Goal: Task Accomplishment & Management: Manage account settings

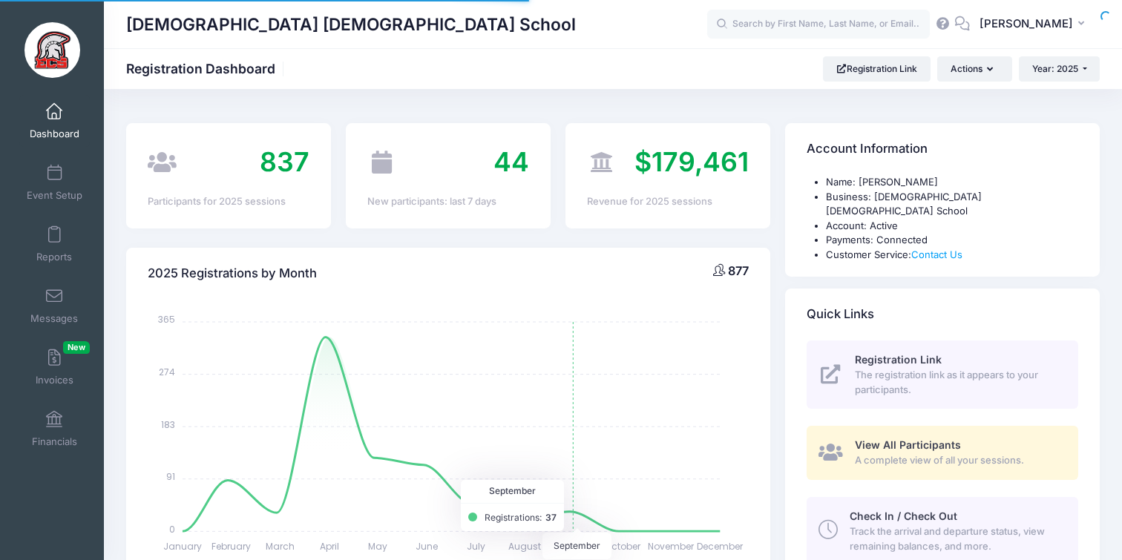
select select
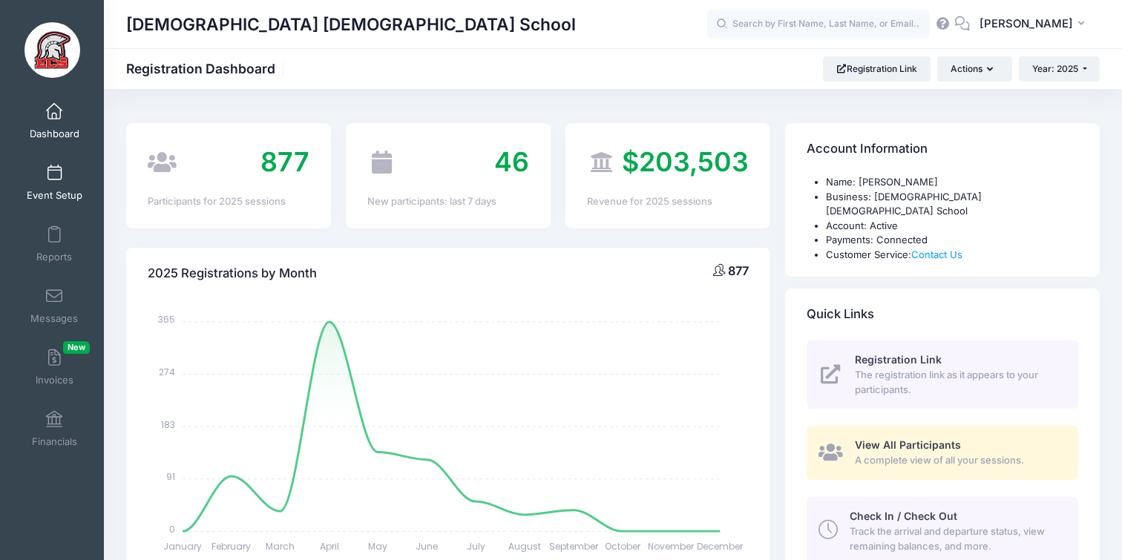
click at [59, 160] on link "Event Setup" at bounding box center [54, 183] width 71 height 52
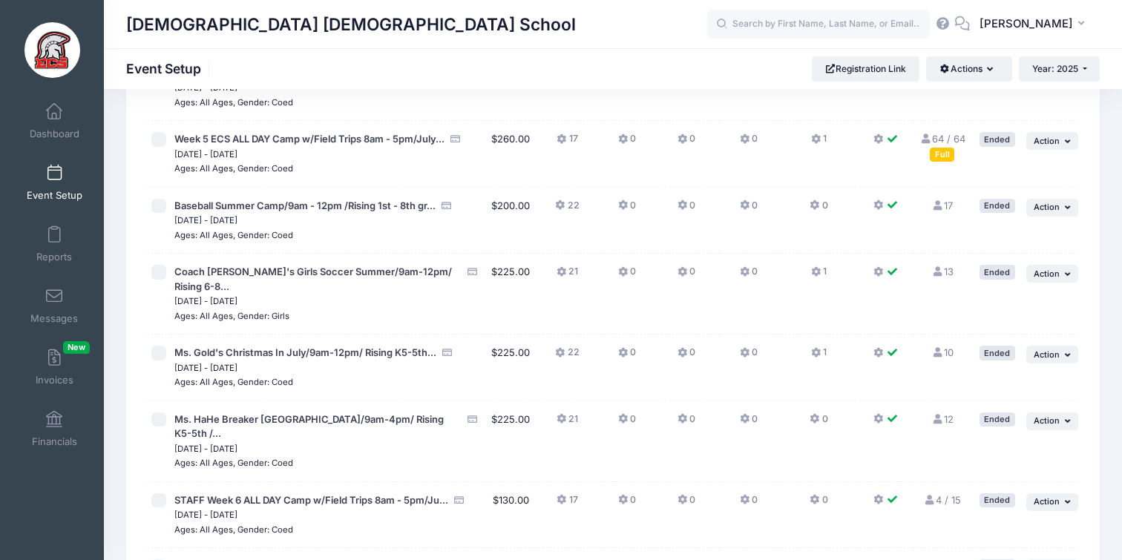
scroll to position [2824, 0]
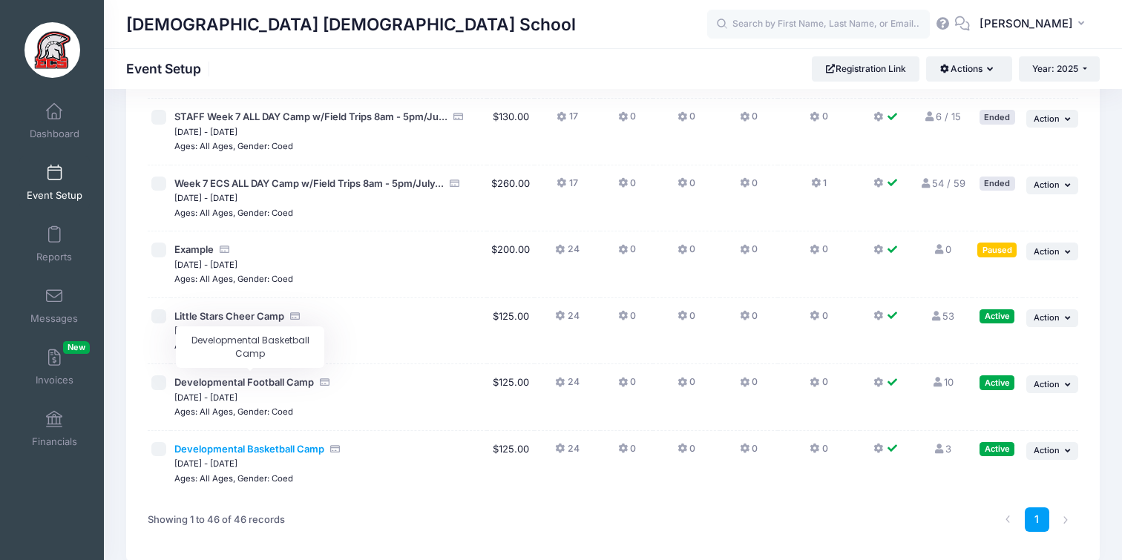
click at [305, 443] on span "Developmental Basketball Camp" at bounding box center [249, 449] width 150 height 12
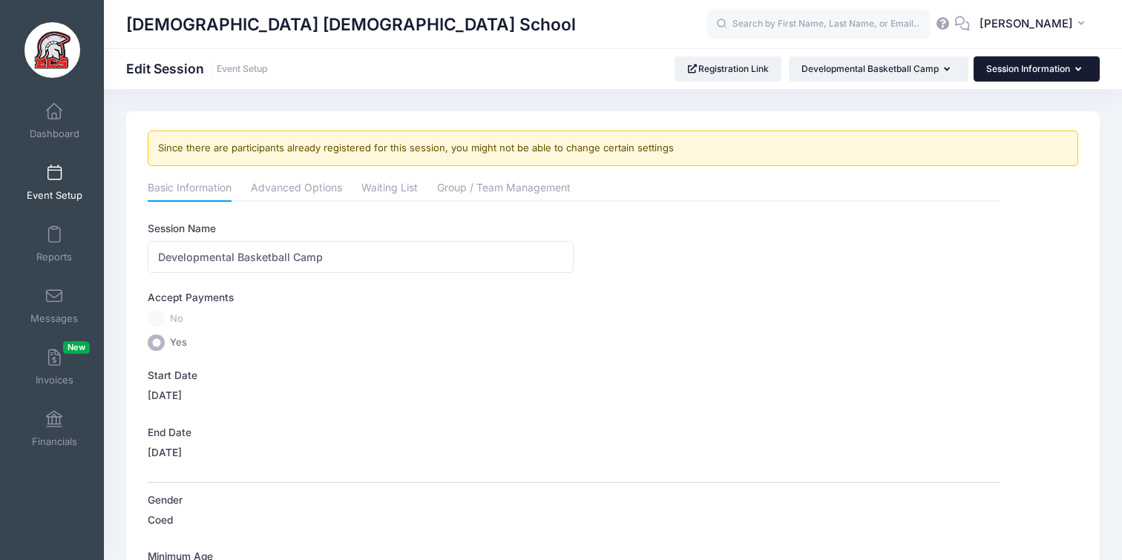
click at [1012, 74] on button "Session Information" at bounding box center [1037, 68] width 126 height 25
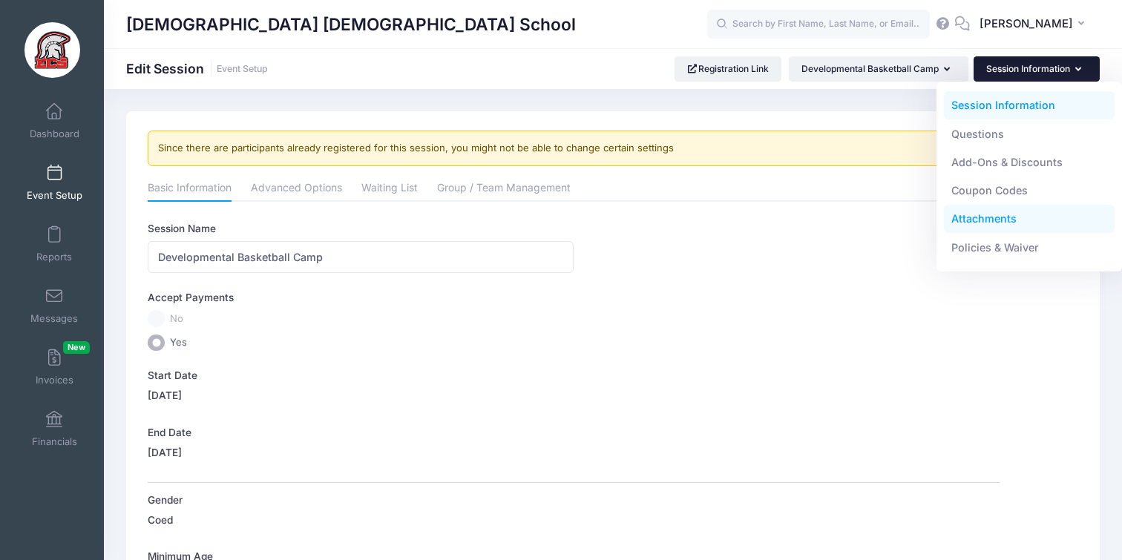
click at [1000, 220] on link "Attachments" at bounding box center [1029, 219] width 171 height 28
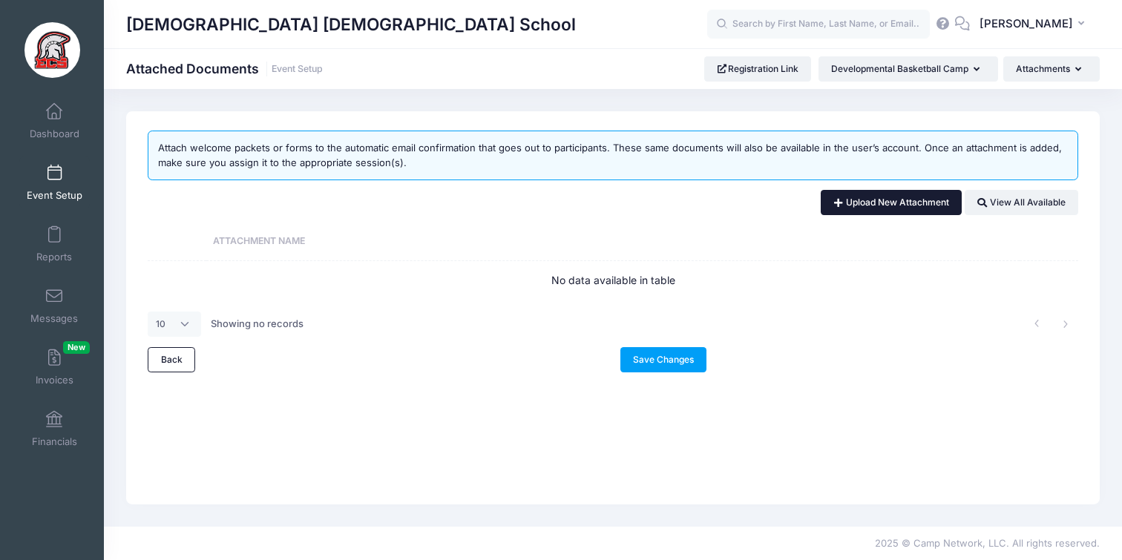
click at [879, 207] on link "Upload New Attachment" at bounding box center [891, 202] width 141 height 25
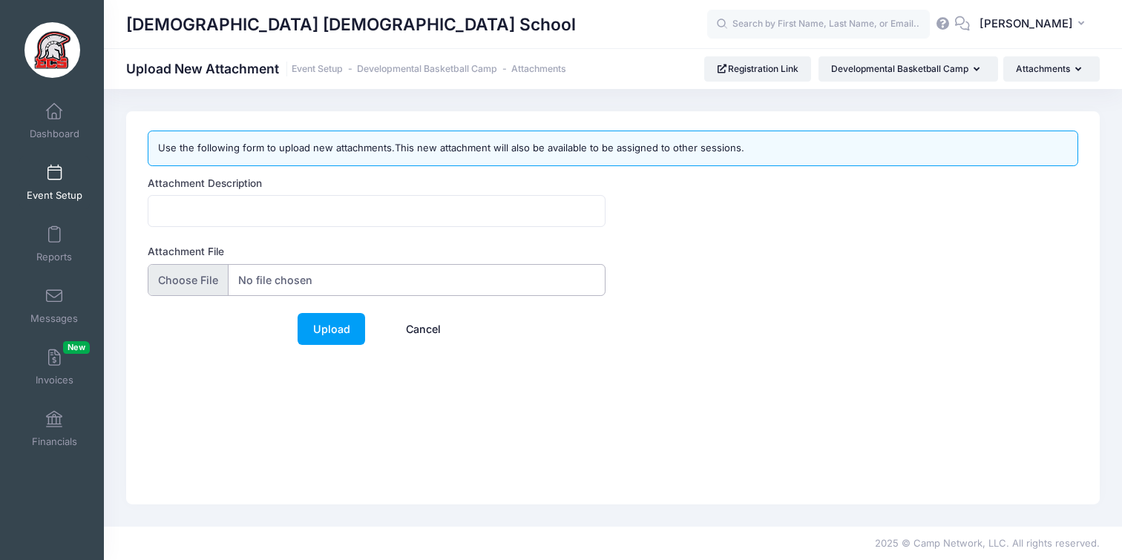
click at [305, 279] on input "Attachment File" at bounding box center [377, 280] width 458 height 32
type input "C:\fakepath\Developmental Basketball (1).pdf"
click at [327, 205] on input "Attachment Description" at bounding box center [377, 211] width 458 height 32
type input "Basketball Developmental"
click at [328, 334] on link "Upload" at bounding box center [332, 329] width 68 height 32
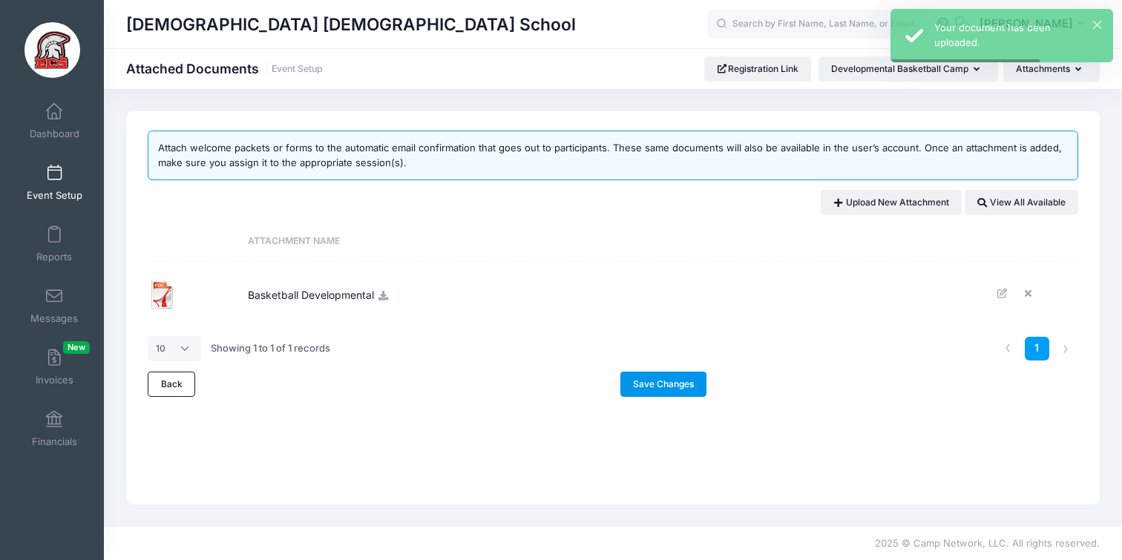
click at [666, 394] on link "Save Changes" at bounding box center [663, 384] width 87 height 25
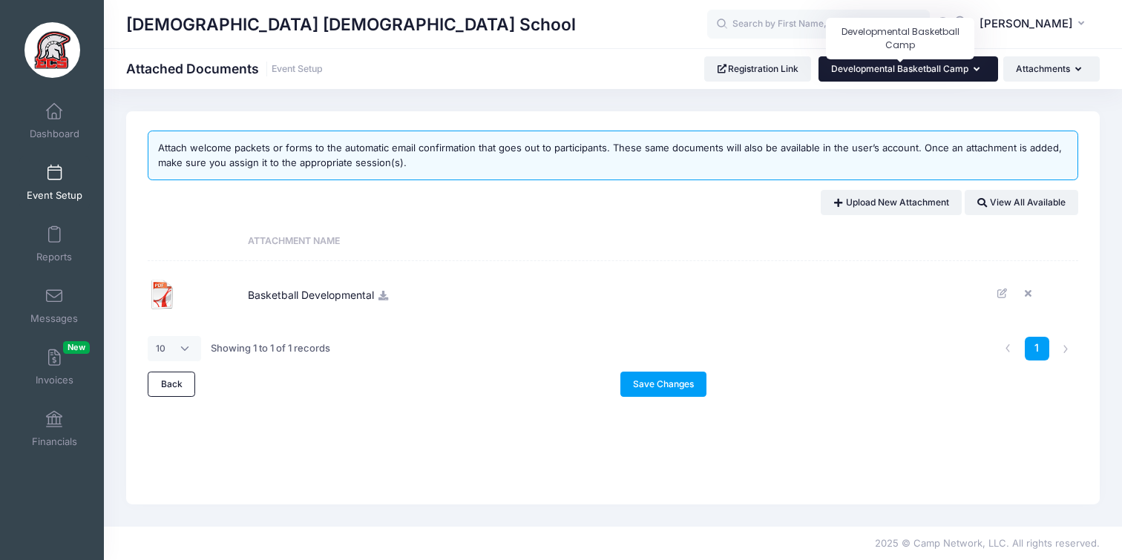
click at [927, 65] on span "Developmental Basketball Camp" at bounding box center [899, 68] width 137 height 11
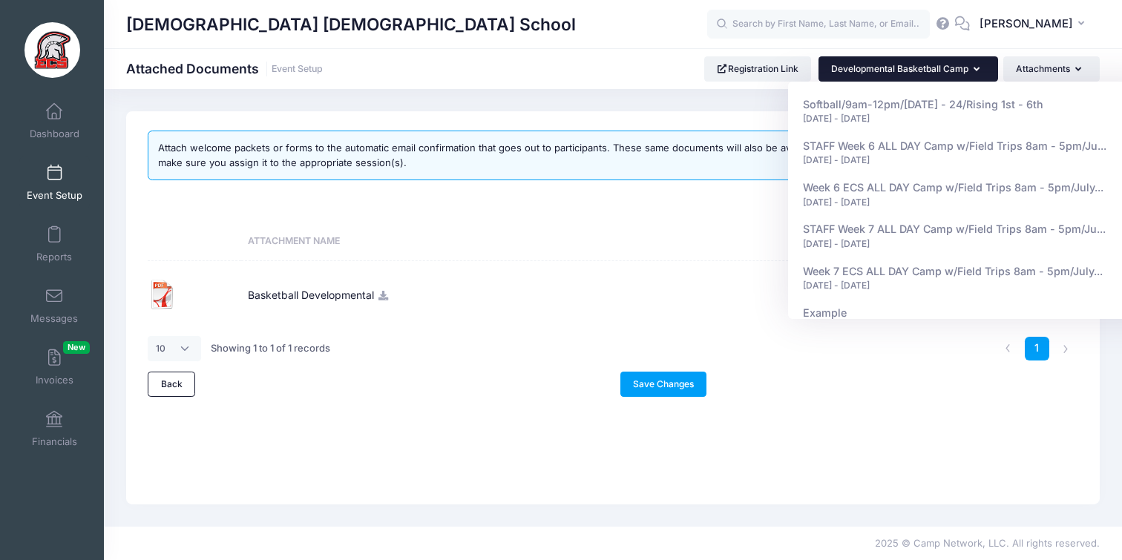
scroll to position [1728, 0]
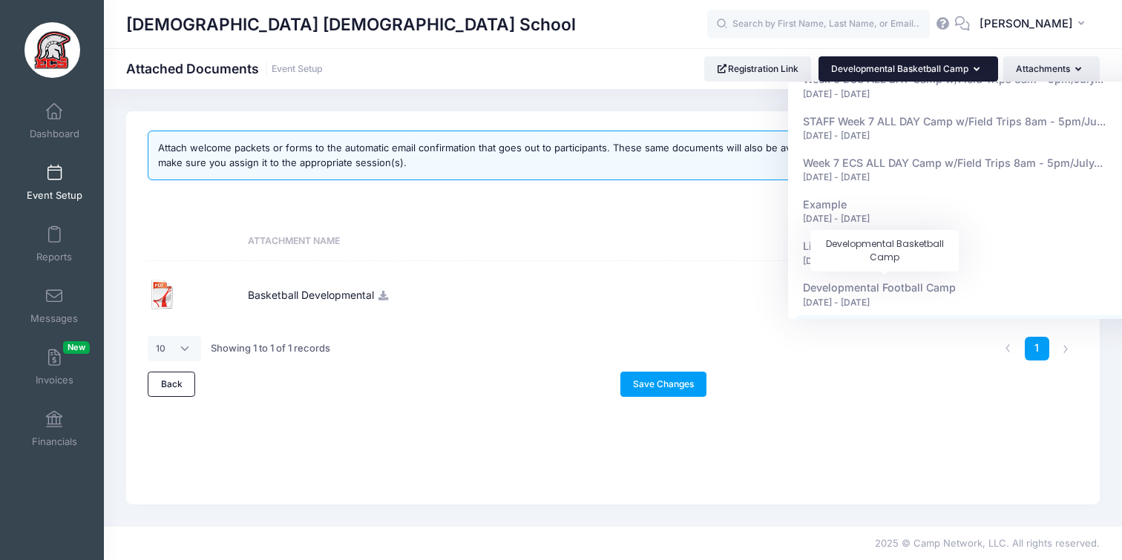
click at [864, 324] on span "Developmental Basketball Camp" at bounding box center [885, 330] width 165 height 13
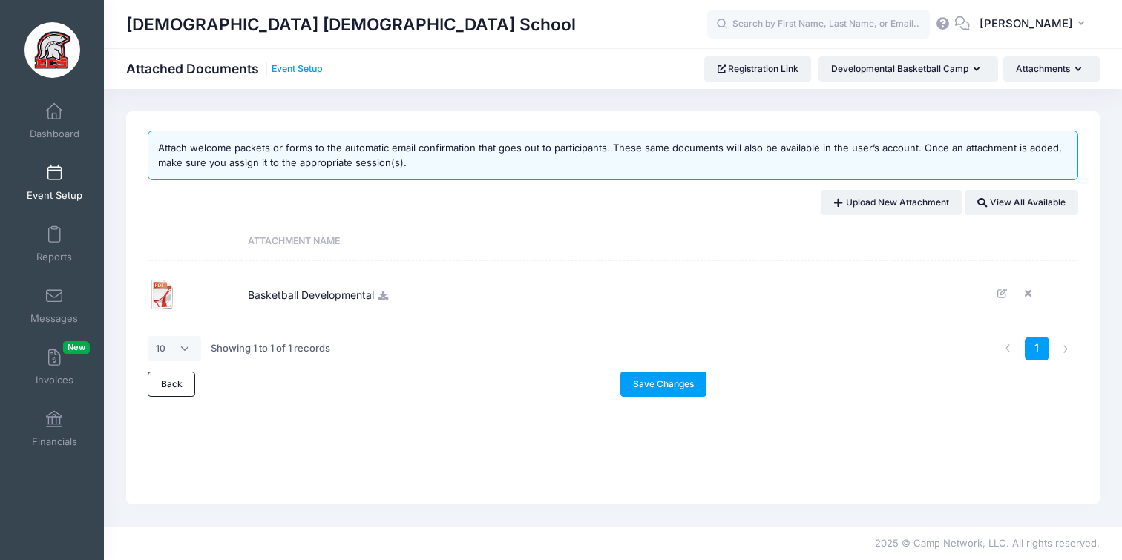
click at [303, 67] on link "Event Setup" at bounding box center [297, 69] width 51 height 11
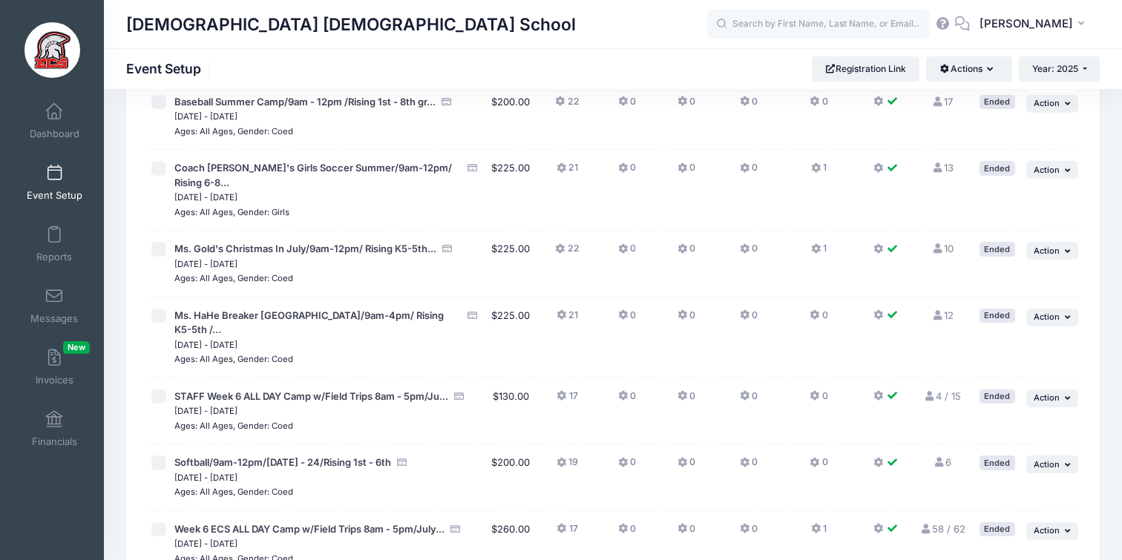
scroll to position [2824, 0]
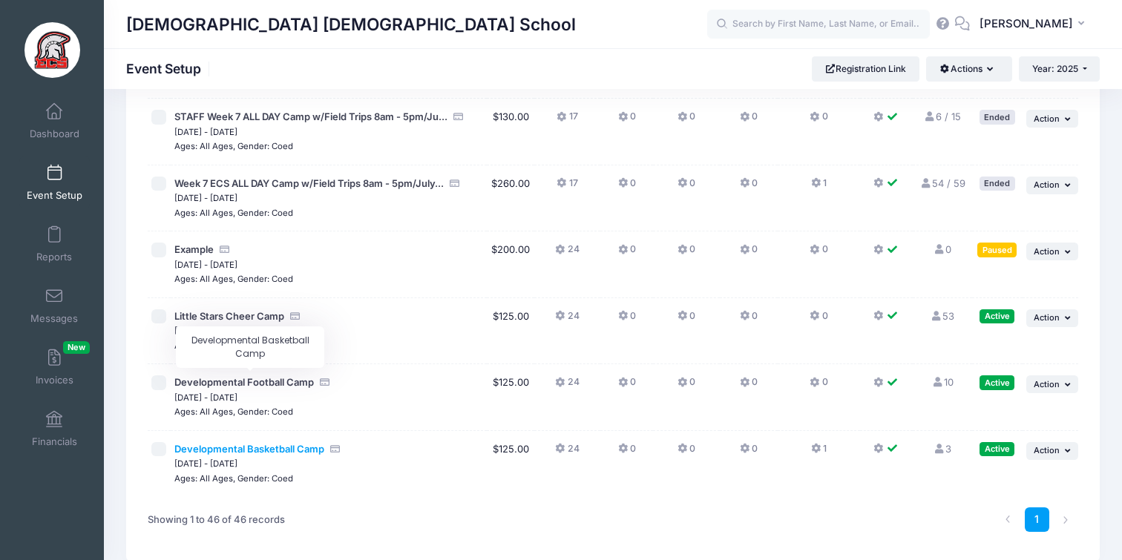
click at [287, 443] on span "Developmental Basketball Camp" at bounding box center [249, 449] width 150 height 12
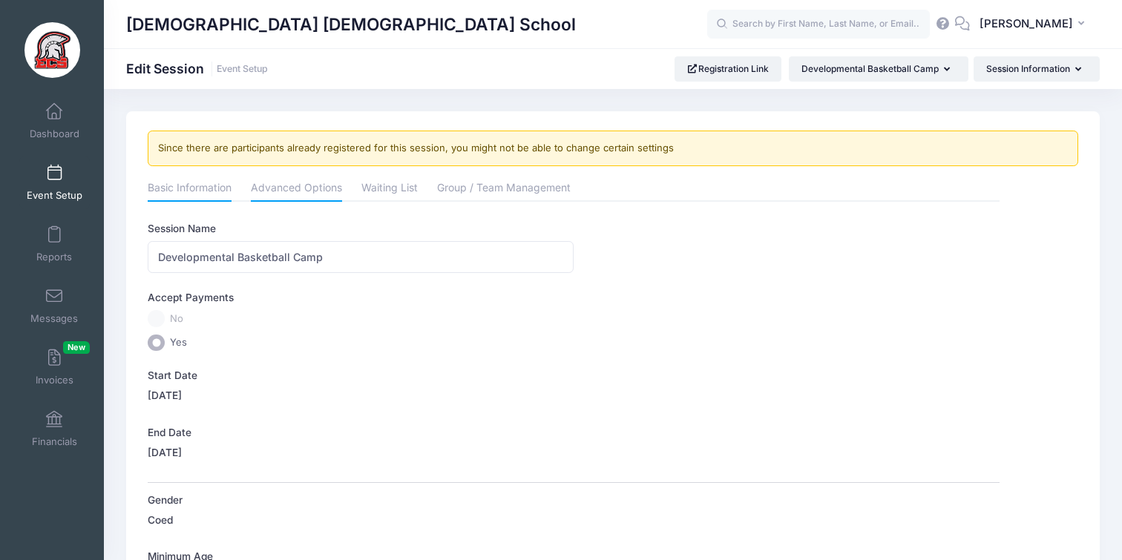
click at [273, 194] on link "Advanced Options" at bounding box center [296, 189] width 91 height 27
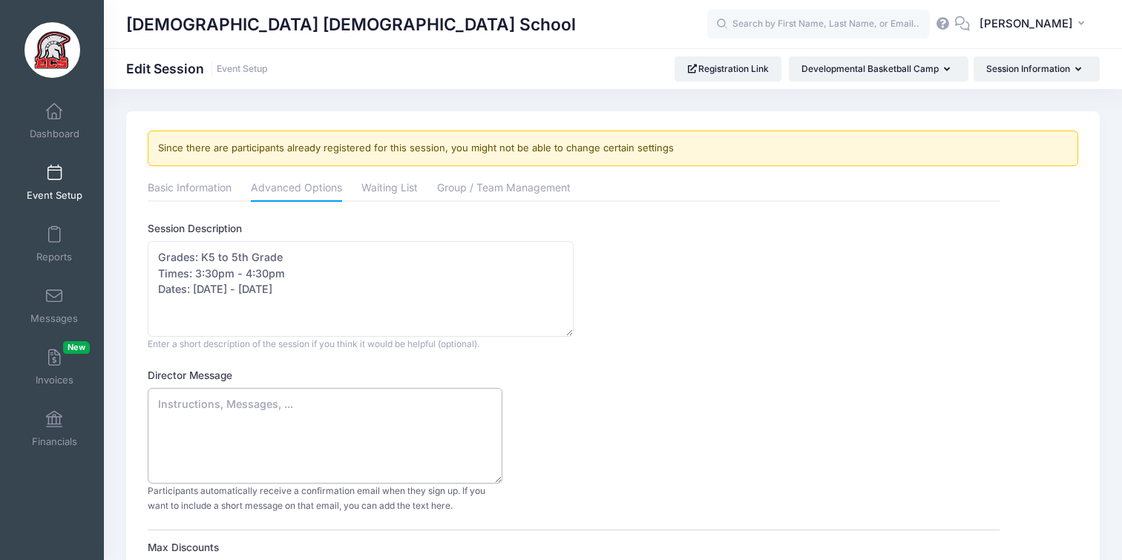
click at [337, 413] on textarea "Director Message" at bounding box center [325, 436] width 355 height 96
type textarea "I"
type textarea "A"
type textarea "H"
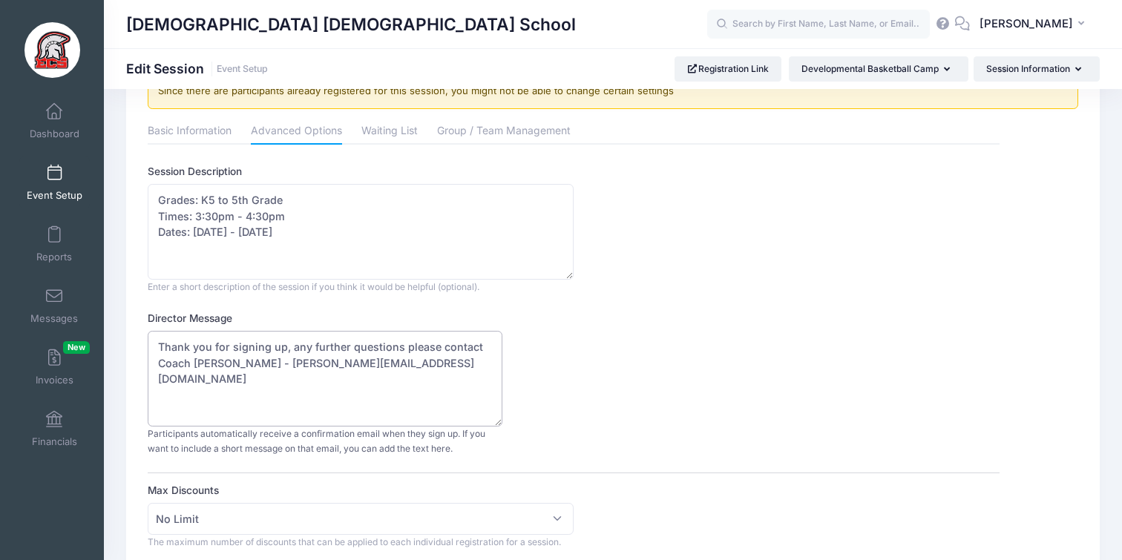
scroll to position [58, 0]
drag, startPoint x: 321, startPoint y: 361, endPoint x: 157, endPoint y: 348, distance: 165.3
click at [156, 347] on textarea "Thank you for signing up, any further questions please contact Coach Jones - Rj…" at bounding box center [325, 378] width 355 height 96
type textarea "Thank you for signing up, any further questions please contact Coach Jones - Rj…"
click at [595, 338] on div "Director Message Thank you for signing up, any further questions please contact…" at bounding box center [573, 382] width 851 height 145
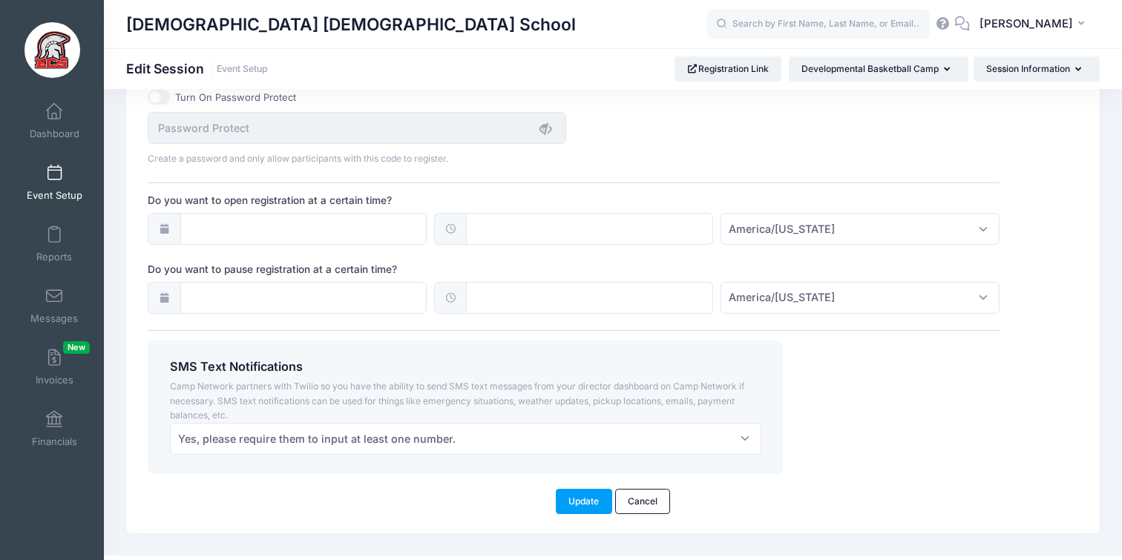
scroll to position [1096, 0]
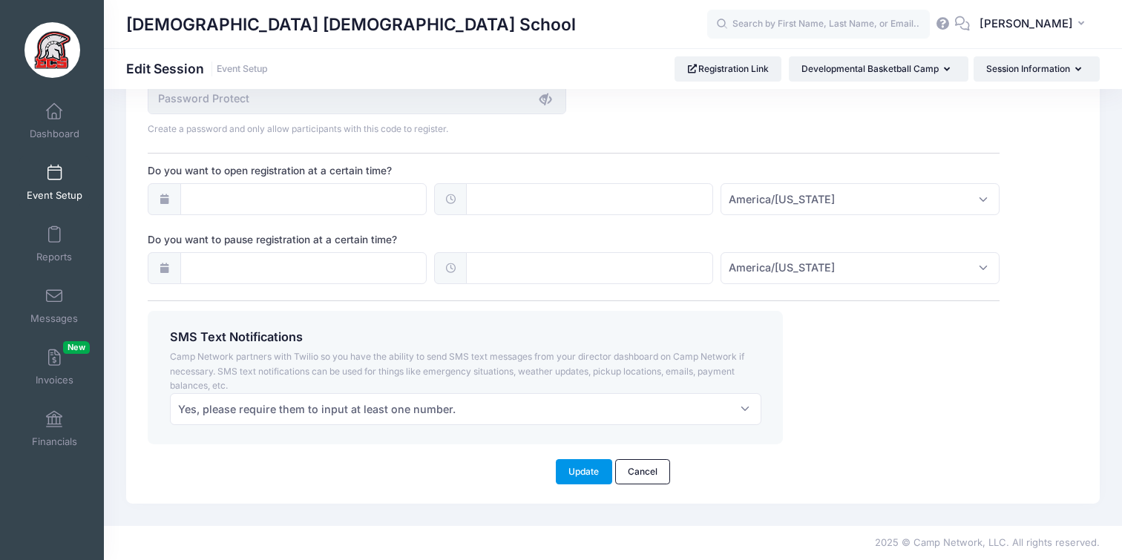
click at [584, 470] on button "Update" at bounding box center [584, 471] width 56 height 25
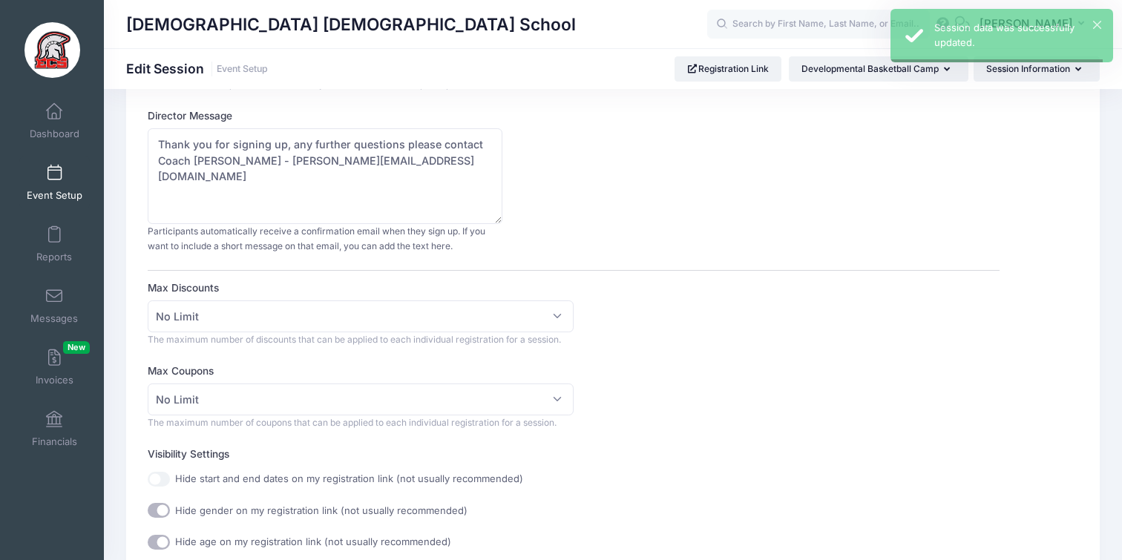
scroll to position [0, 0]
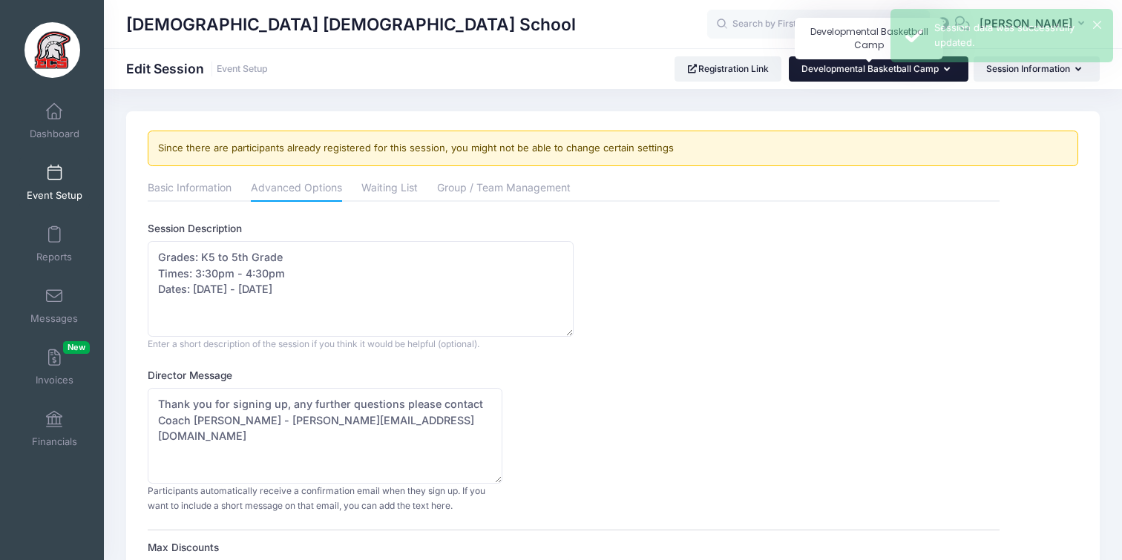
click at [826, 72] on span "Developmental Basketball Camp" at bounding box center [870, 68] width 137 height 11
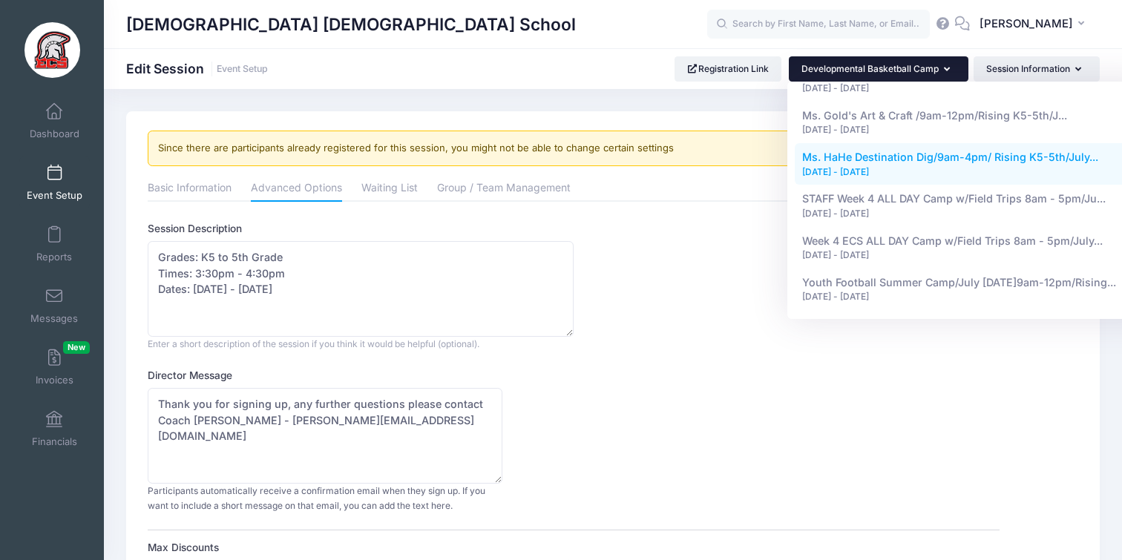
scroll to position [1700, 0]
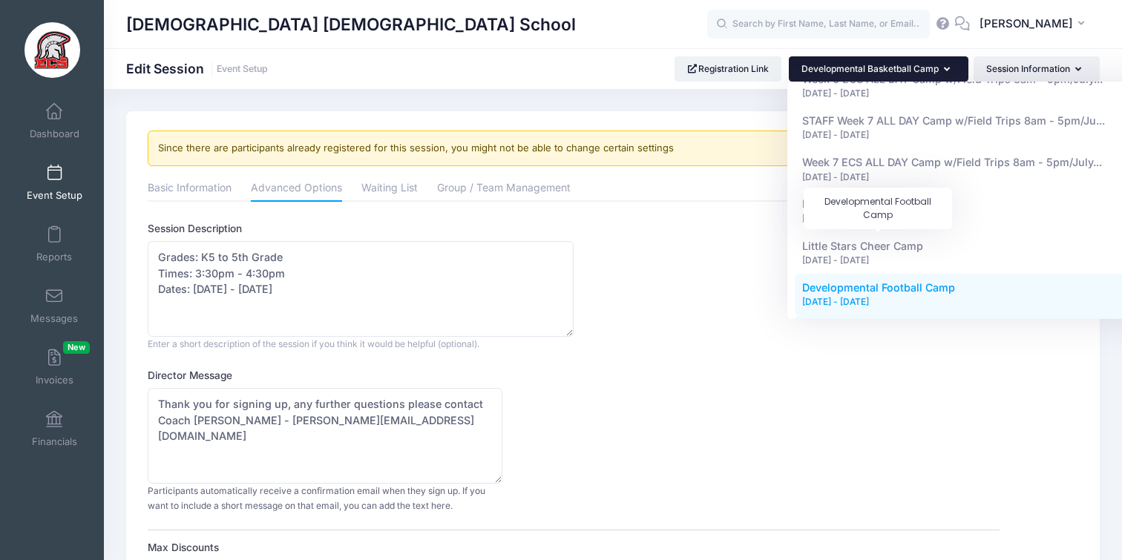
click at [843, 281] on span "Developmental Football Camp" at bounding box center [878, 287] width 153 height 13
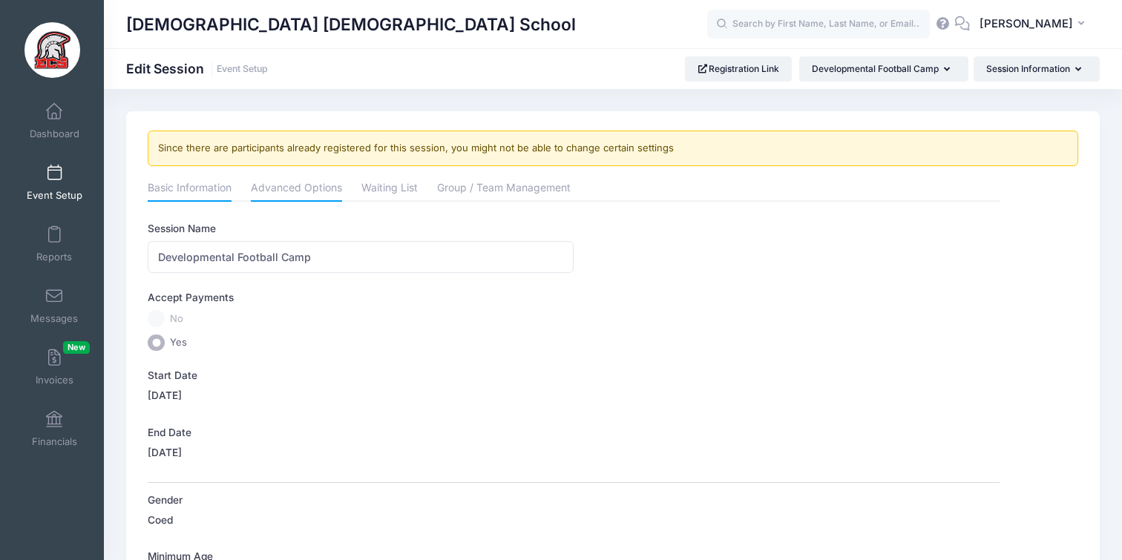
click at [316, 193] on link "Advanced Options" at bounding box center [296, 189] width 91 height 27
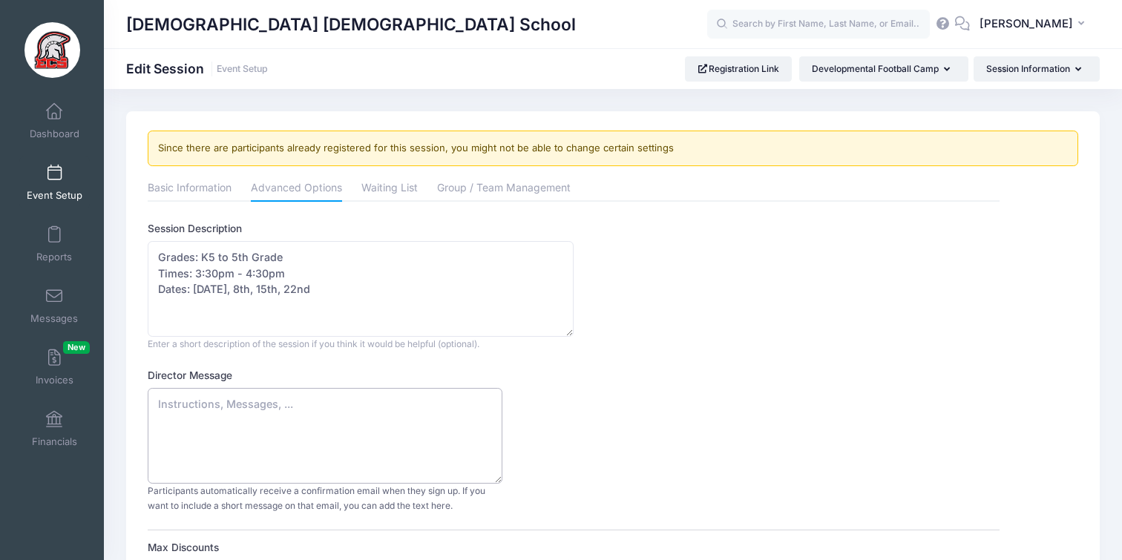
click at [237, 403] on textarea "Director Message" at bounding box center [325, 436] width 355 height 96
paste textarea "Thank you for signing up, any further questions please contact Coach Jones - Rj…"
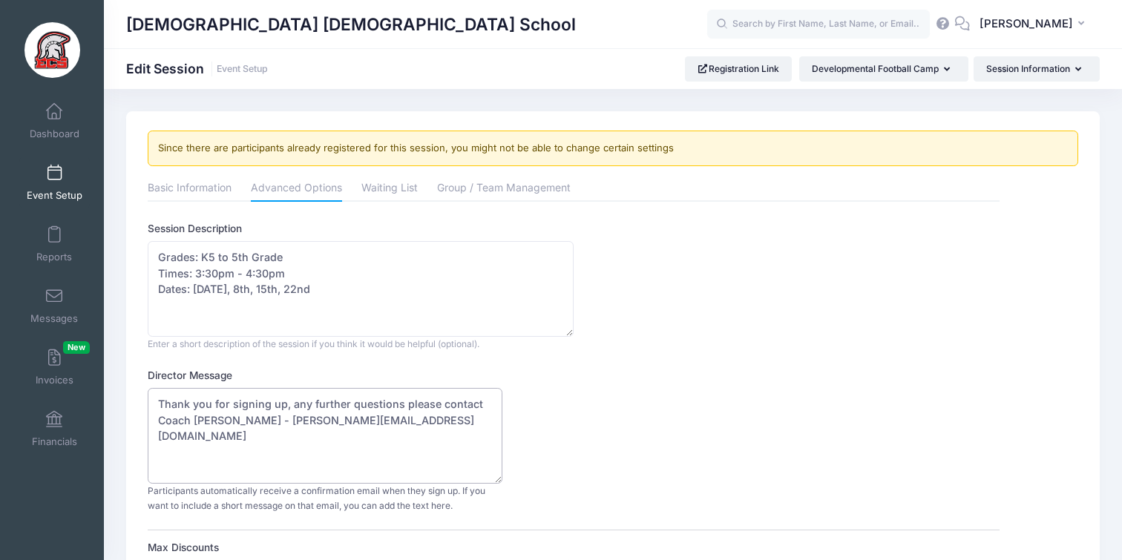
drag, startPoint x: 286, startPoint y: 424, endPoint x: 199, endPoint y: 424, distance: 86.8
click at [196, 426] on textarea "Thank you for signing up, any further questions please contact Coach Jones - Rj…" at bounding box center [325, 436] width 355 height 96
drag, startPoint x: 343, startPoint y: 421, endPoint x: 196, endPoint y: 424, distance: 147.0
click at [195, 425] on textarea "Thank you for signing up, any further questions please contact Coach Jones - Rj…" at bounding box center [325, 436] width 355 height 96
drag, startPoint x: 339, startPoint y: 421, endPoint x: 194, endPoint y: 416, distance: 144.8
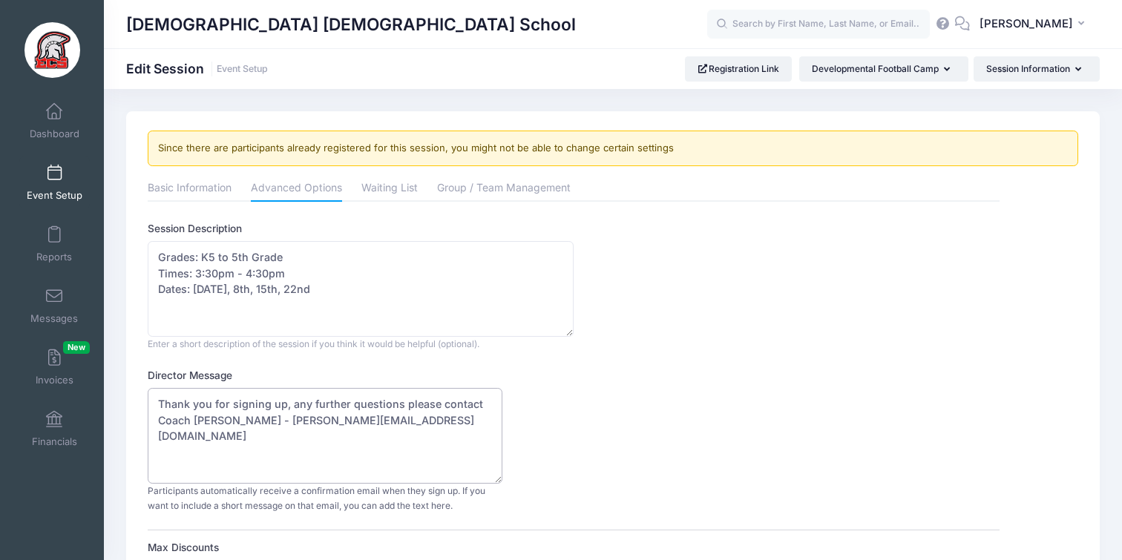
click at [194, 416] on textarea "Thank you for signing up, any further questions please contact Coach Jones - Rj…" at bounding box center [325, 436] width 355 height 96
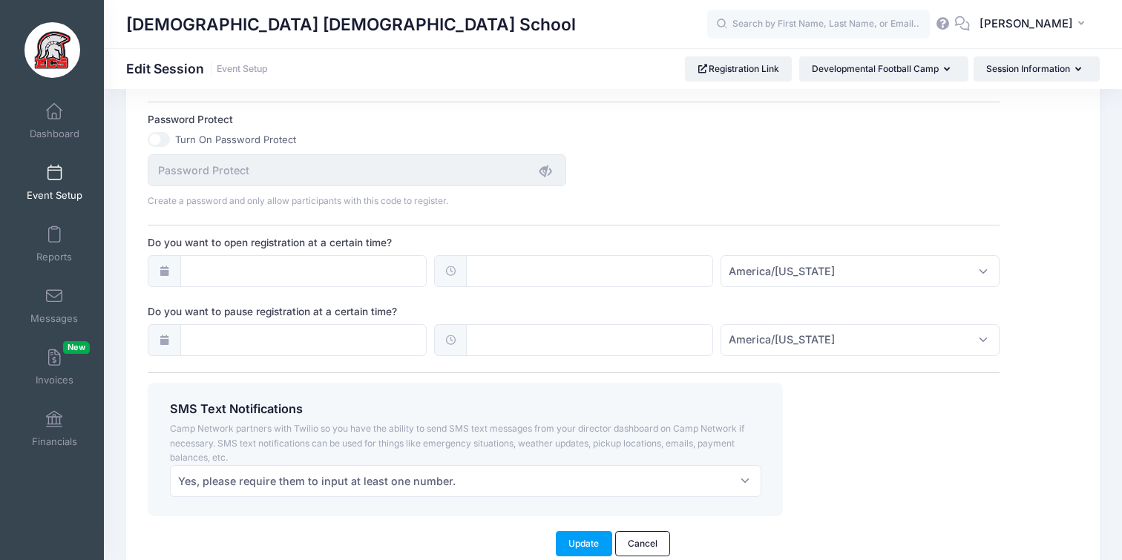
scroll to position [1096, 0]
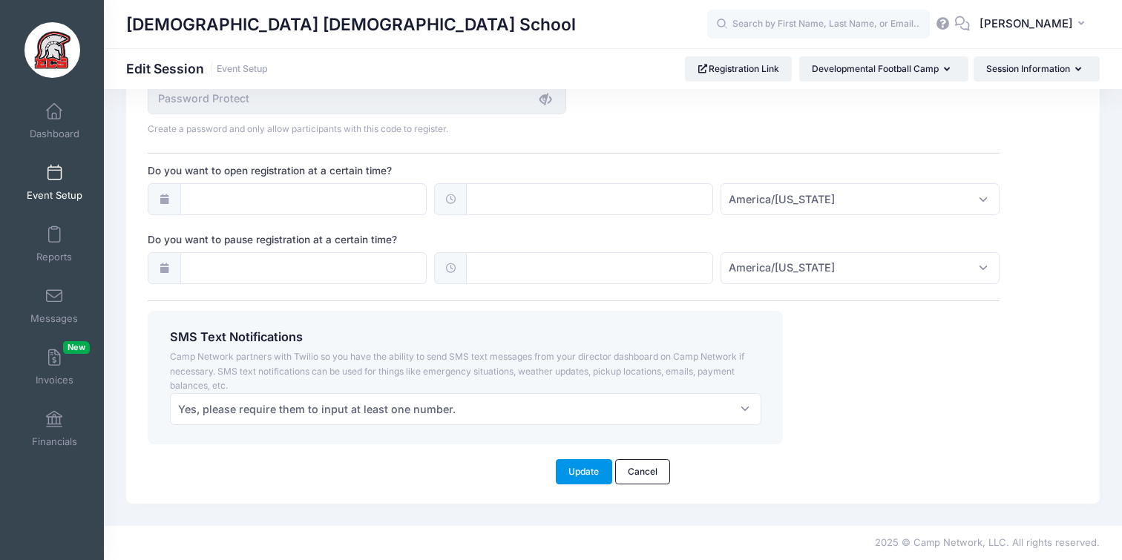
type textarea "Thank you for signing up, any further questions please contact Coach Mitchell -…"
drag, startPoint x: 584, startPoint y: 465, endPoint x: 594, endPoint y: 458, distance: 12.4
click at [584, 465] on button "Update" at bounding box center [584, 471] width 56 height 25
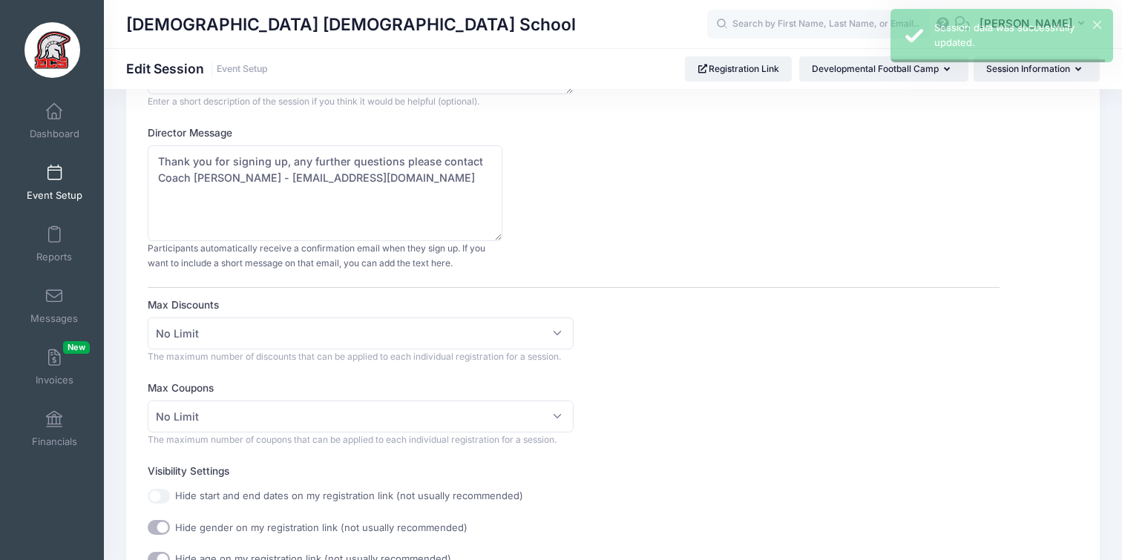
scroll to position [0, 0]
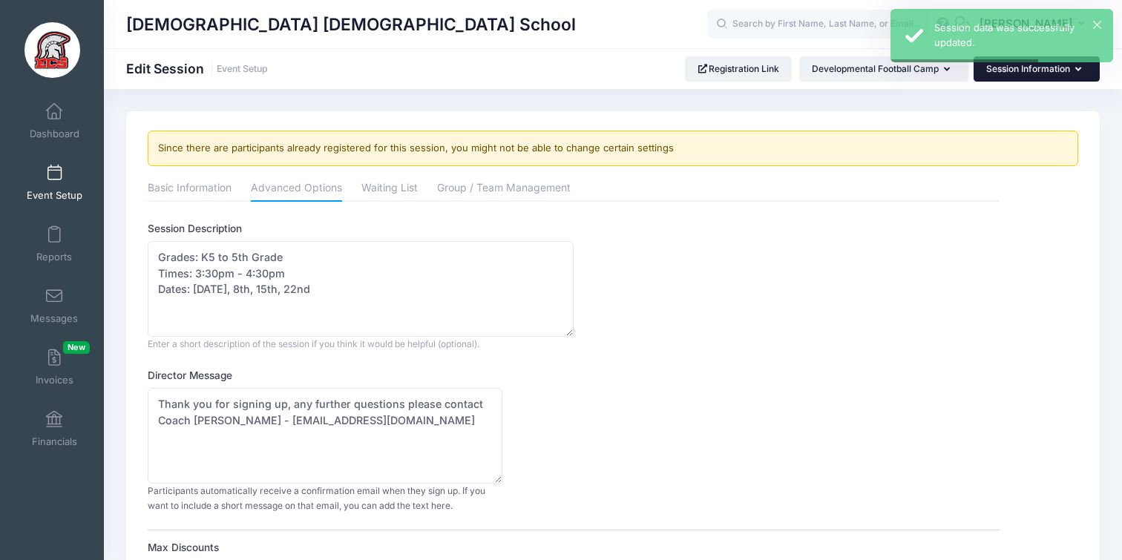
click at [1004, 73] on button "Session Information" at bounding box center [1037, 68] width 126 height 25
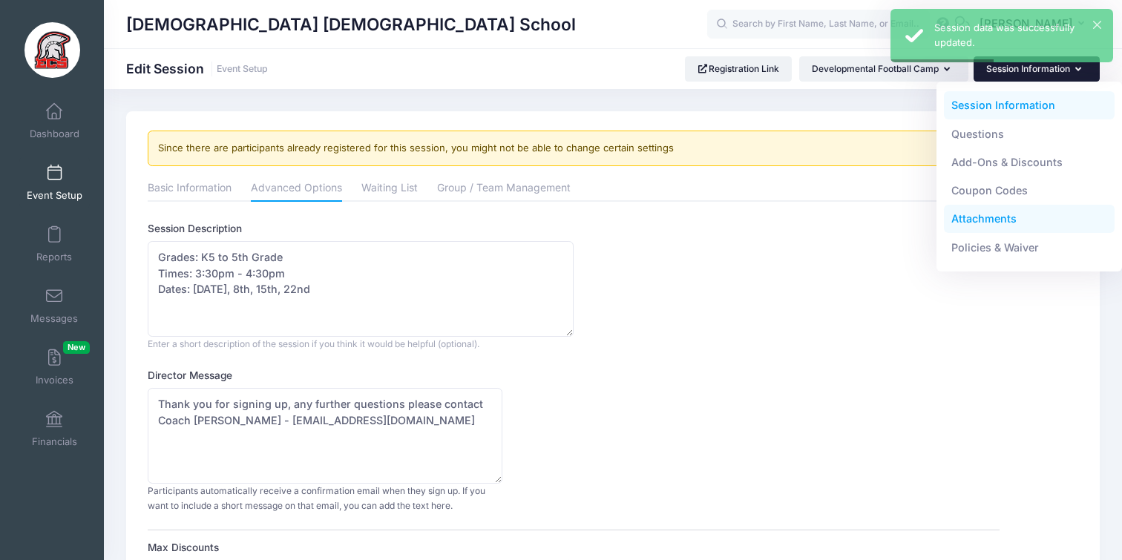
click at [979, 217] on link "Attachments" at bounding box center [1029, 219] width 171 height 28
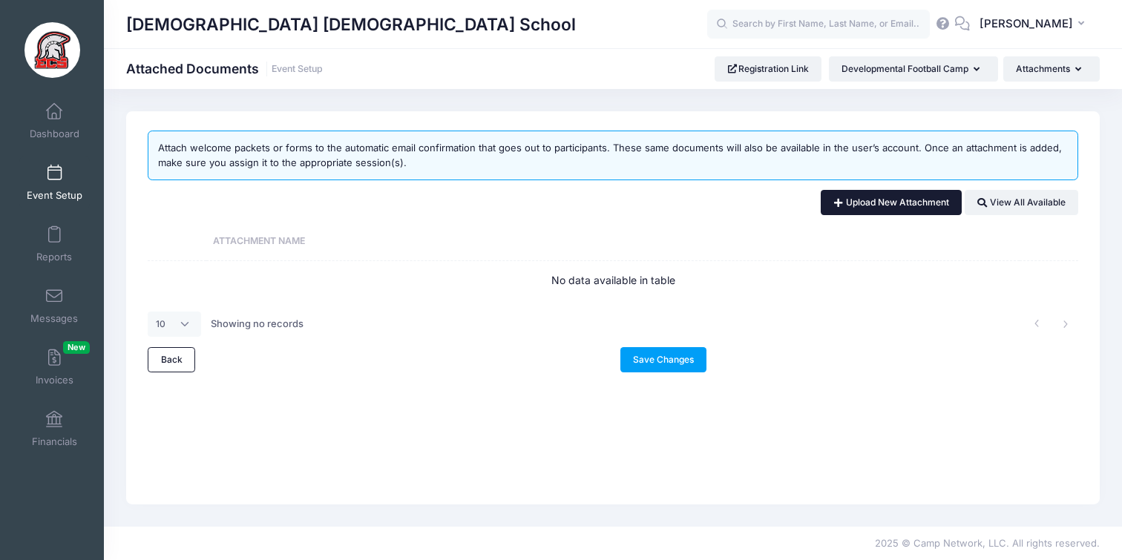
click at [848, 203] on link "Upload New Attachment" at bounding box center [891, 202] width 141 height 25
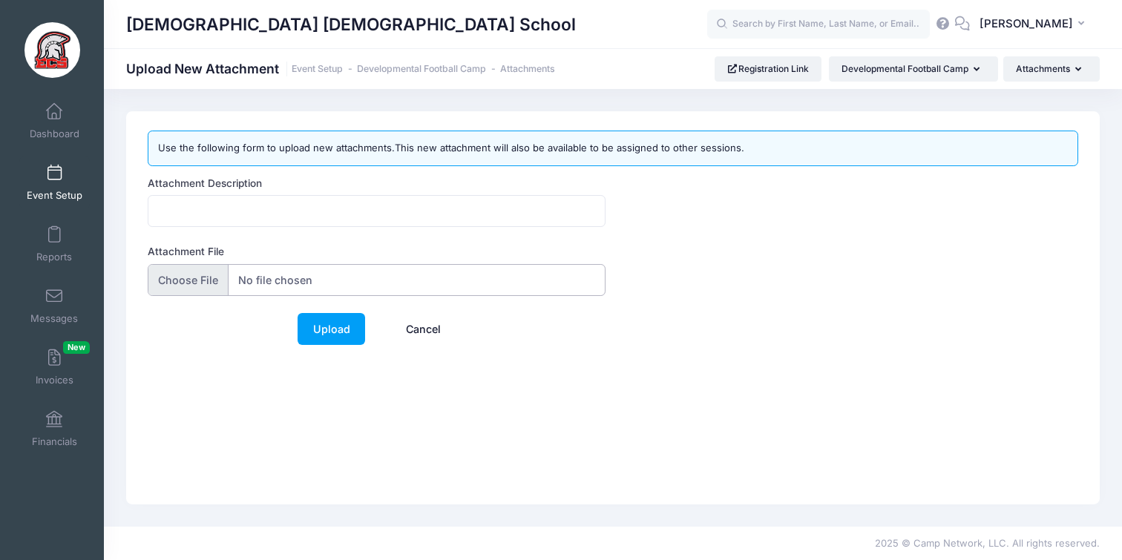
click at [365, 278] on input "Attachment File" at bounding box center [377, 280] width 458 height 32
type input "C:\fakepath\Developmental Football (1).pdf"
click at [344, 220] on input "Attachment Description" at bounding box center [377, 211] width 458 height 32
type input "Football Developmental"
click at [338, 324] on link "Upload" at bounding box center [332, 329] width 68 height 32
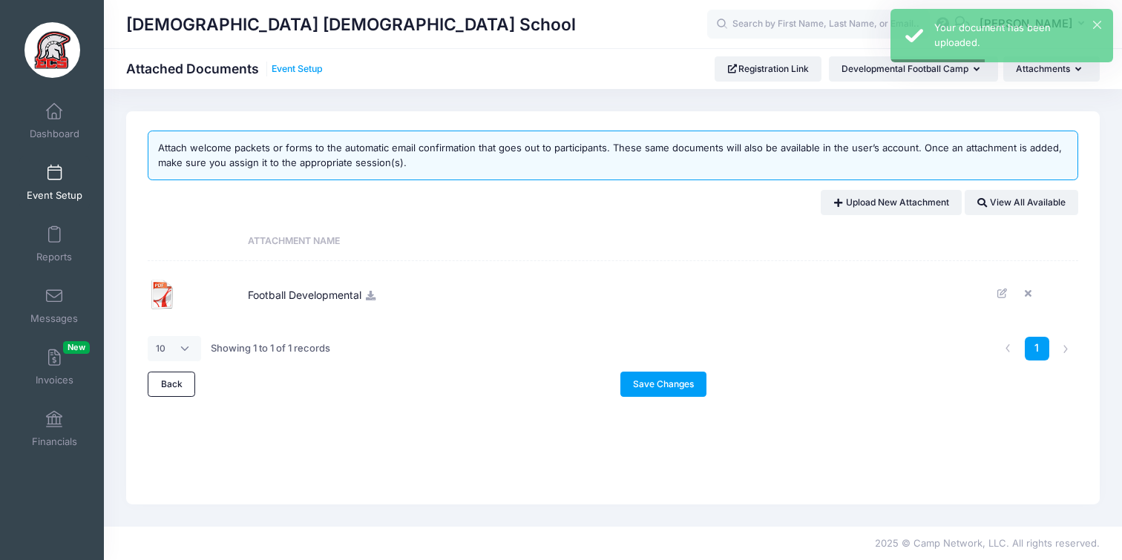
click at [304, 68] on link "Event Setup" at bounding box center [297, 69] width 51 height 11
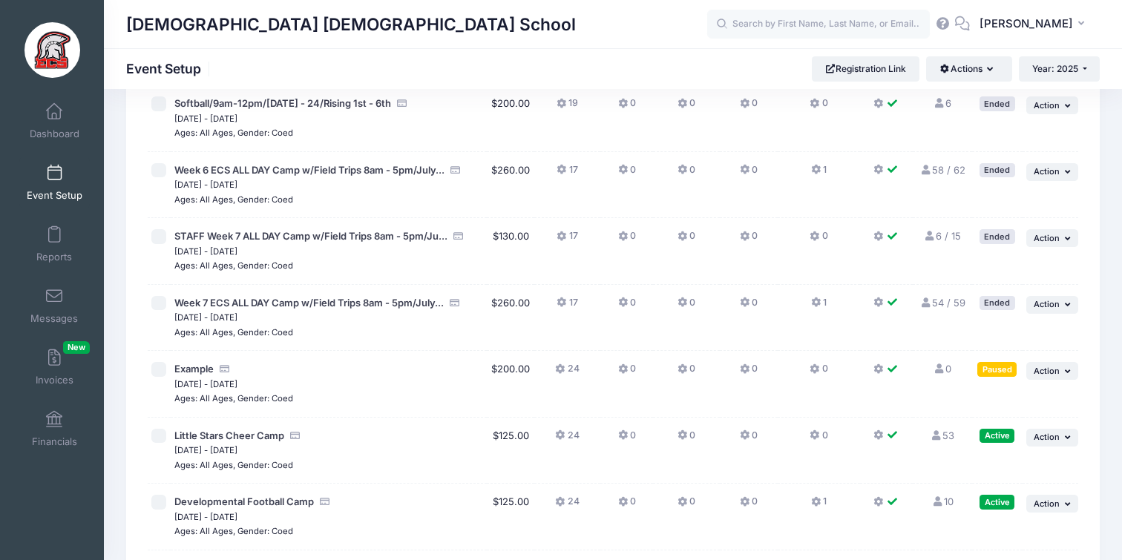
scroll to position [2824, 0]
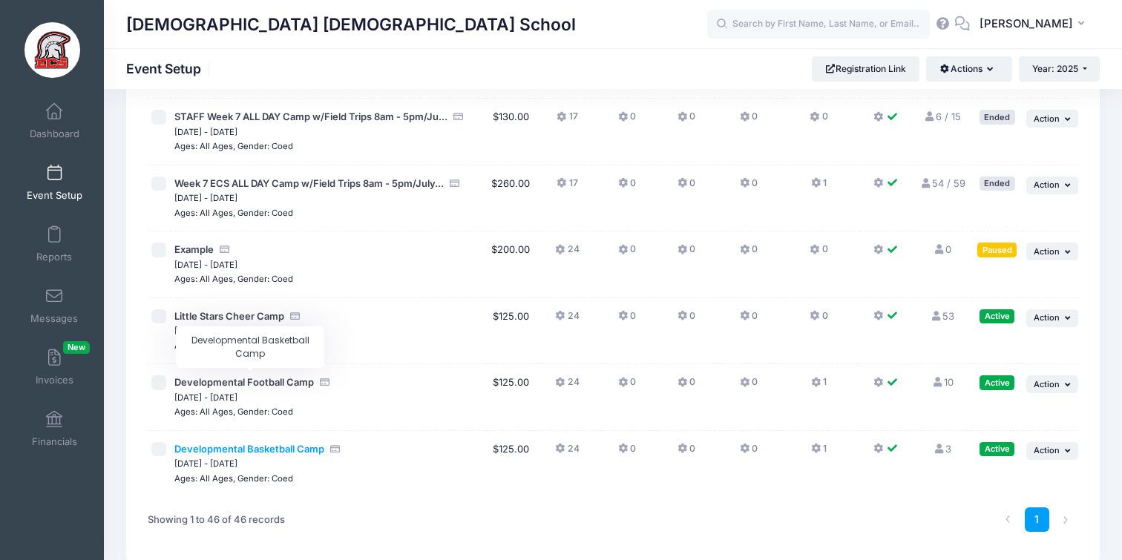
click at [252, 443] on span "Developmental Basketball Camp" at bounding box center [249, 449] width 150 height 12
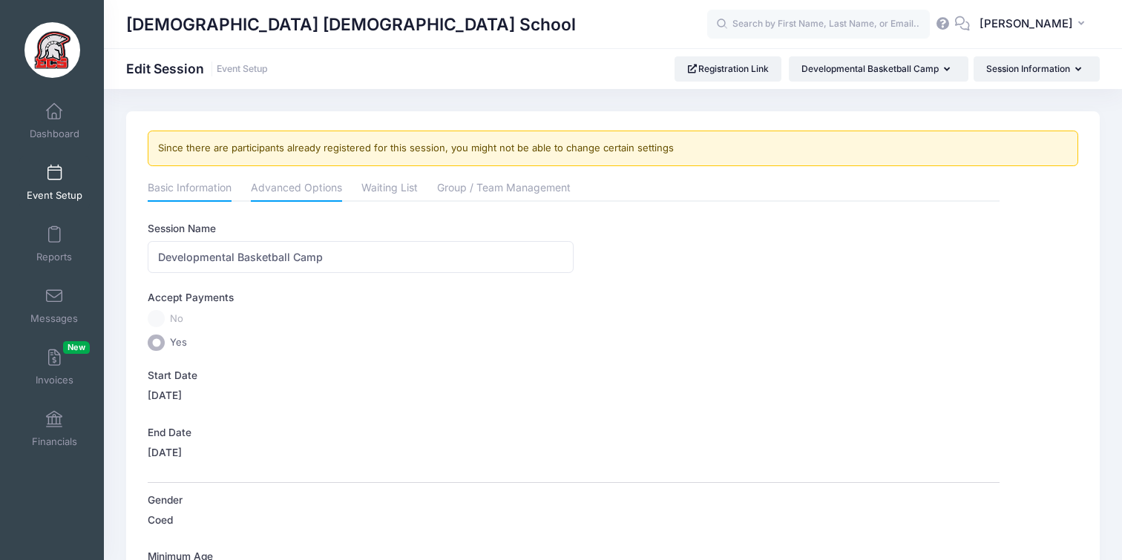
click at [297, 191] on link "Advanced Options" at bounding box center [296, 189] width 91 height 27
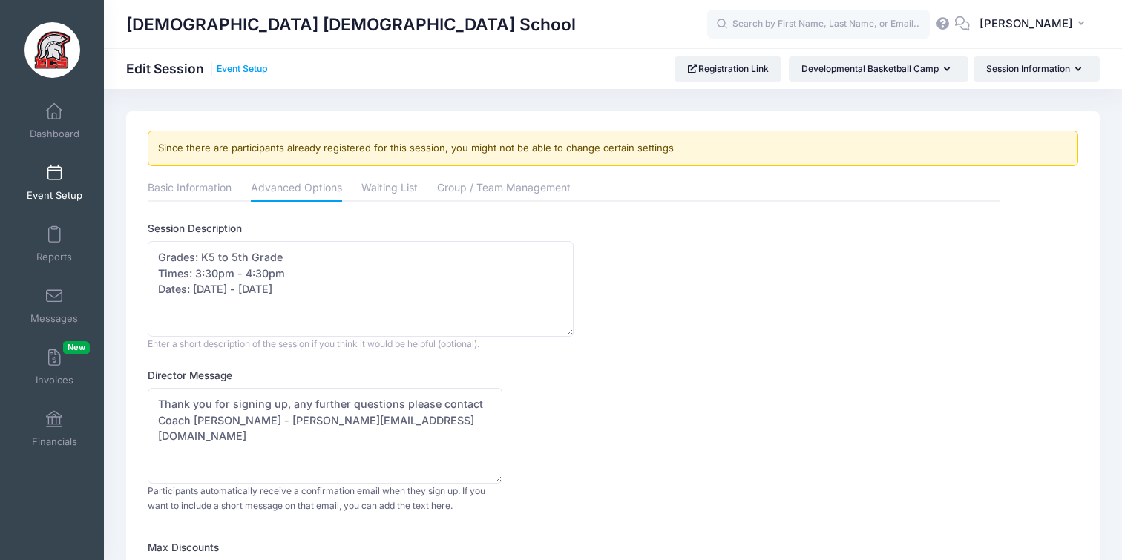
click at [259, 71] on link "Event Setup" at bounding box center [242, 69] width 51 height 11
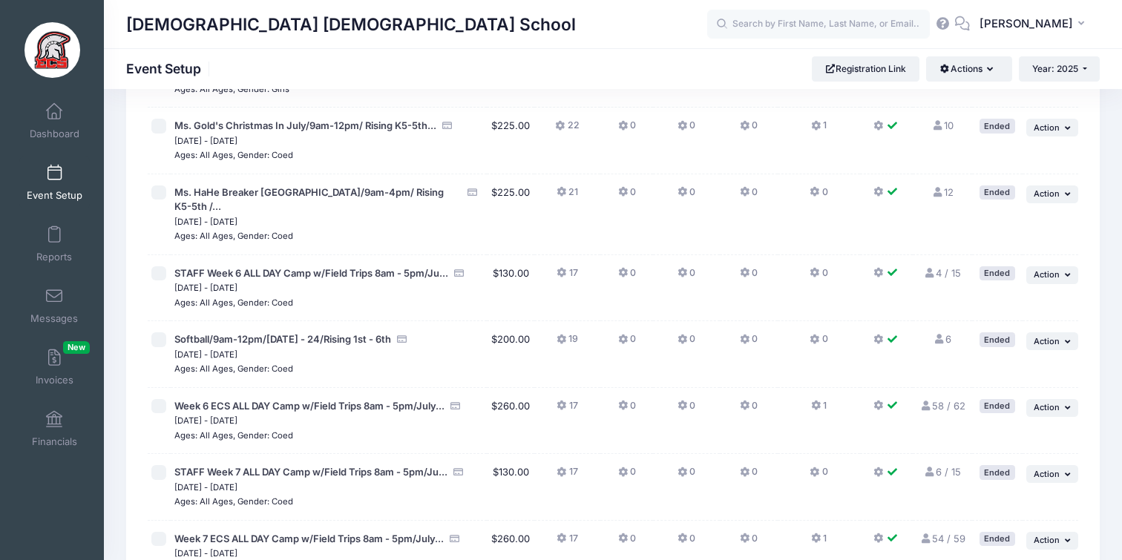
scroll to position [2824, 0]
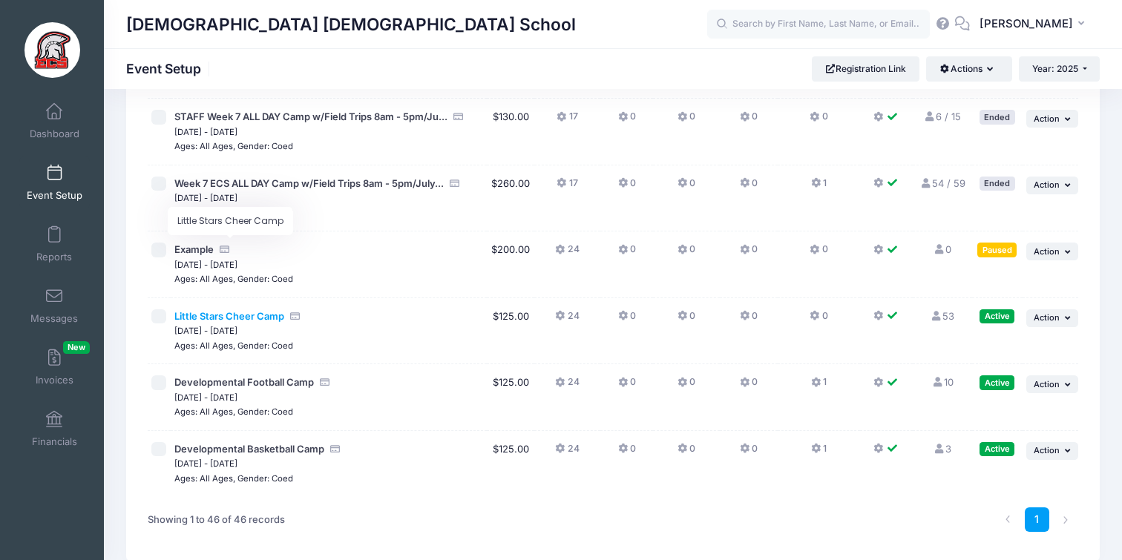
click at [249, 310] on span "Little Stars Cheer Camp" at bounding box center [229, 316] width 110 height 12
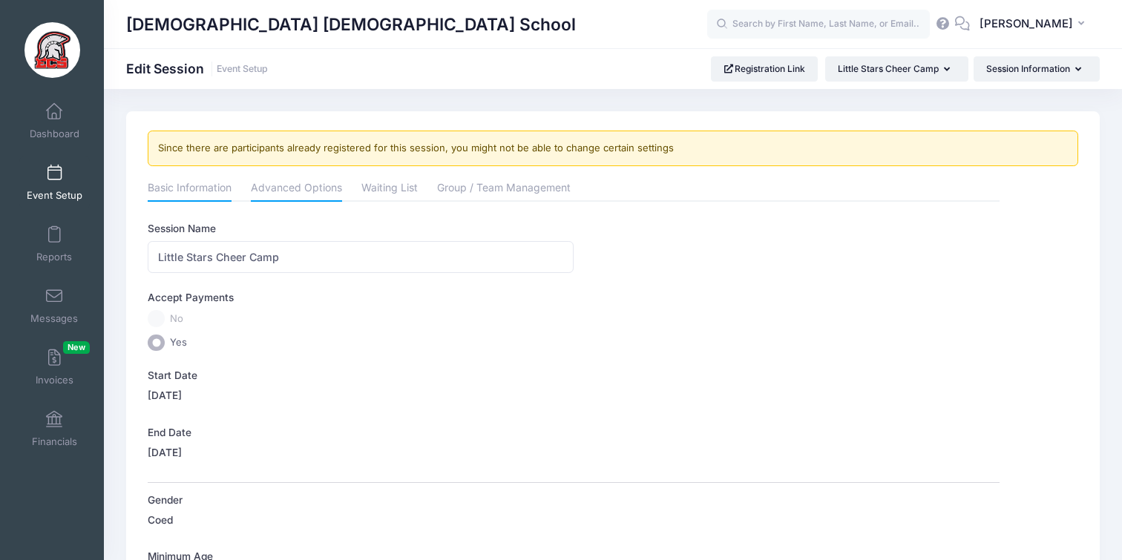
click at [281, 193] on link "Advanced Options" at bounding box center [296, 189] width 91 height 27
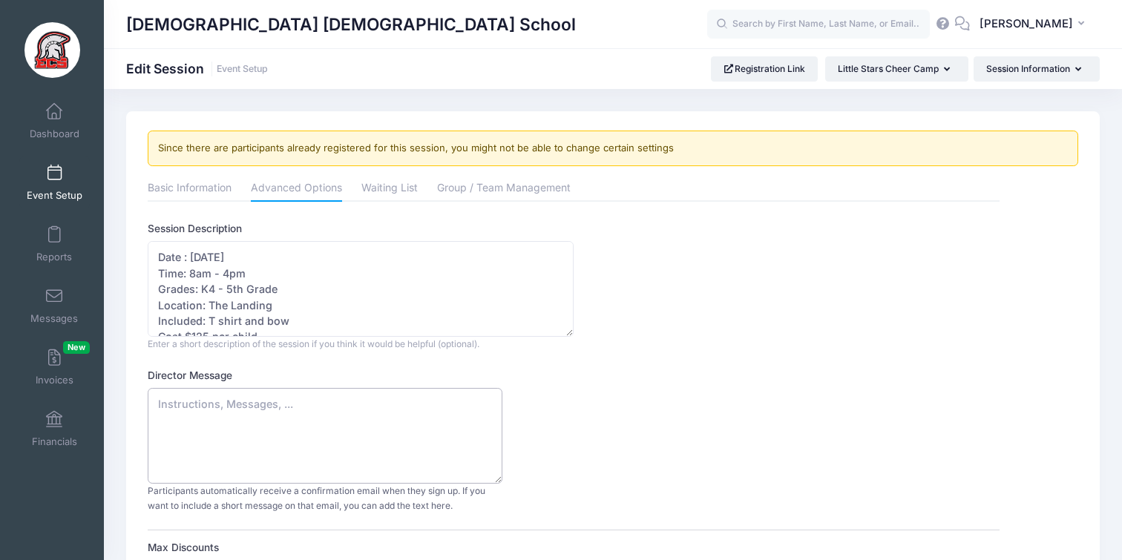
click at [217, 407] on textarea "Director Message" at bounding box center [325, 436] width 355 height 96
paste textarea "Thank you for signing up, any further questions please contact Coach [PERSON_NA…"
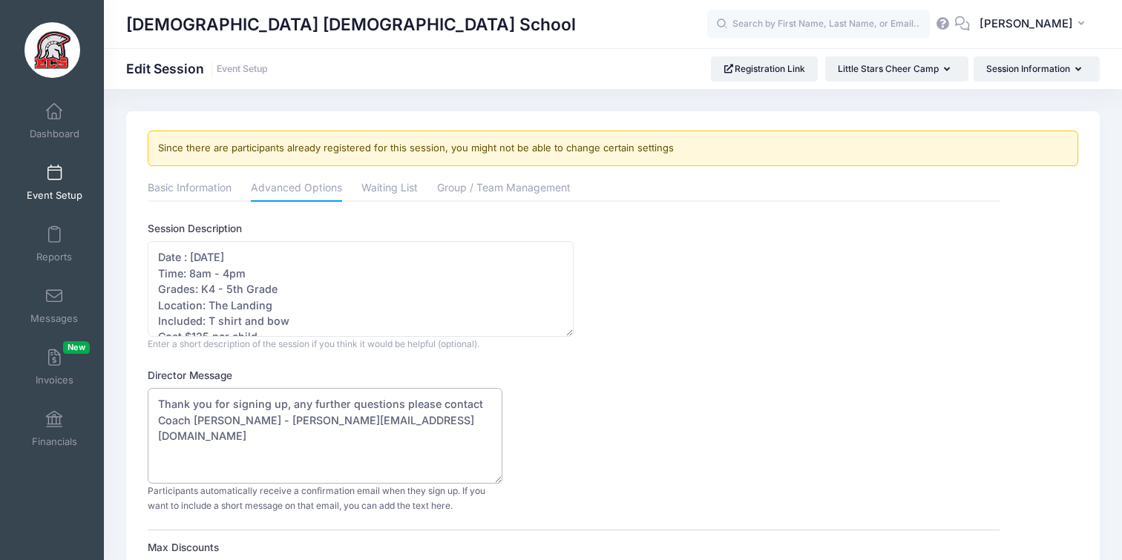
click at [205, 416] on textarea "Thank you for signing up, any further questions please contact Coach [PERSON_NA…" at bounding box center [325, 436] width 355 height 96
drag, startPoint x: 337, startPoint y: 423, endPoint x: 235, endPoint y: 421, distance: 102.4
click at [235, 421] on textarea "Thank you for signing up, any further questions please contact Coach Rosie - Rj…" at bounding box center [325, 436] width 355 height 96
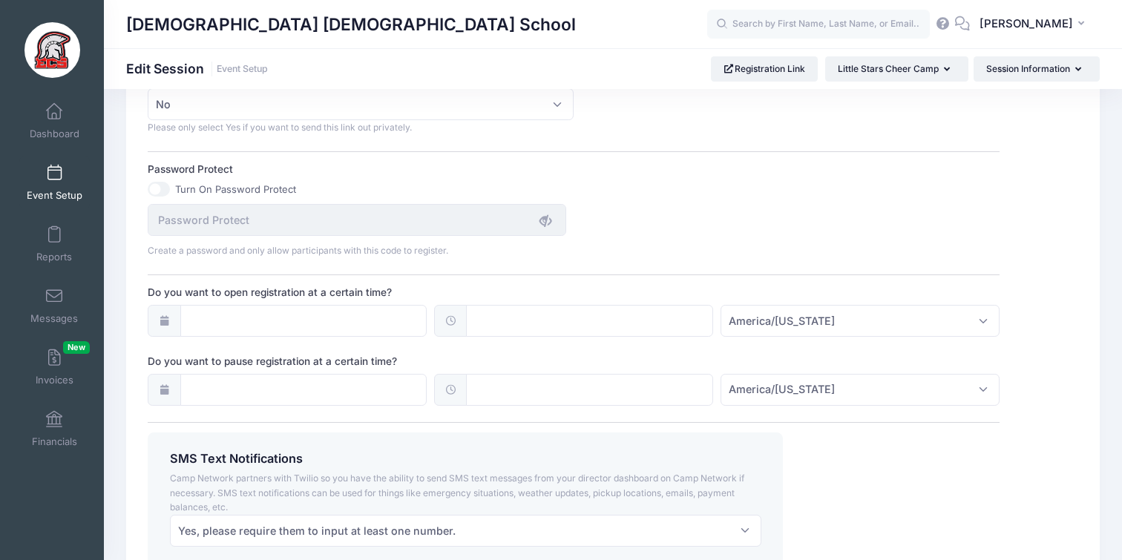
scroll to position [1096, 0]
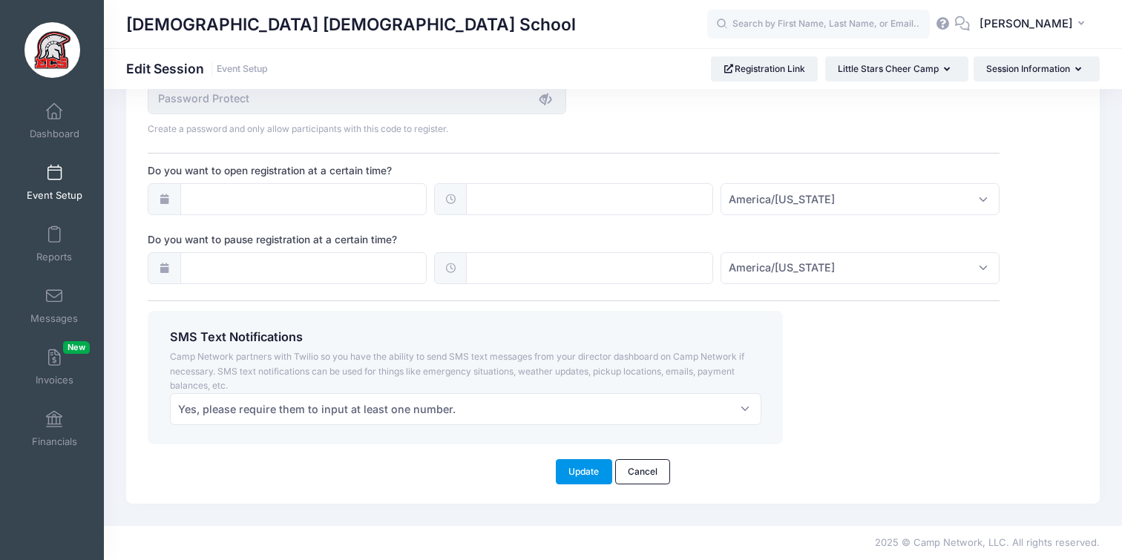
type textarea "Thank you for signing up, any further questions please contact Coach Rosie - rc…"
click at [586, 465] on button "Update" at bounding box center [584, 471] width 56 height 25
click at [589, 471] on button "Update" at bounding box center [584, 471] width 56 height 25
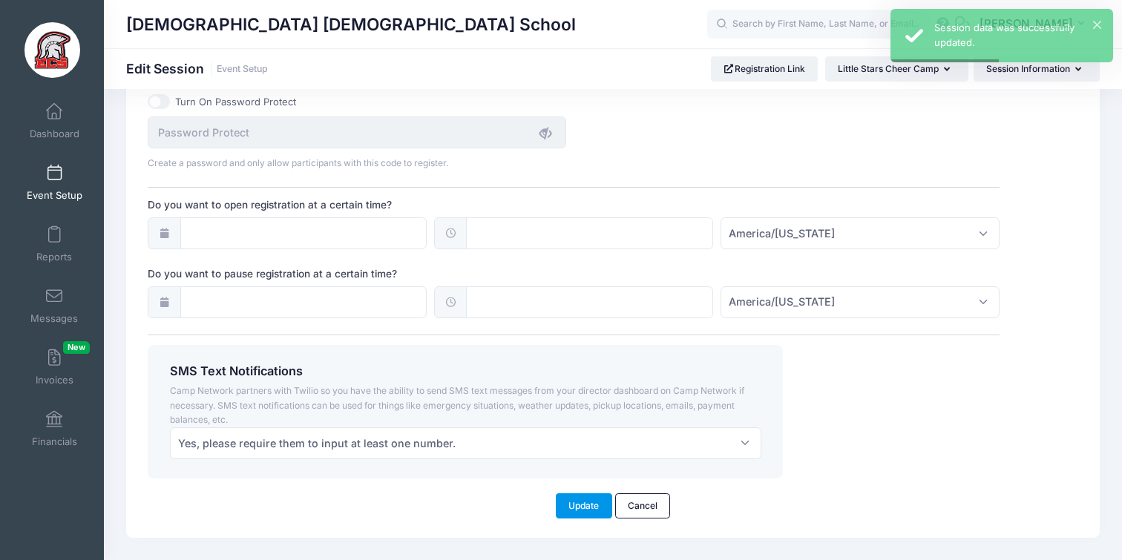
scroll to position [1060, 0]
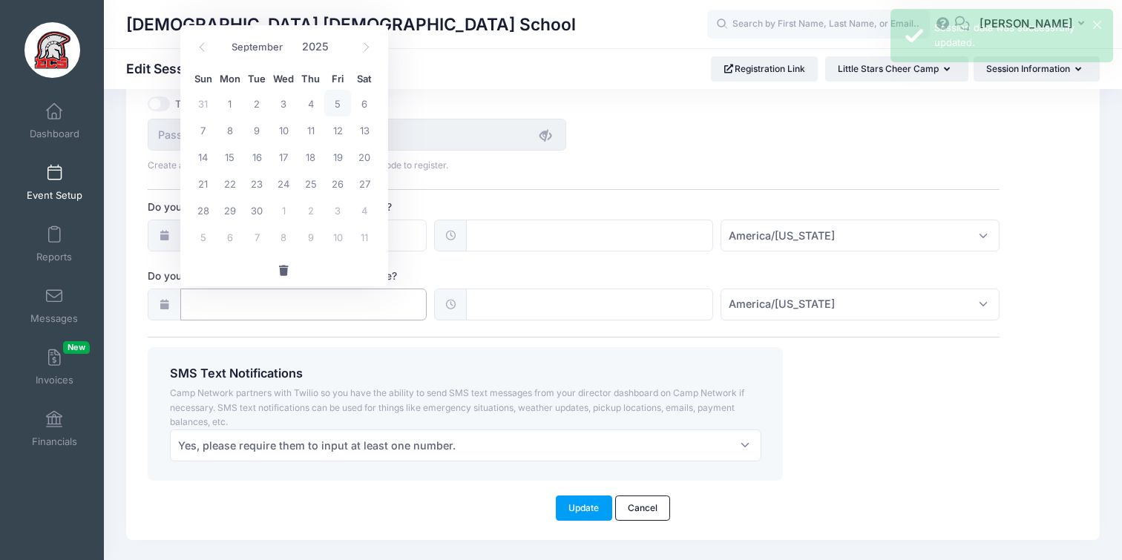
click at [355, 302] on input "Do you want to pause registration at a certain time?" at bounding box center [303, 305] width 247 height 32
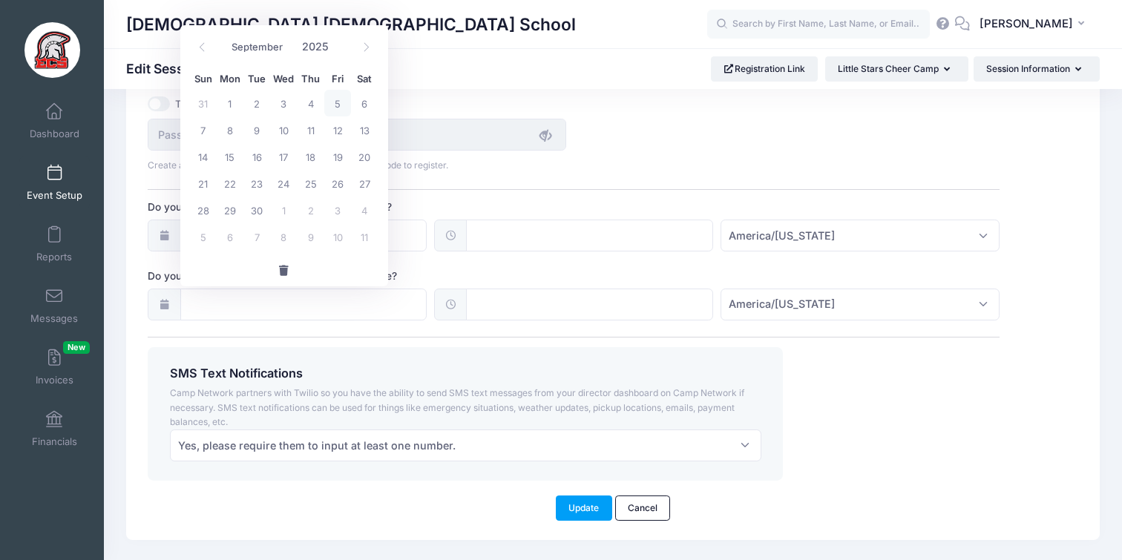
click at [338, 103] on span "5" at bounding box center [337, 103] width 27 height 27
type input "09/05/2025"
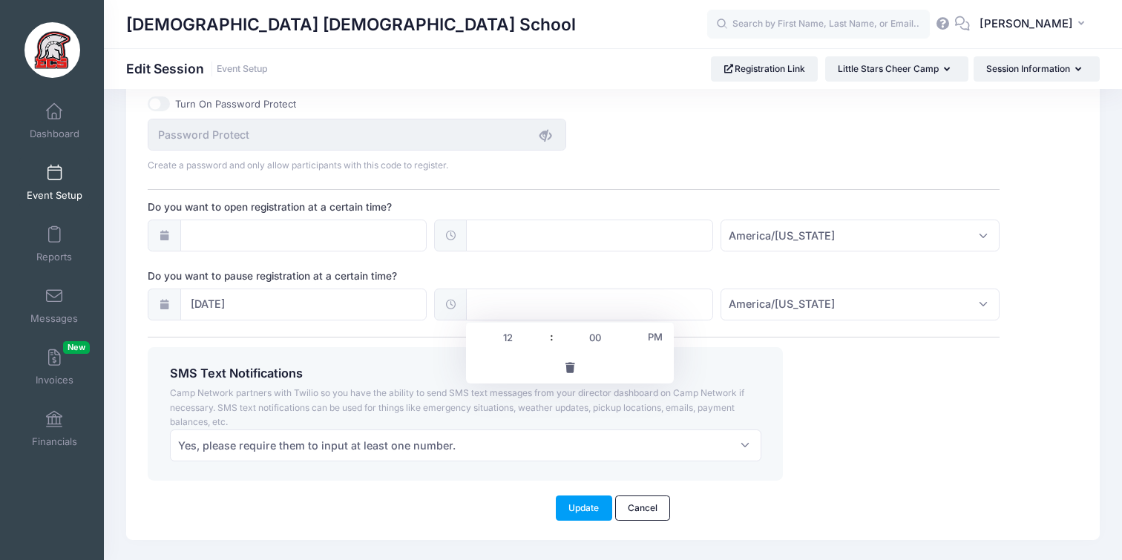
click at [500, 308] on input "text" at bounding box center [589, 305] width 247 height 32
type input "5"
type input "17:00"
click at [865, 367] on div "SMS Text Notifications Camp Network partners with Twilio so you have the abilit…" at bounding box center [574, 413] width 866 height 133
click at [577, 511] on button "Update" at bounding box center [584, 508] width 56 height 25
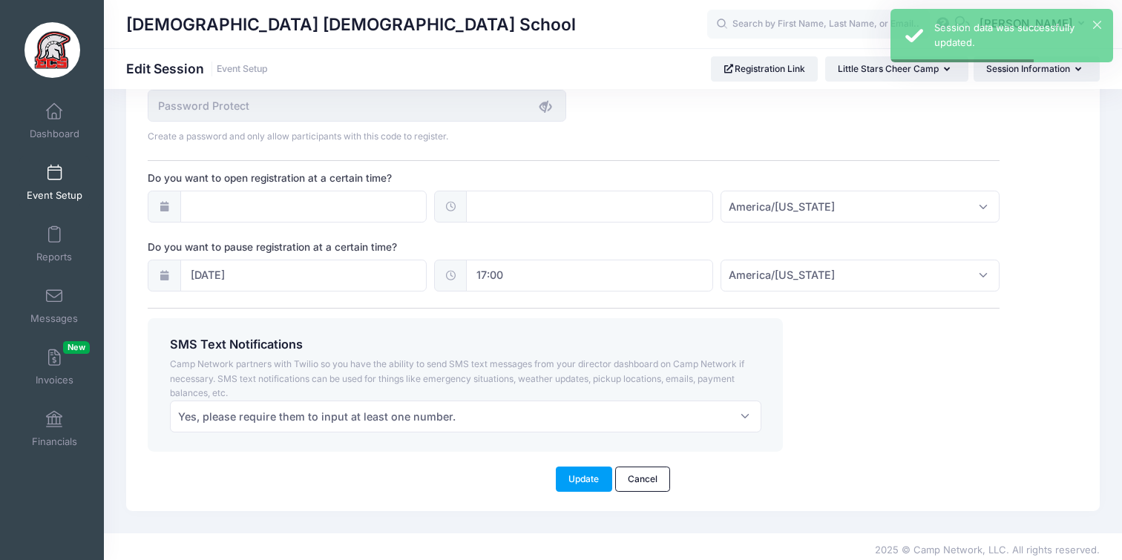
scroll to position [1096, 0]
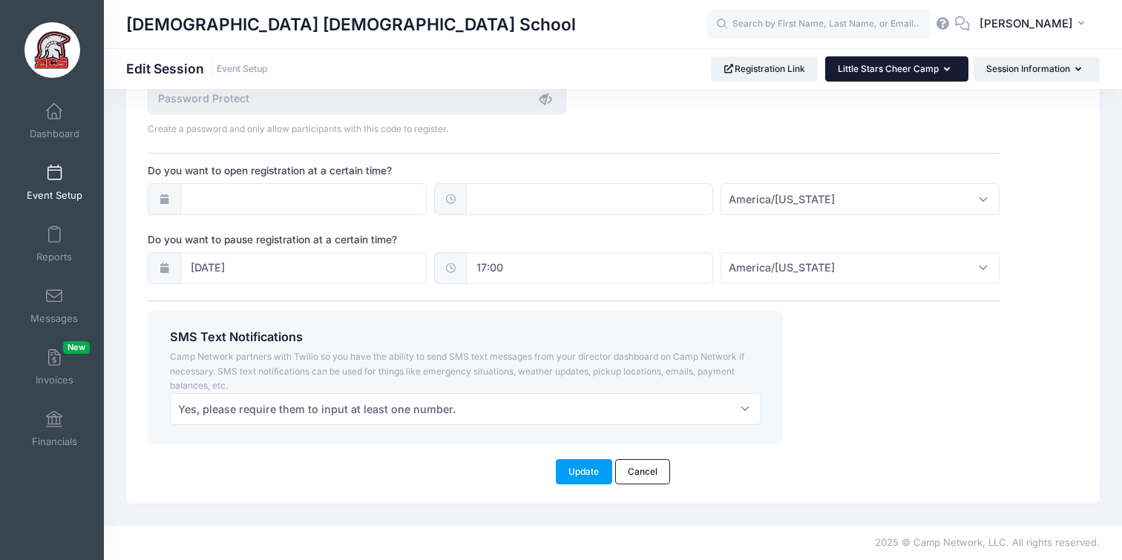
click at [882, 78] on button "Little Stars Cheer Camp" at bounding box center [896, 68] width 143 height 25
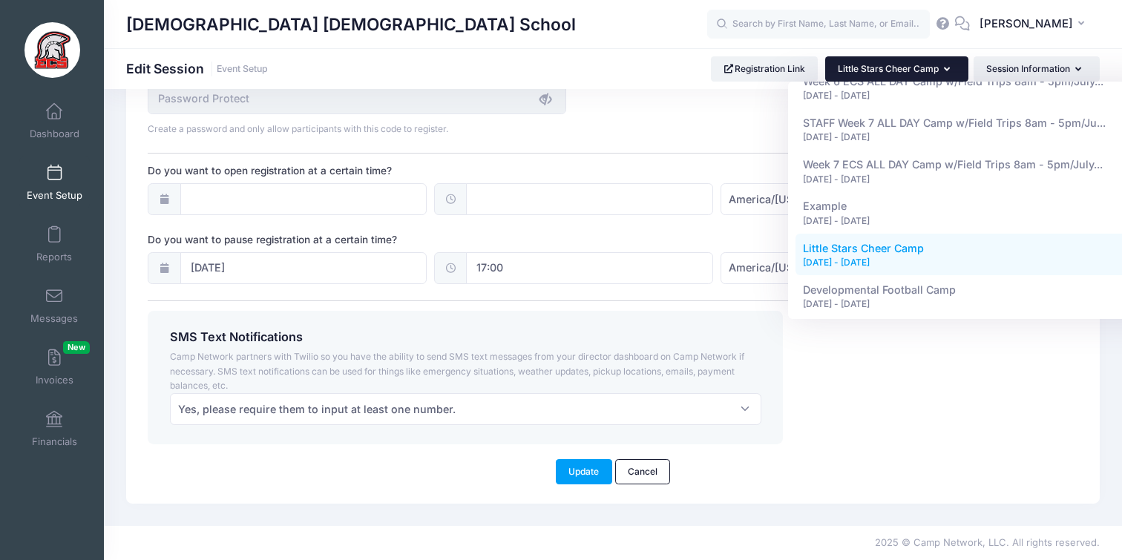
scroll to position [1700, 0]
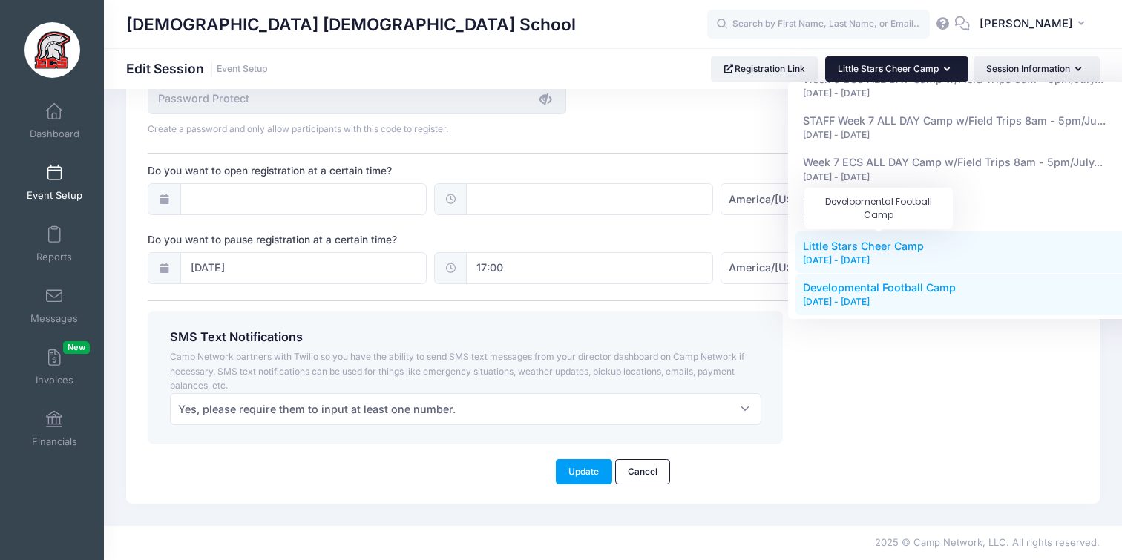
click at [852, 281] on span "Developmental Football Camp" at bounding box center [879, 287] width 153 height 13
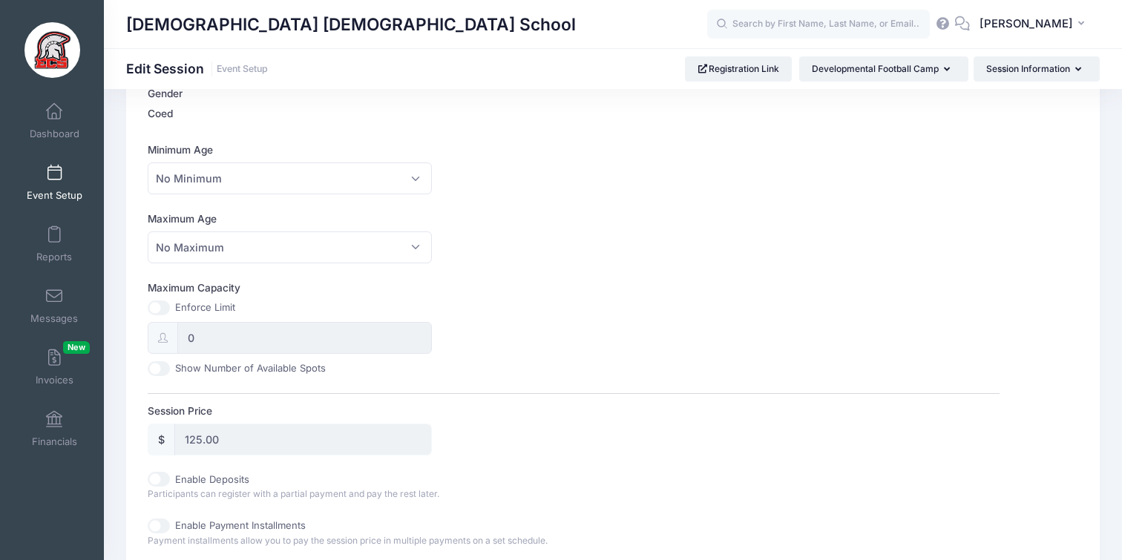
scroll to position [68, 0]
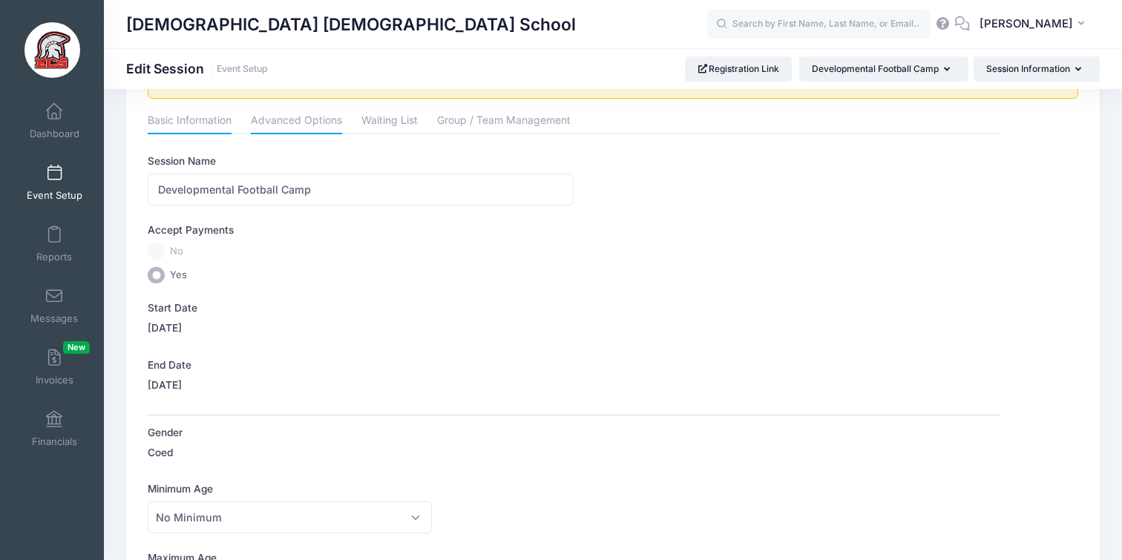
click at [319, 117] on link "Advanced Options" at bounding box center [296, 121] width 91 height 27
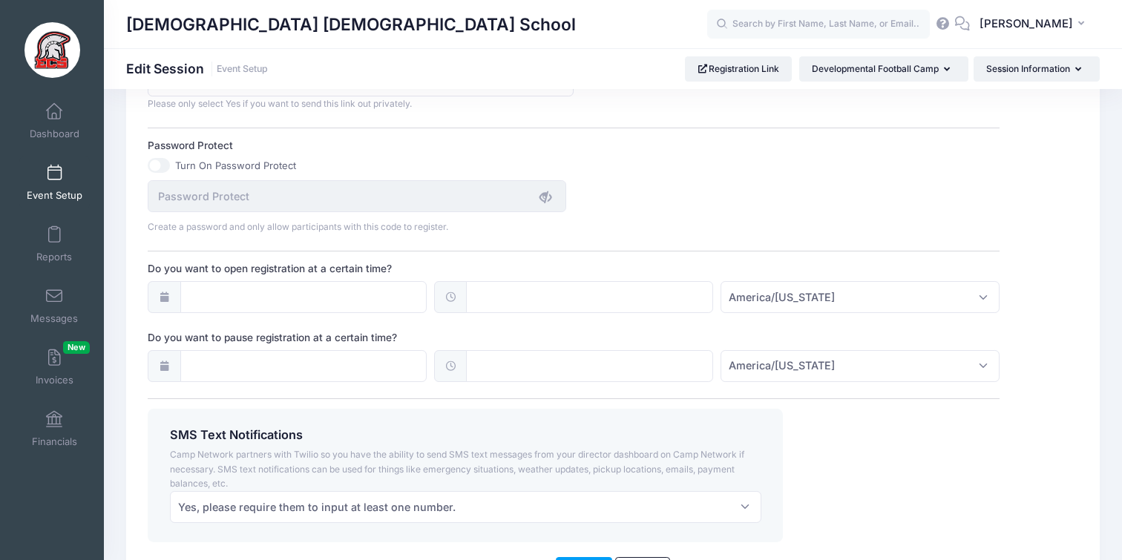
scroll to position [1027, 0]
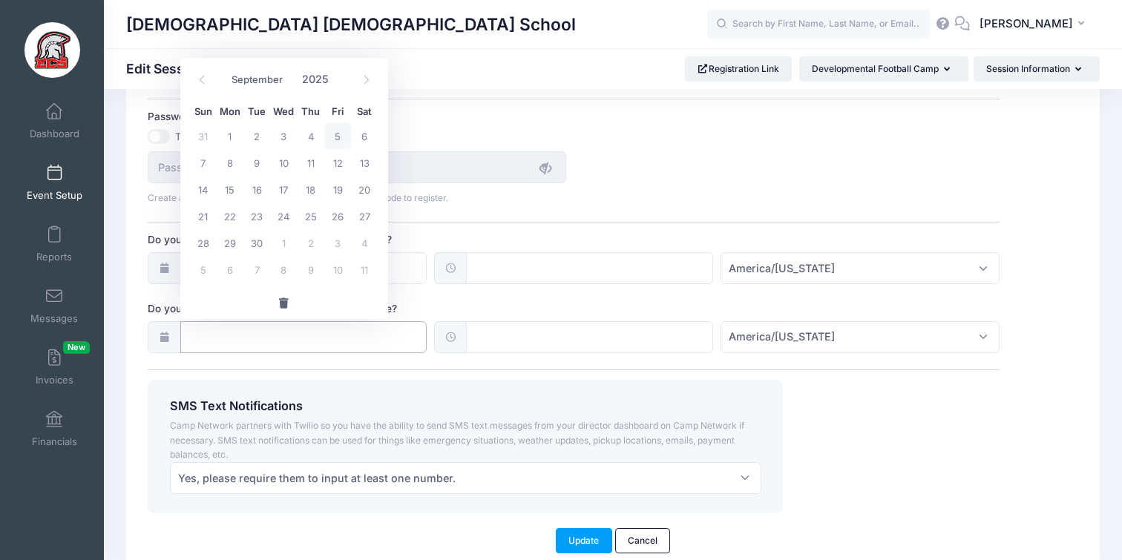
click at [321, 343] on input "Do you want to pause registration at a certain time?" at bounding box center [303, 337] width 247 height 32
click at [233, 240] on span "29" at bounding box center [230, 242] width 27 height 27
type input "09/29/2025"
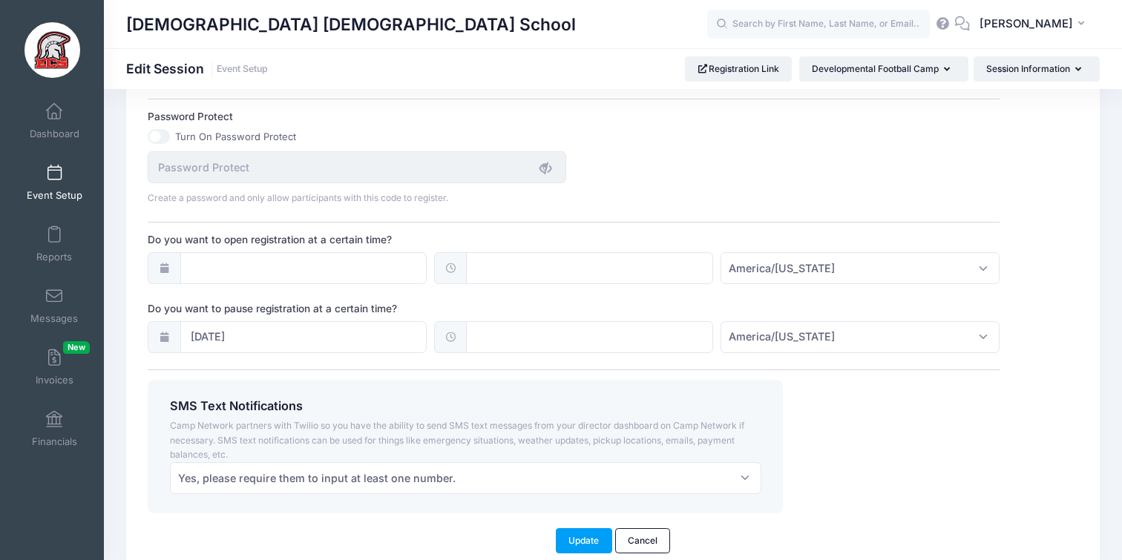
click at [531, 338] on input "text" at bounding box center [589, 337] width 247 height 32
type input "5"
type input "17:00"
click at [880, 439] on div "SMS Text Notifications Camp Network partners with Twilio so you have the abilit…" at bounding box center [574, 446] width 866 height 133
click at [570, 540] on button "Update" at bounding box center [584, 540] width 56 height 25
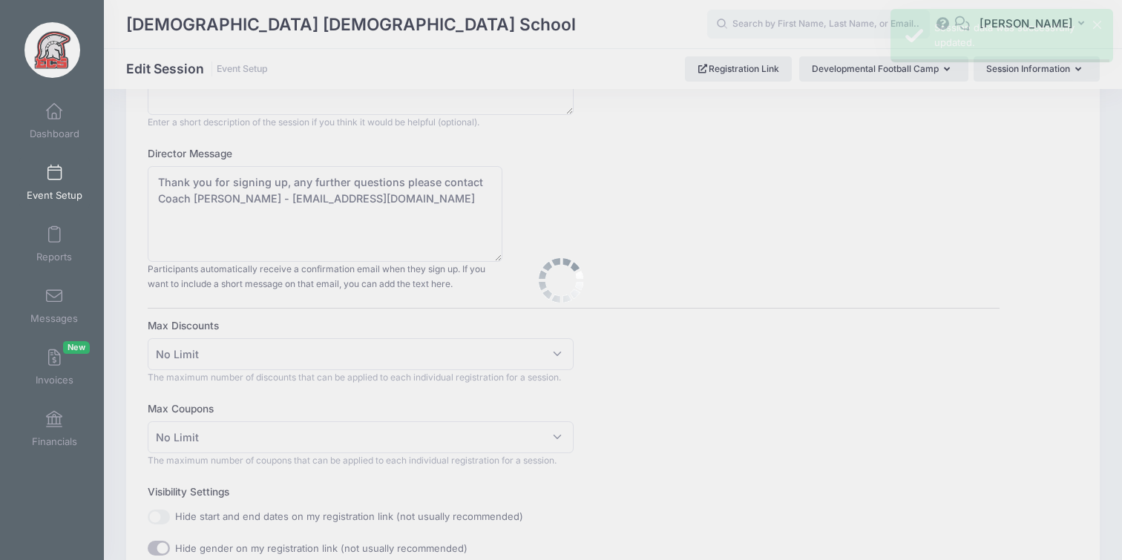
scroll to position [0, 0]
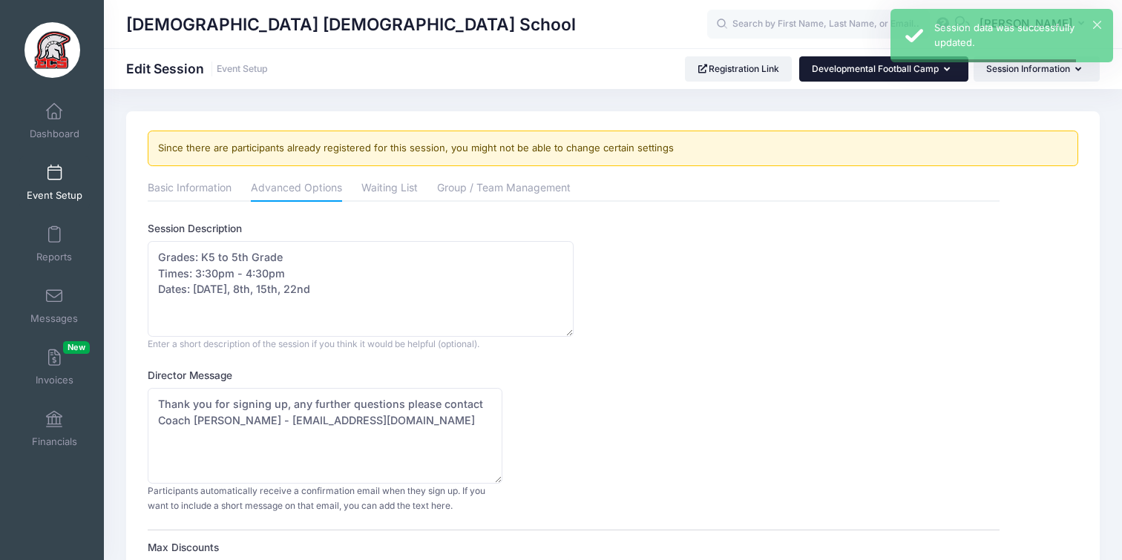
click at [856, 79] on button "Developmental Football Camp" at bounding box center [883, 68] width 169 height 25
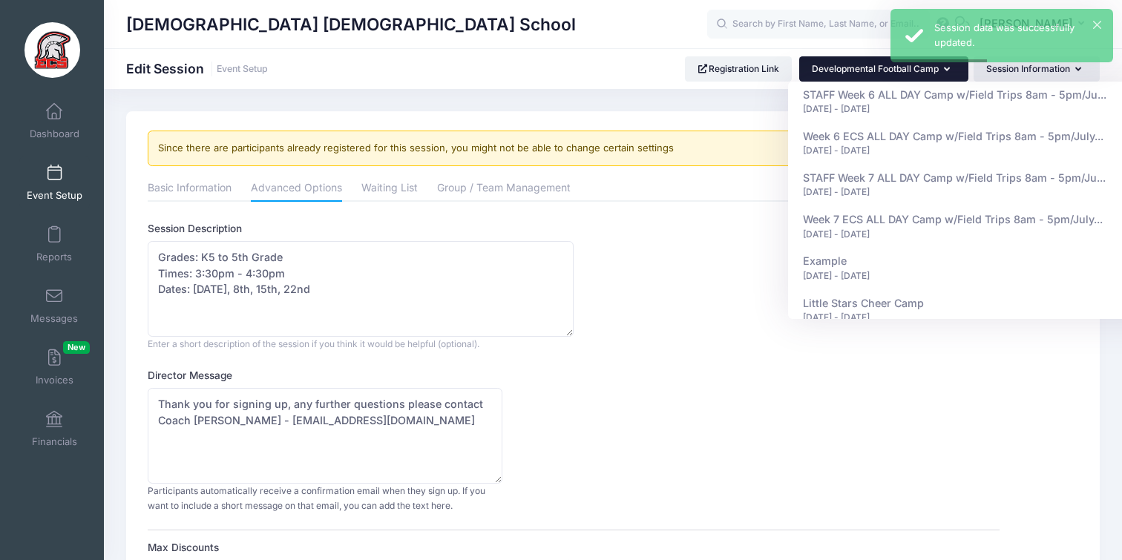
scroll to position [1700, 0]
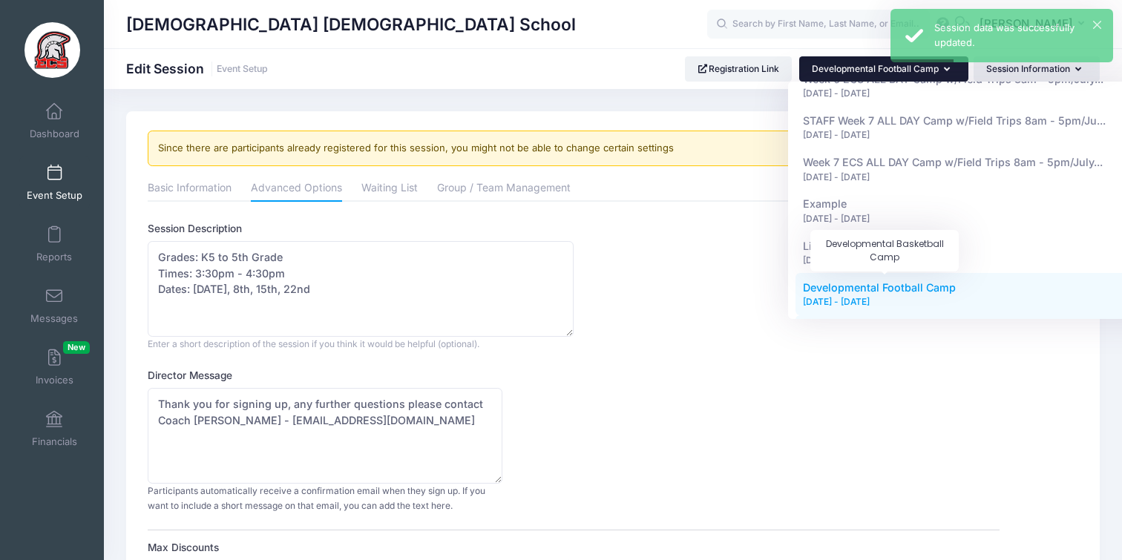
click at [852, 323] on span "Developmental Basketball Camp" at bounding box center [885, 329] width 165 height 13
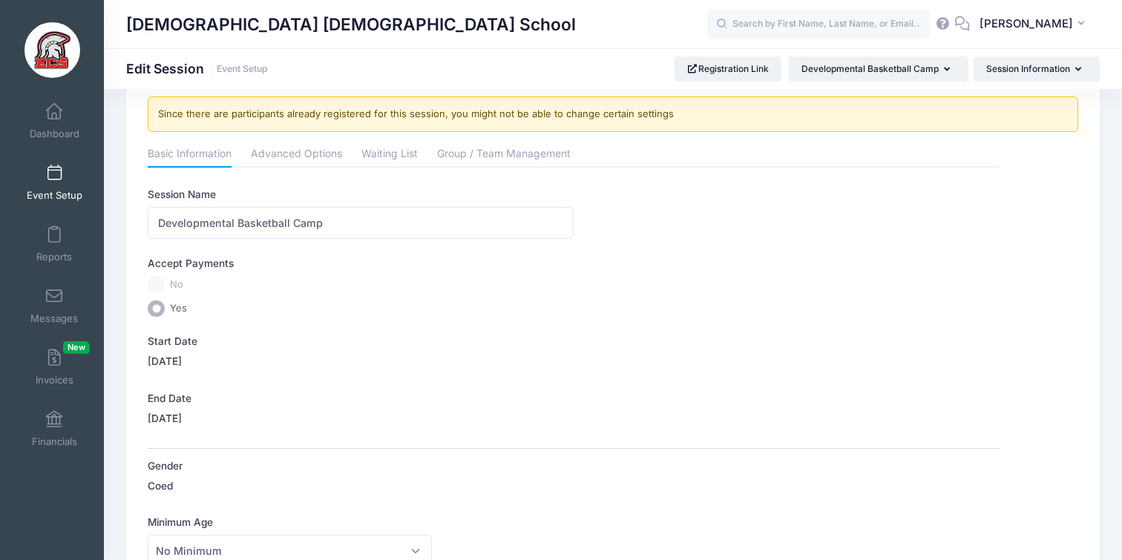
scroll to position [33, 0]
click at [292, 152] on link "Advanced Options" at bounding box center [296, 156] width 91 height 27
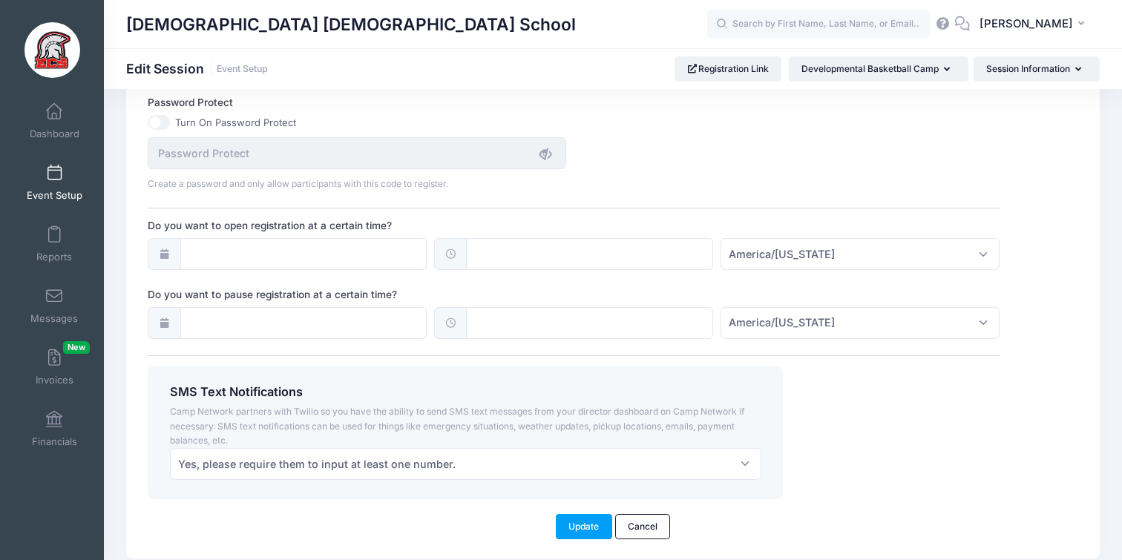
scroll to position [1096, 0]
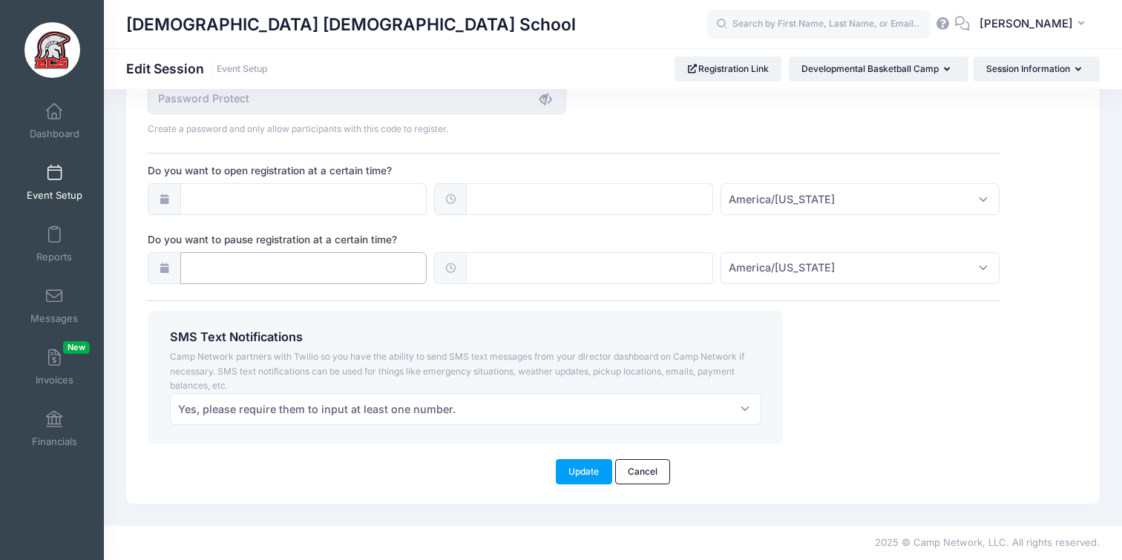
click at [341, 267] on input "Do you want to pause registration at a certain time?" at bounding box center [303, 268] width 247 height 32
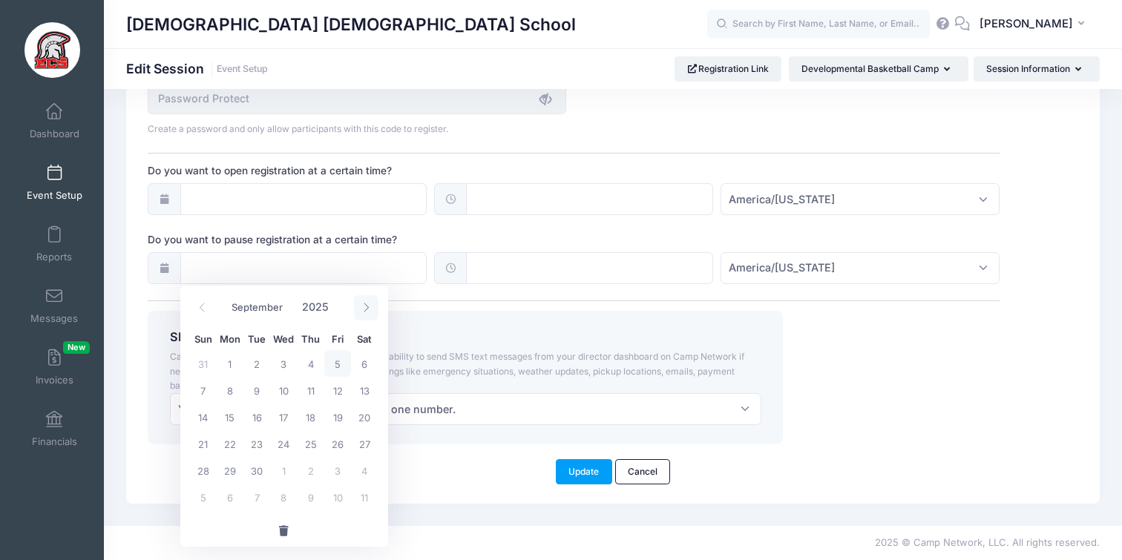
click at [369, 302] on span at bounding box center [366, 307] width 24 height 25
select select "9"
click at [345, 419] on span "17" at bounding box center [337, 417] width 27 height 27
type input "10/17/2025"
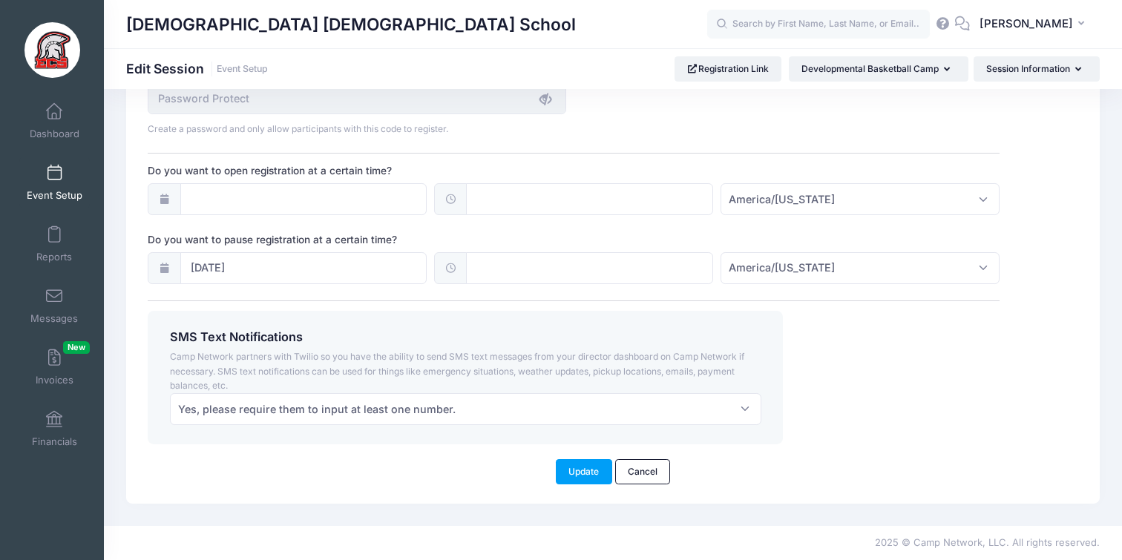
click at [518, 269] on input "text" at bounding box center [589, 268] width 247 height 32
type input "5"
type input "17:00"
click at [925, 394] on div "SMS Text Notifications Camp Network partners with Twilio so you have the abilit…" at bounding box center [574, 377] width 866 height 133
click at [588, 469] on button "Update" at bounding box center [584, 471] width 56 height 25
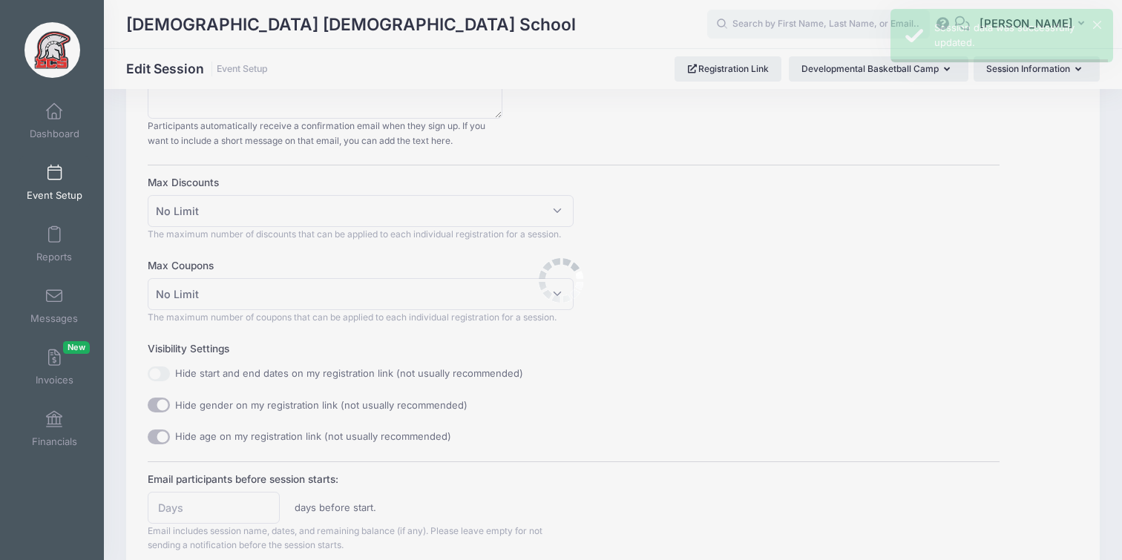
scroll to position [0, 0]
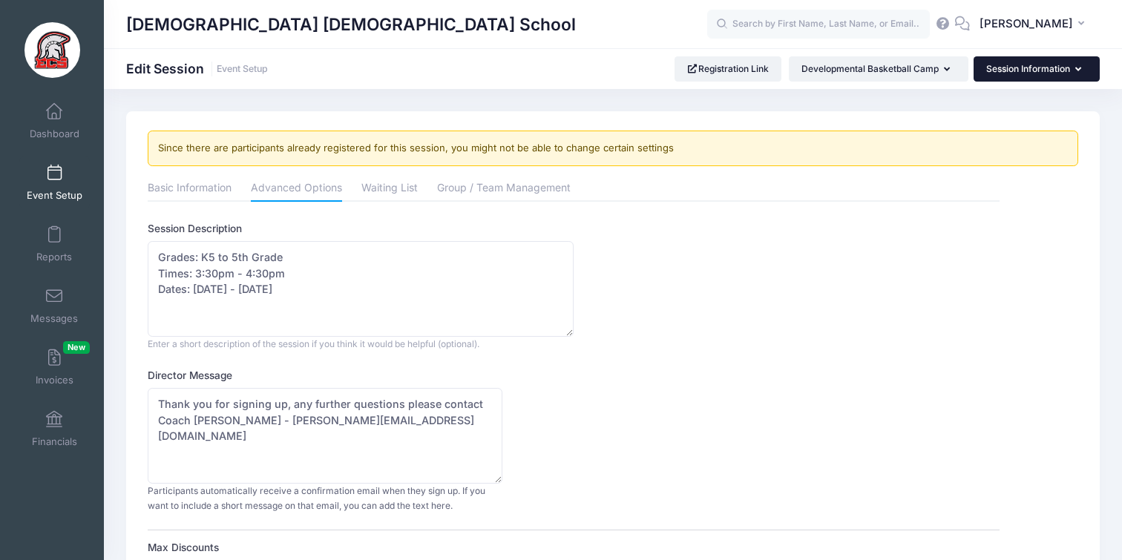
click at [1026, 65] on button "Session Information" at bounding box center [1037, 68] width 126 height 25
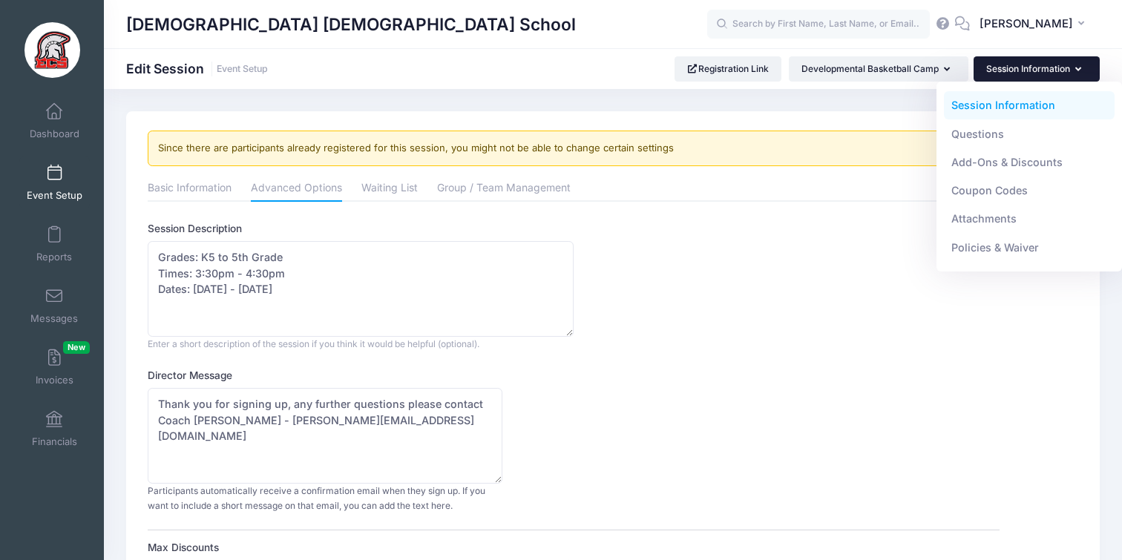
click at [54, 165] on span at bounding box center [54, 173] width 0 height 16
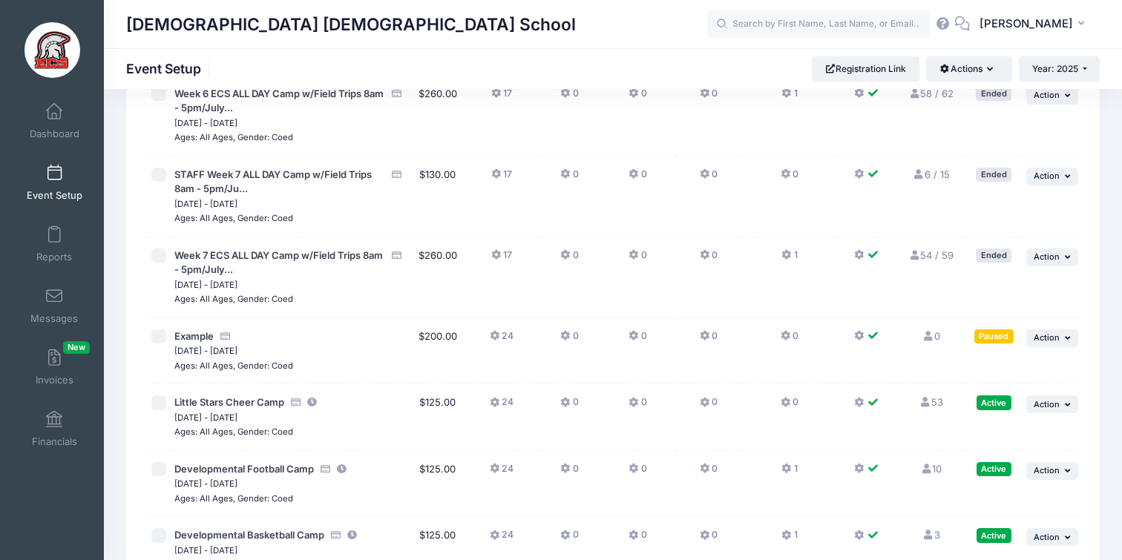
scroll to position [3432, 0]
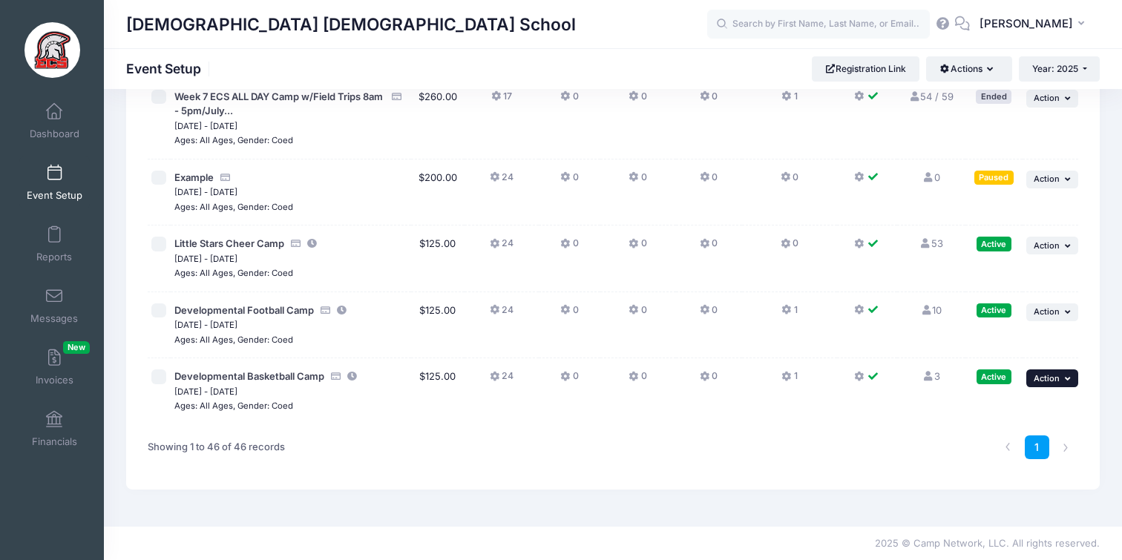
click at [1072, 379] on icon "button" at bounding box center [1069, 379] width 9 height 8
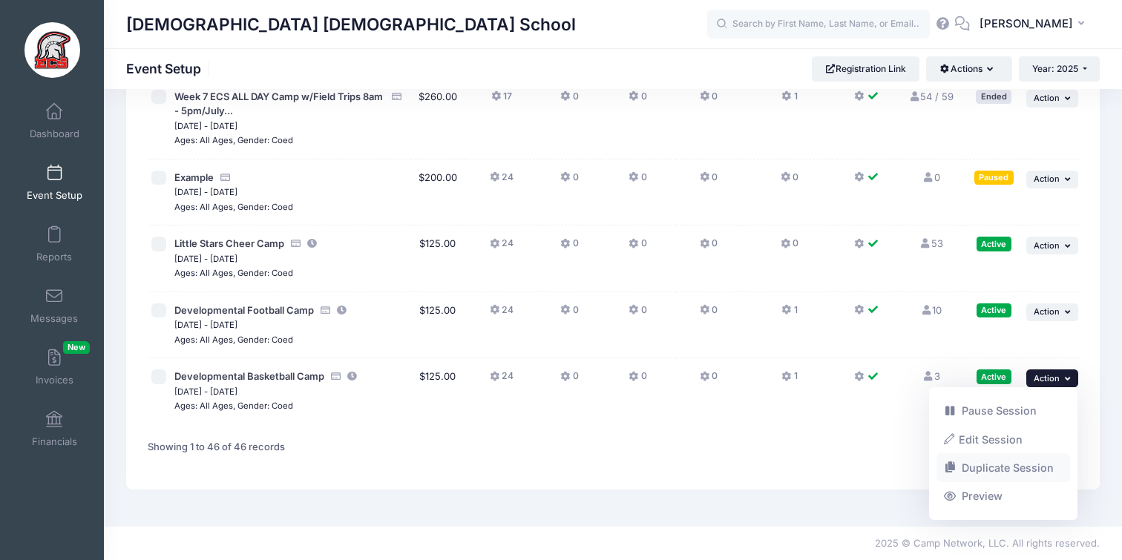
click at [989, 468] on link "Duplicate Session" at bounding box center [1004, 468] width 134 height 28
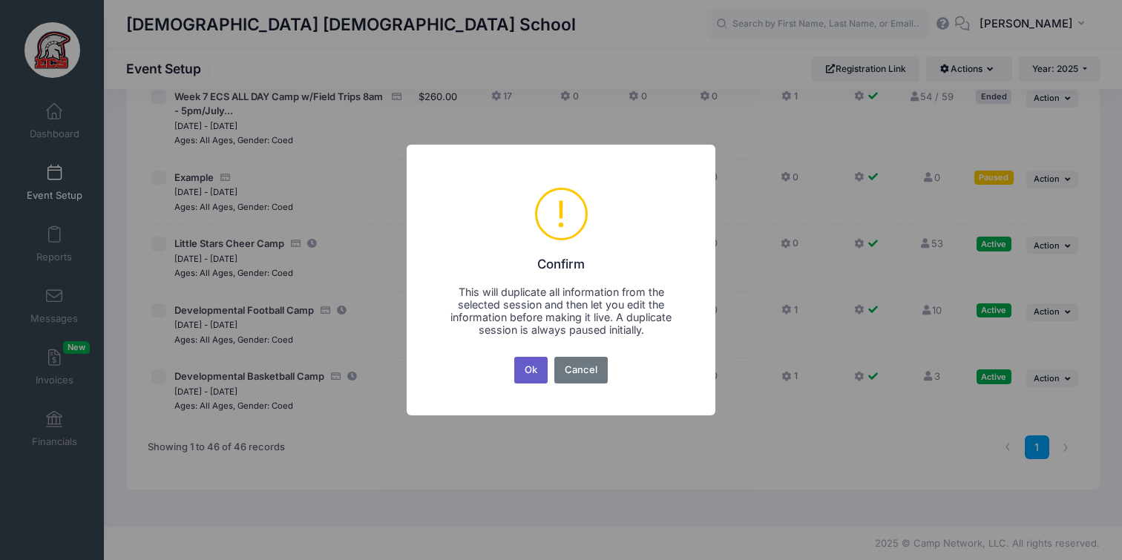
click at [533, 373] on button "Ok" at bounding box center [531, 370] width 34 height 27
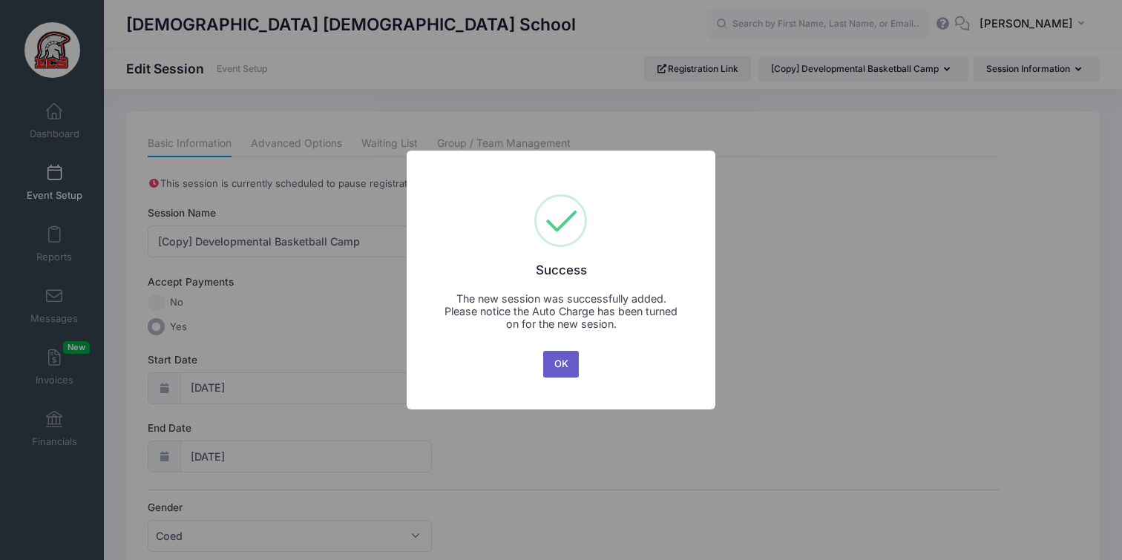
click at [563, 364] on button "OK" at bounding box center [561, 364] width 36 height 27
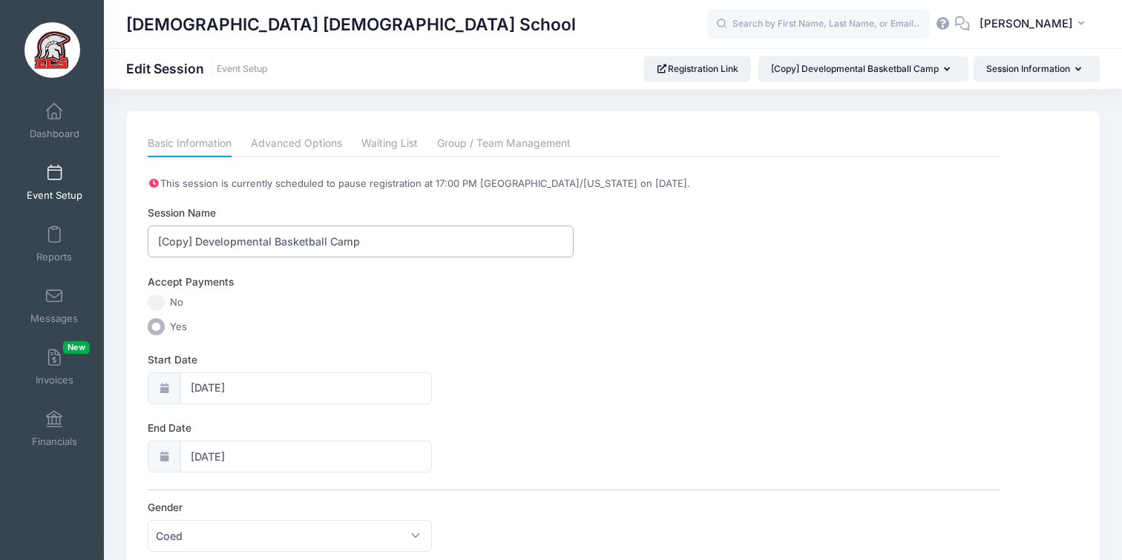
drag, startPoint x: 187, startPoint y: 242, endPoint x: 99, endPoint y: 240, distance: 87.6
click at [271, 242] on input "Developmental Basketball Camp" at bounding box center [361, 242] width 426 height 32
type input "Developmental Wrestling Camp"
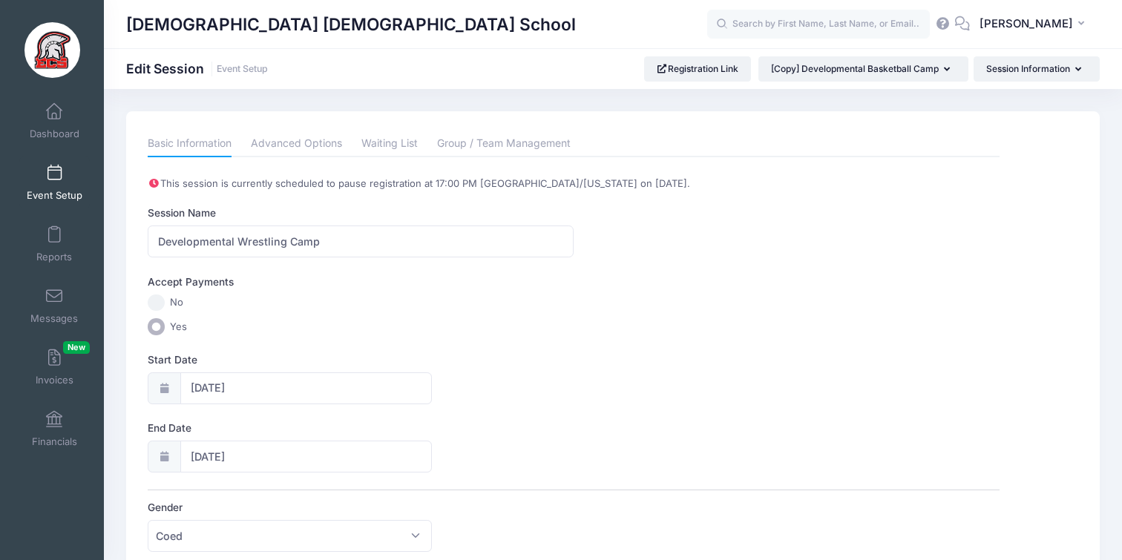
click at [272, 326] on label "Yes" at bounding box center [573, 326] width 851 height 17
click at [165, 326] on input "Yes" at bounding box center [156, 326] width 17 height 17
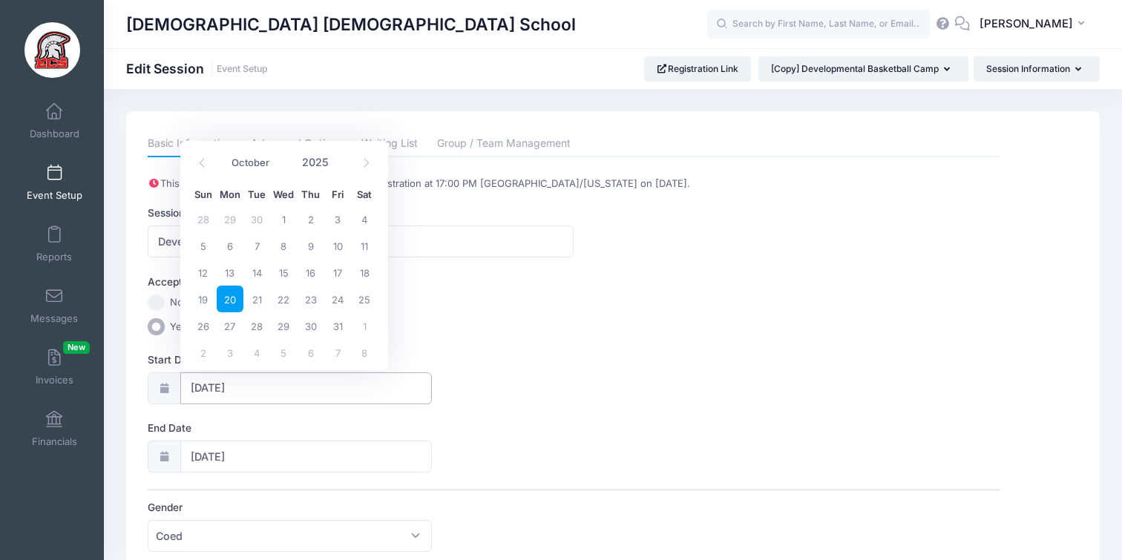
click at [234, 388] on input "10/20/2025" at bounding box center [306, 389] width 252 height 32
click at [364, 160] on icon at bounding box center [366, 163] width 5 height 9
select select "10"
click at [261, 243] on span "4" at bounding box center [256, 245] width 27 height 27
type input "11/04/2025"
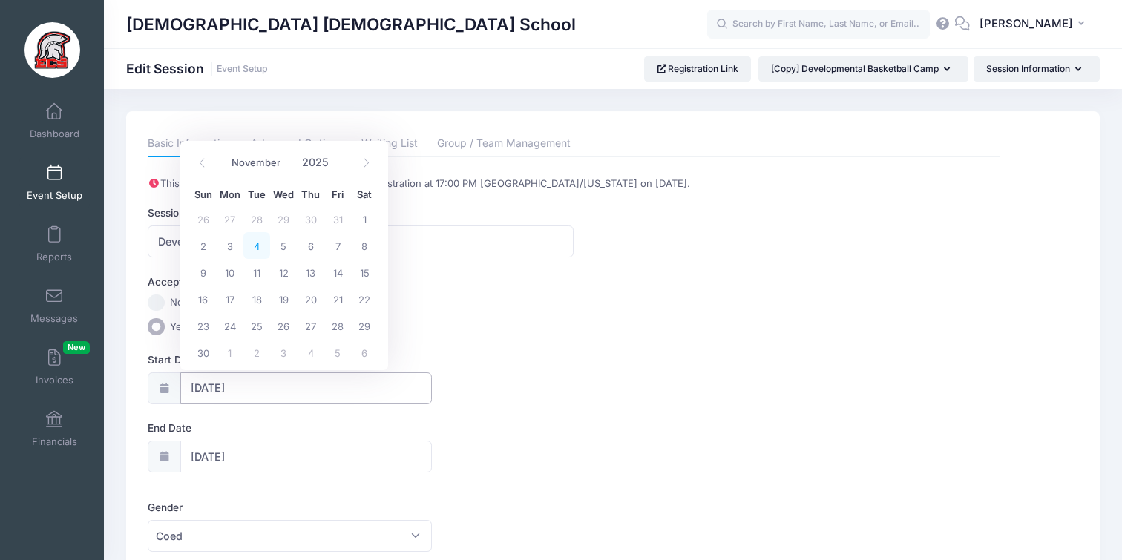
type input "11/05/2025"
select select "10"
click at [368, 163] on icon at bounding box center [366, 163] width 5 height 9
select select "11"
click at [286, 217] on span "3" at bounding box center [283, 219] width 27 height 27
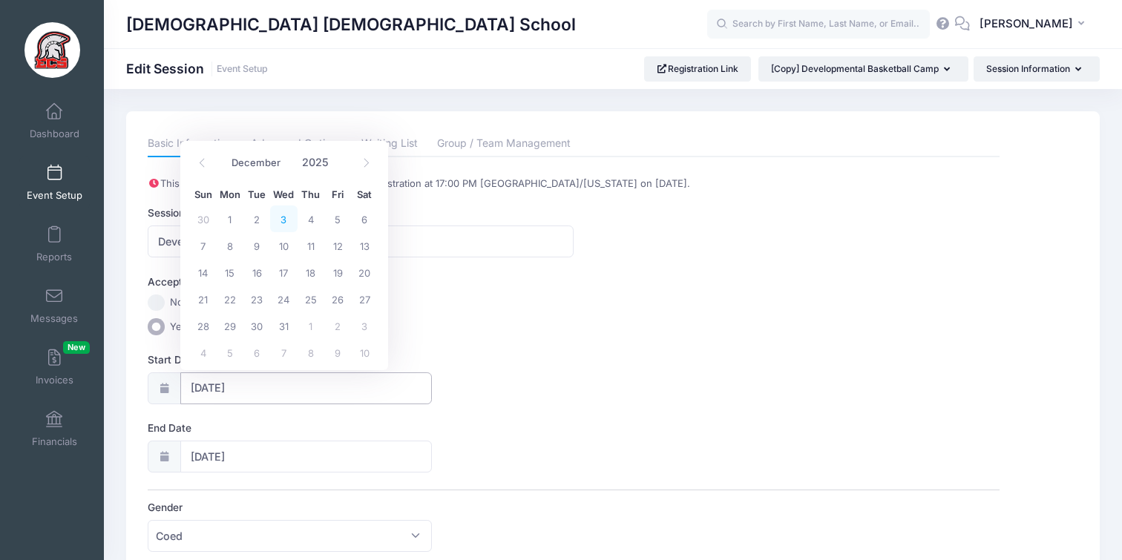
type input "12/03/2025"
type input "12/04/2025"
select select "11"
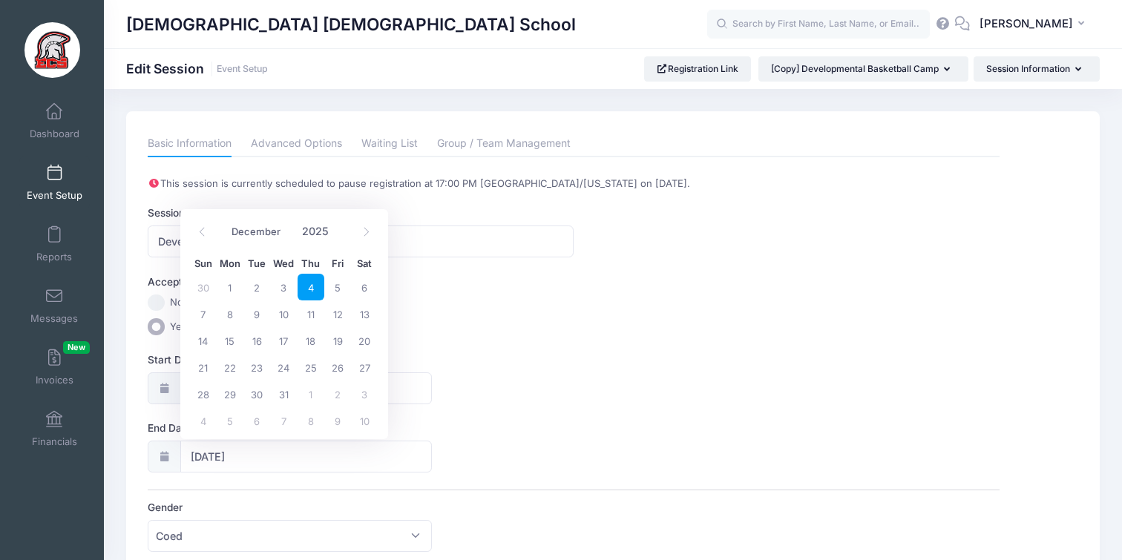
click at [480, 364] on label "Start Date" at bounding box center [361, 360] width 426 height 15
click at [432, 373] on input "12/03/2025" at bounding box center [306, 389] width 252 height 32
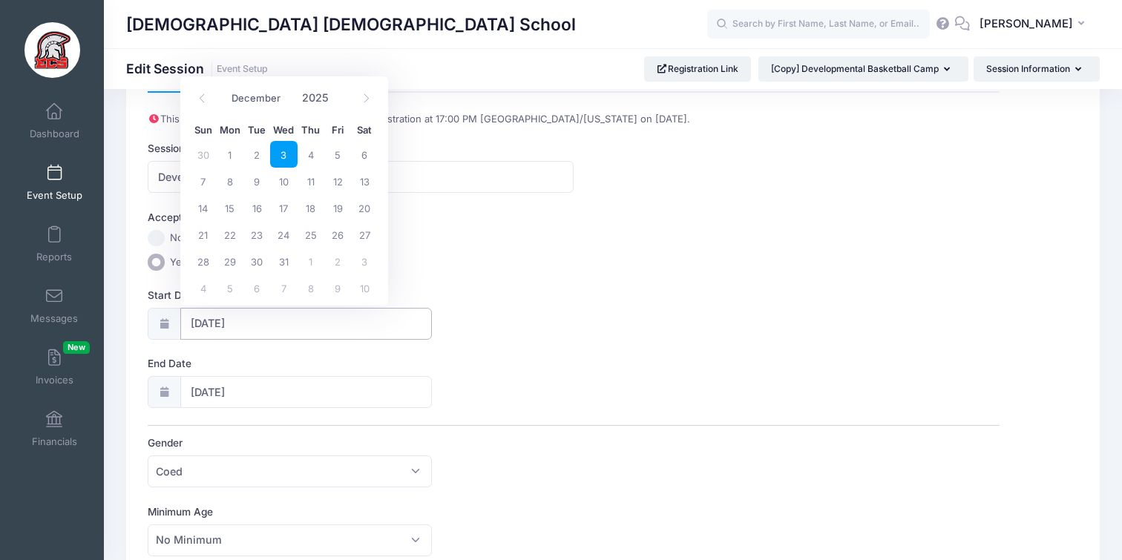
scroll to position [72, 0]
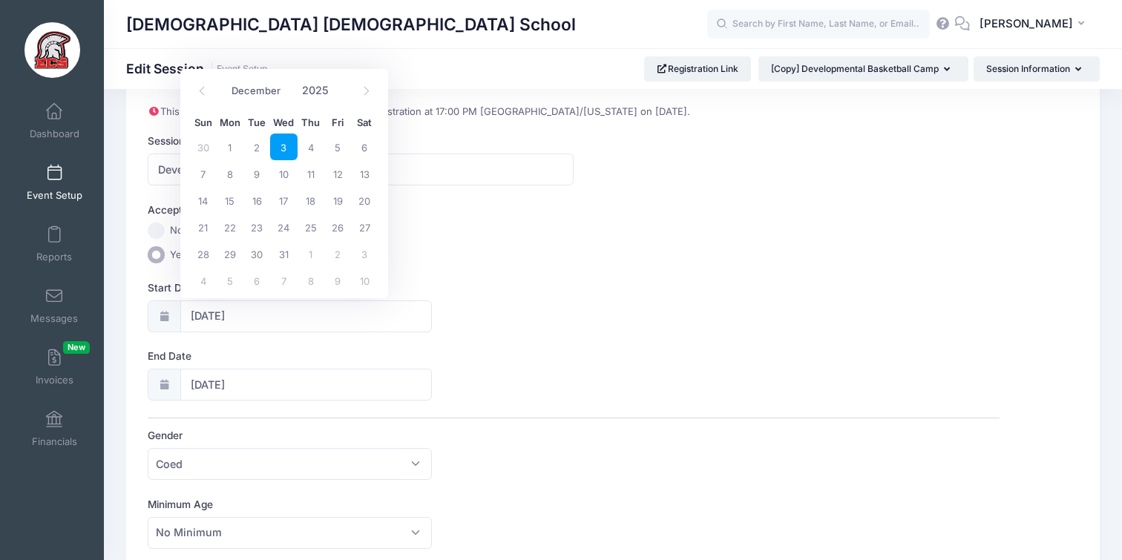
click at [480, 364] on div "End Date 12/04/2025" at bounding box center [573, 375] width 851 height 52
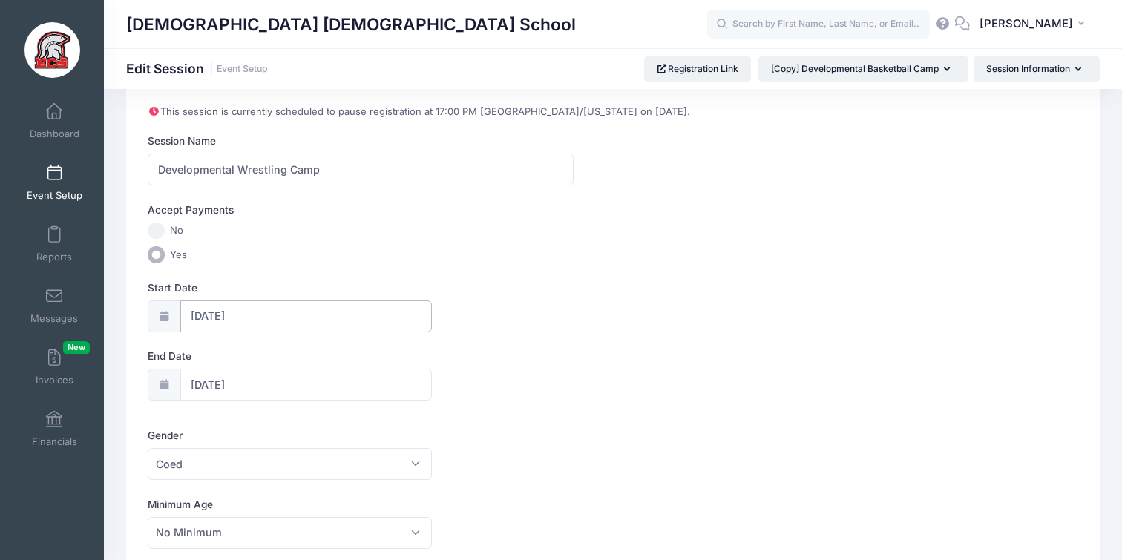
click at [311, 321] on input "12/03/2025" at bounding box center [306, 317] width 252 height 32
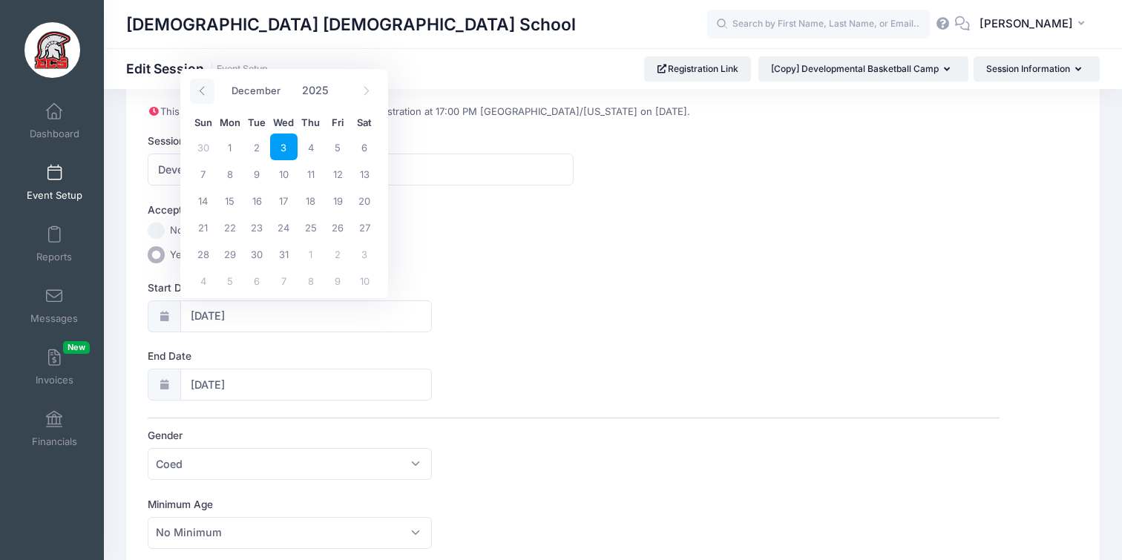
click at [200, 91] on icon at bounding box center [201, 91] width 5 height 9
select select "10"
click at [254, 171] on span "4" at bounding box center [256, 173] width 27 height 27
type input "11/04/2025"
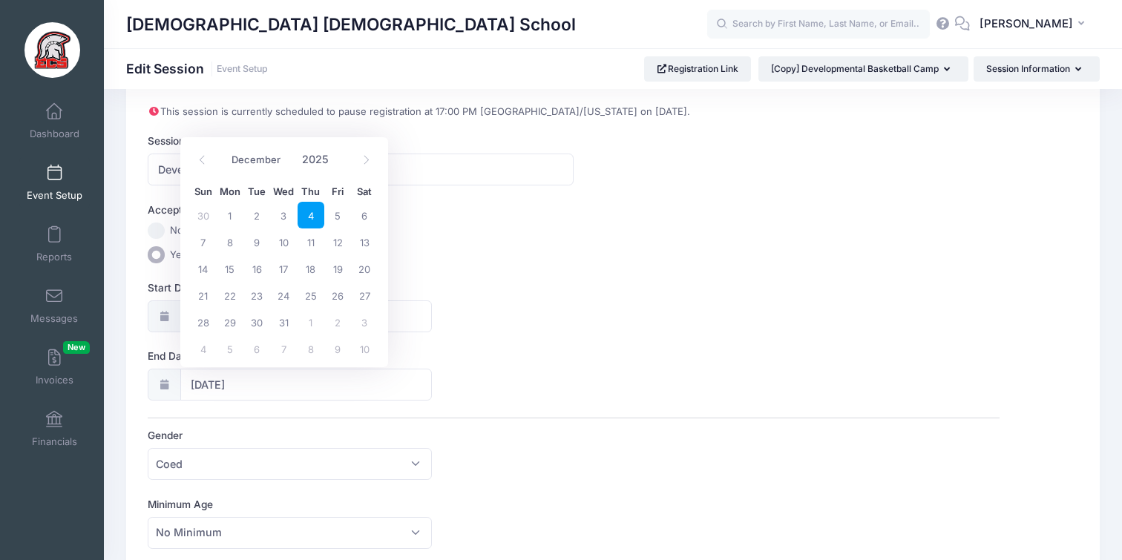
click at [512, 293] on label "Start Date" at bounding box center [361, 288] width 426 height 15
click at [432, 301] on input "11/04/2025" at bounding box center [306, 317] width 252 height 32
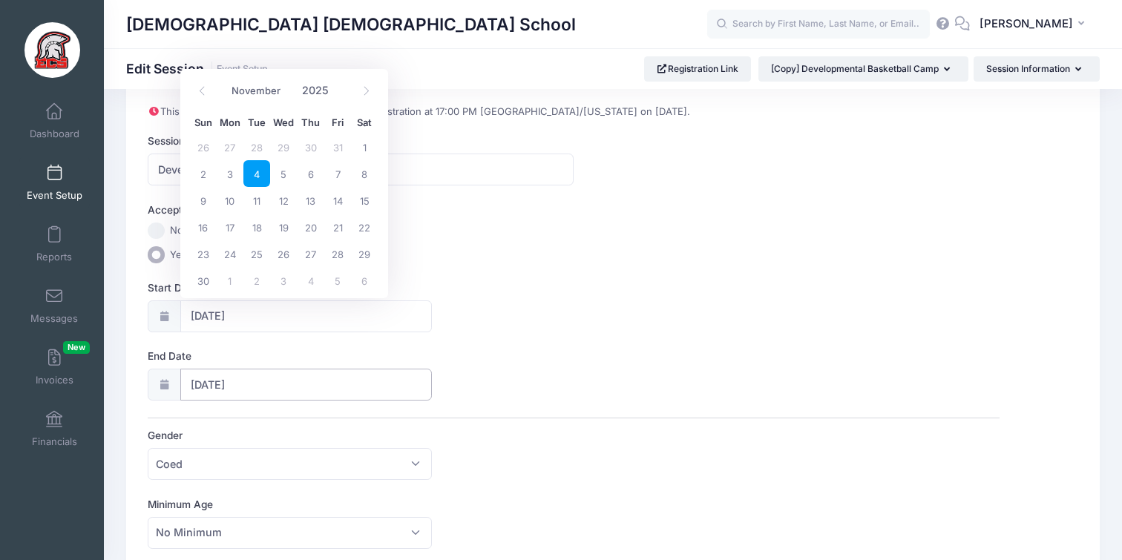
click at [276, 384] on input "12/04/2025" at bounding box center [306, 385] width 252 height 32
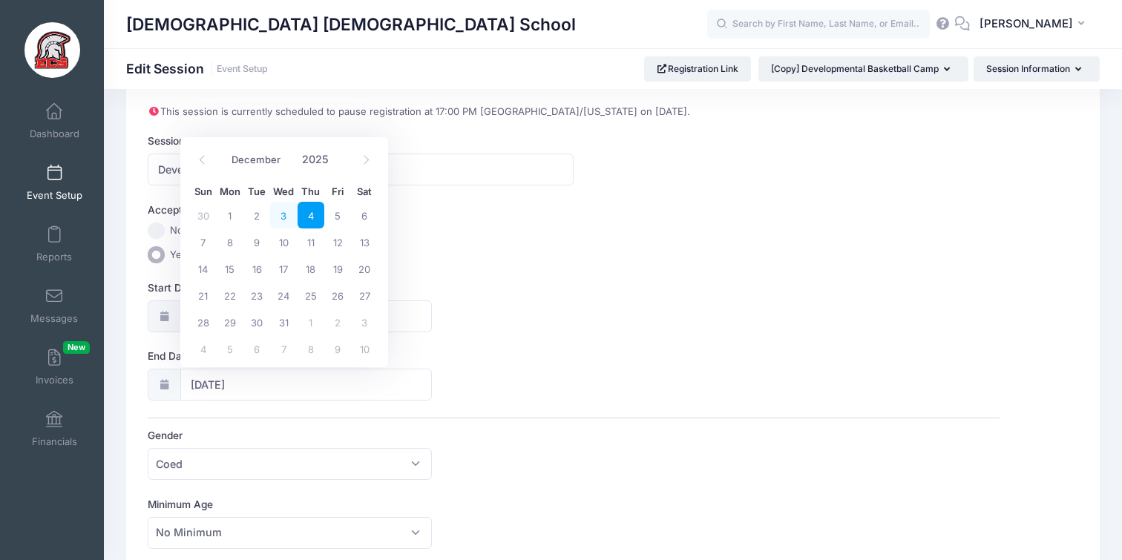
click at [286, 214] on span "3" at bounding box center [283, 215] width 27 height 27
type input "12/03/2025"
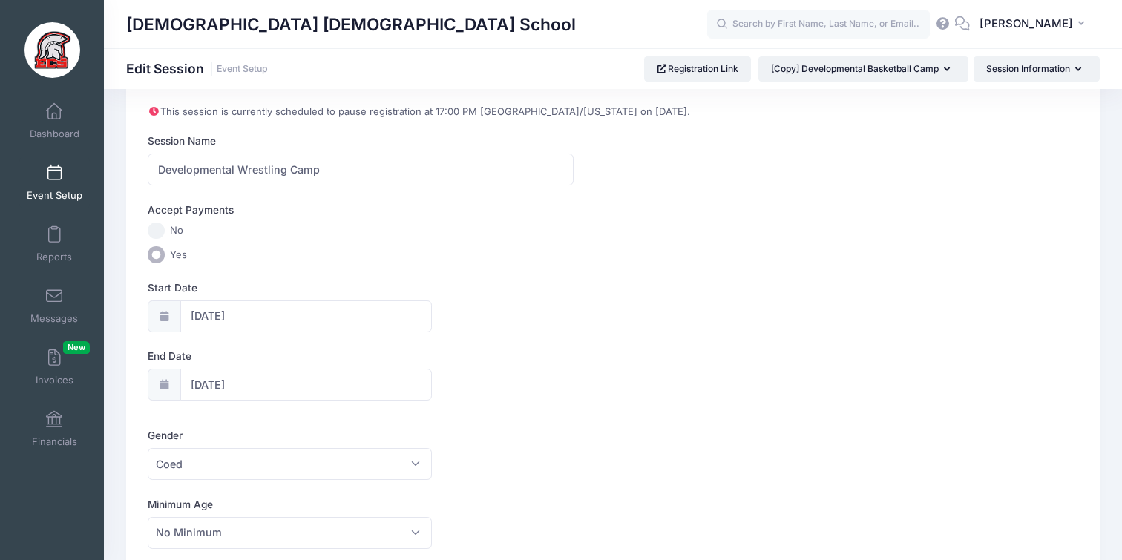
click at [519, 289] on label "Start Date" at bounding box center [361, 288] width 426 height 15
click at [432, 301] on input "11/04/2025" at bounding box center [306, 317] width 252 height 32
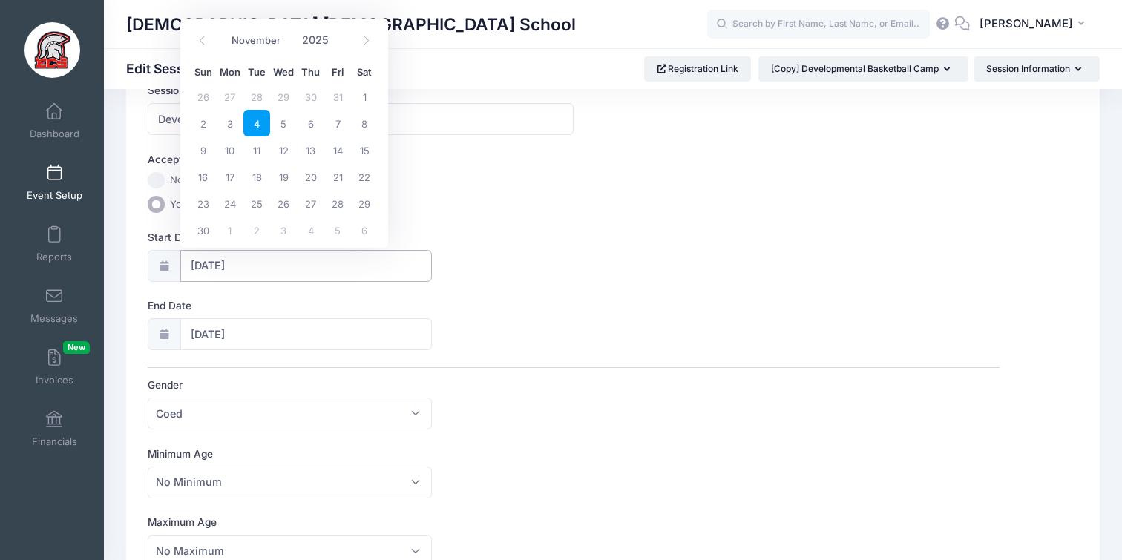
scroll to position [132, 0]
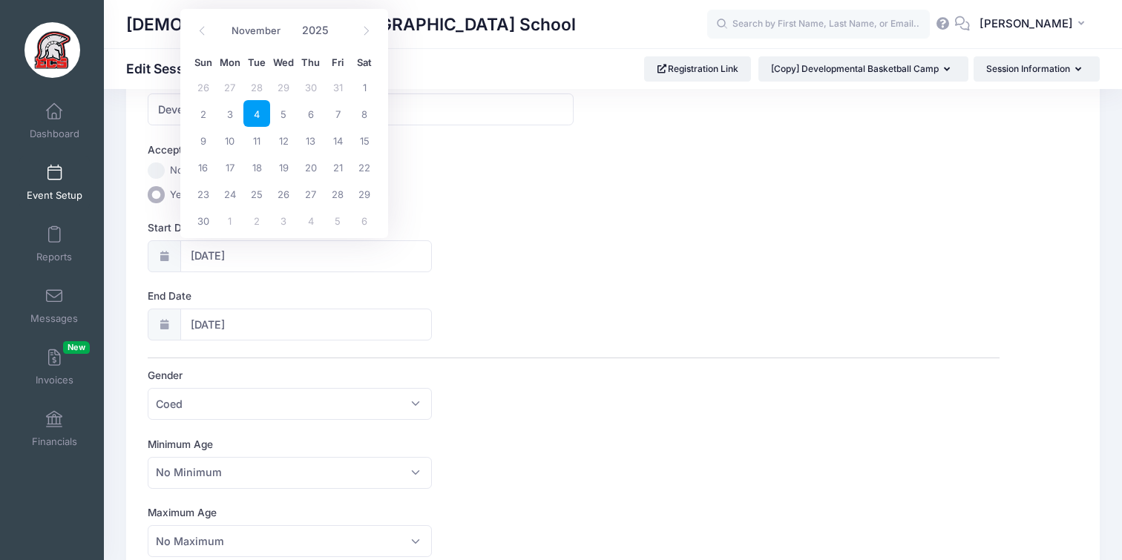
click at [519, 289] on label "End Date" at bounding box center [361, 296] width 426 height 15
click at [432, 309] on input "12/03/2025" at bounding box center [306, 325] width 252 height 32
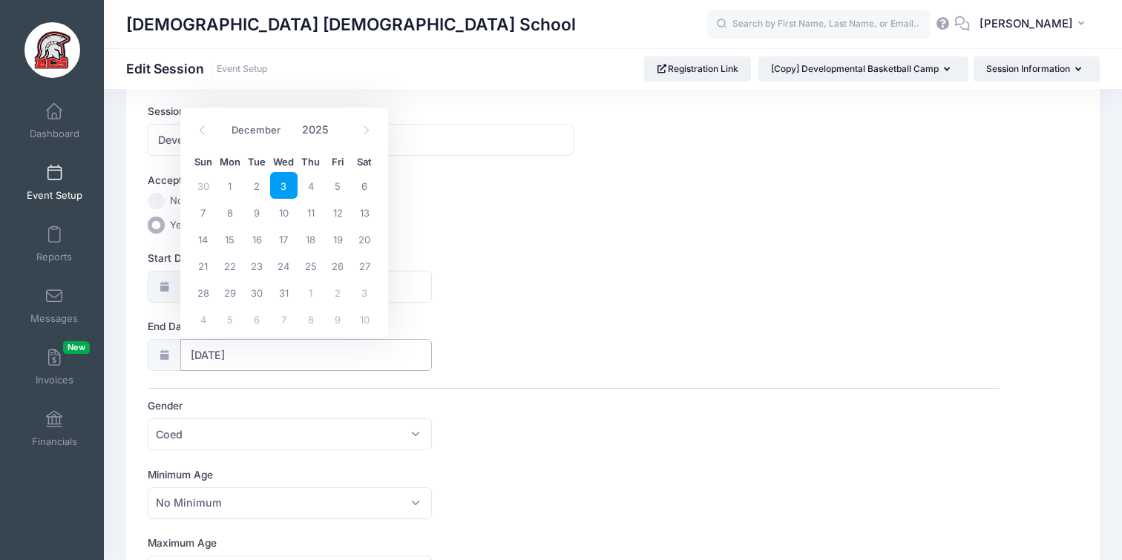
scroll to position [0, 0]
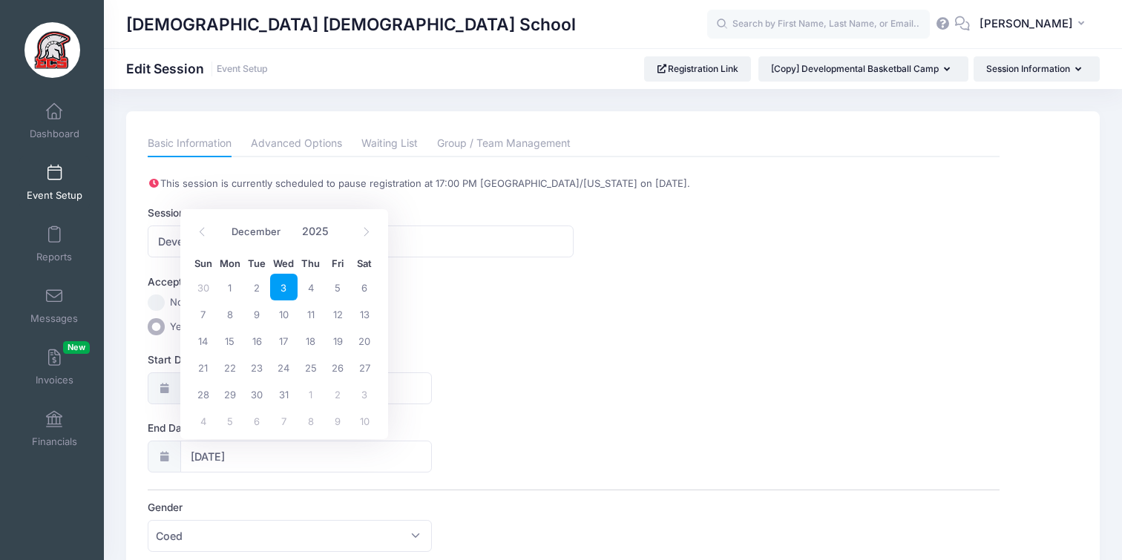
click at [626, 299] on label "No" at bounding box center [573, 303] width 851 height 17
click at [165, 299] on input "No" at bounding box center [156, 303] width 17 height 17
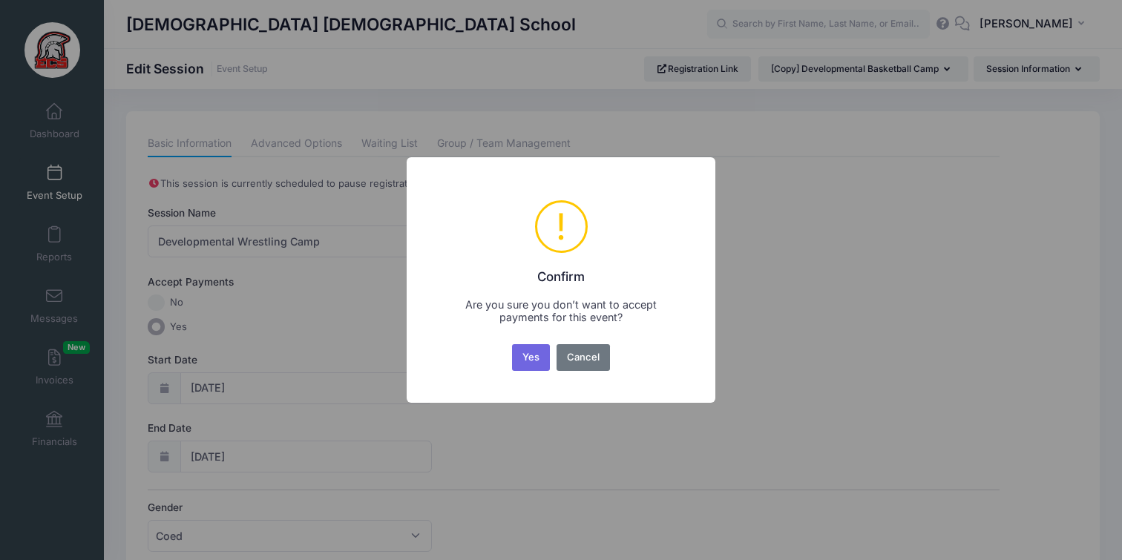
drag, startPoint x: 574, startPoint y: 361, endPoint x: 486, endPoint y: 307, distance: 103.0
click at [573, 360] on button "Cancel" at bounding box center [584, 357] width 54 height 27
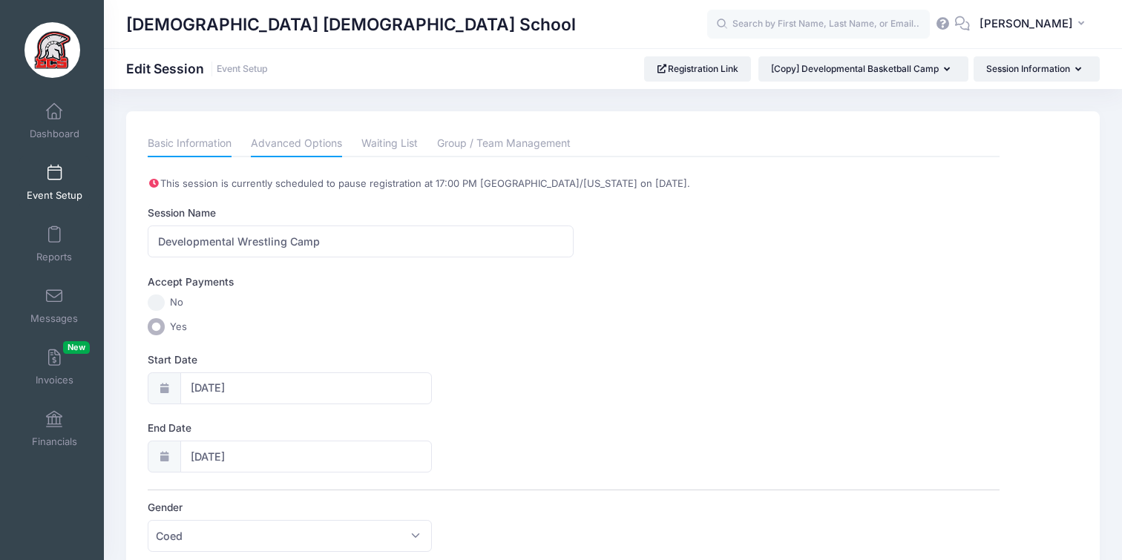
click at [275, 147] on link "Advanced Options" at bounding box center [296, 144] width 91 height 27
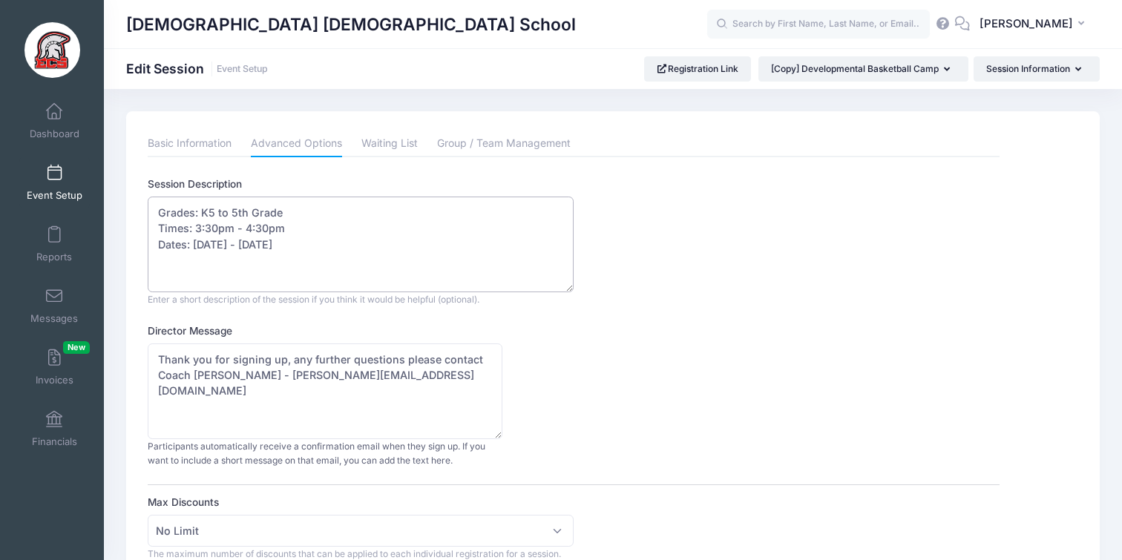
click at [212, 229] on textarea "Grades: K5 to 5th Grade Times: 3:30pm - 4:30pm Dates: Oct 20th - 24th" at bounding box center [361, 245] width 426 height 96
click at [217, 229] on textarea "Grades: K5 to 5th Grade Times: 3:30pm - 4:30pm Dates: Oct 20th - 24th" at bounding box center [361, 245] width 426 height 96
drag, startPoint x: 289, startPoint y: 249, endPoint x: 196, endPoint y: 244, distance: 92.9
click at [196, 246] on textarea "Grades: K5 to 5th Grade Times: 3:30pm - 4:30pm Dates: Oct 20th - 24th" at bounding box center [361, 245] width 426 height 96
drag, startPoint x: 249, startPoint y: 245, endPoint x: 193, endPoint y: 239, distance: 56.7
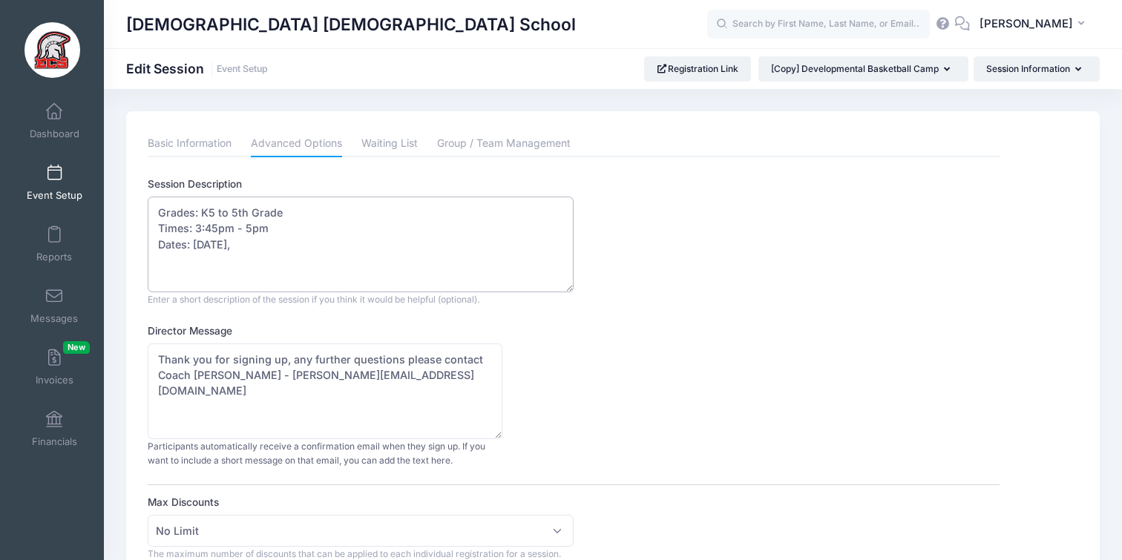
click at [192, 239] on textarea "Grades: K5 to 5th Grade Times: 3:30pm - 4:30pm Dates: Oct 20th - 24th" at bounding box center [361, 245] width 426 height 96
paste textarea "Wednesday November 4,12,19 & Dec 3"
click at [318, 247] on textarea "Grades: K5 to 5th Grade Times: 3:30pm - 4:30pm Dates: Oct 20th - 24th" at bounding box center [361, 245] width 426 height 96
type textarea "Grades: K5 to 5th Grade Times: 3:45pm - 5pm Dates: Wednesday November 5,12,19 &…"
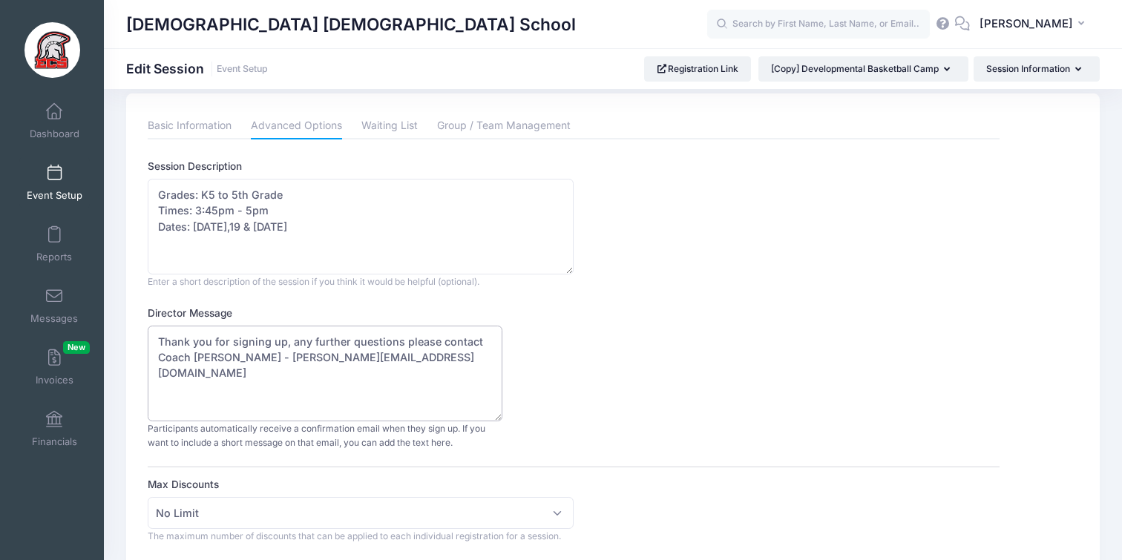
click at [212, 357] on textarea "Thank you for signing up, any further questions please contact Coach Jones - Rj…" at bounding box center [325, 374] width 355 height 96
drag, startPoint x: 266, startPoint y: 358, endPoint x: 298, endPoint y: 361, distance: 32.8
click at [298, 361] on textarea "Thank you for signing up, any further questions please contact Coach Jones - Rj…" at bounding box center [325, 374] width 355 height 96
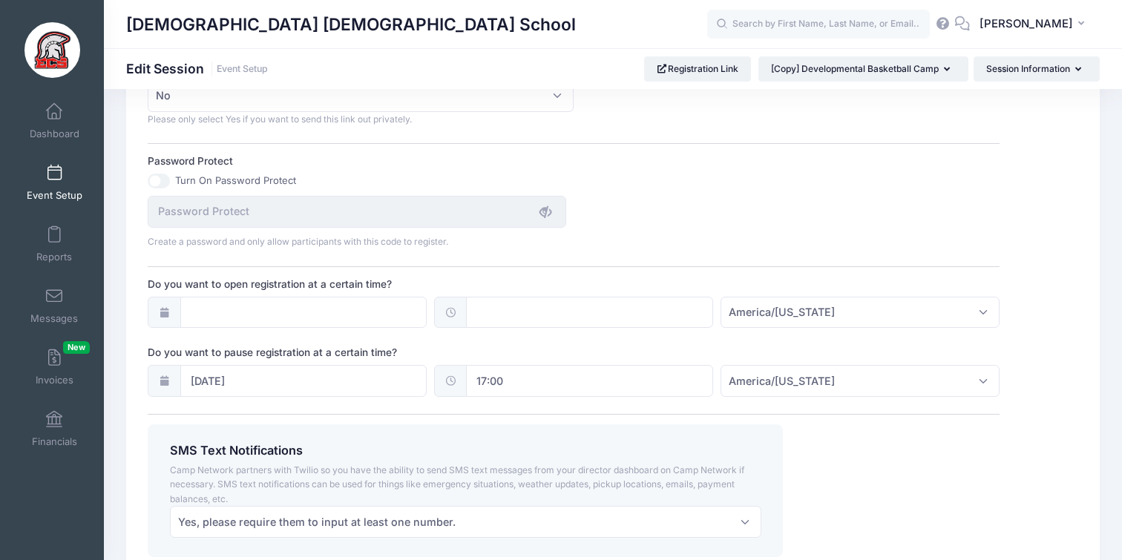
scroll to position [940, 0]
type textarea "Thank you for signing up, any further questions please contact Coach Washington…"
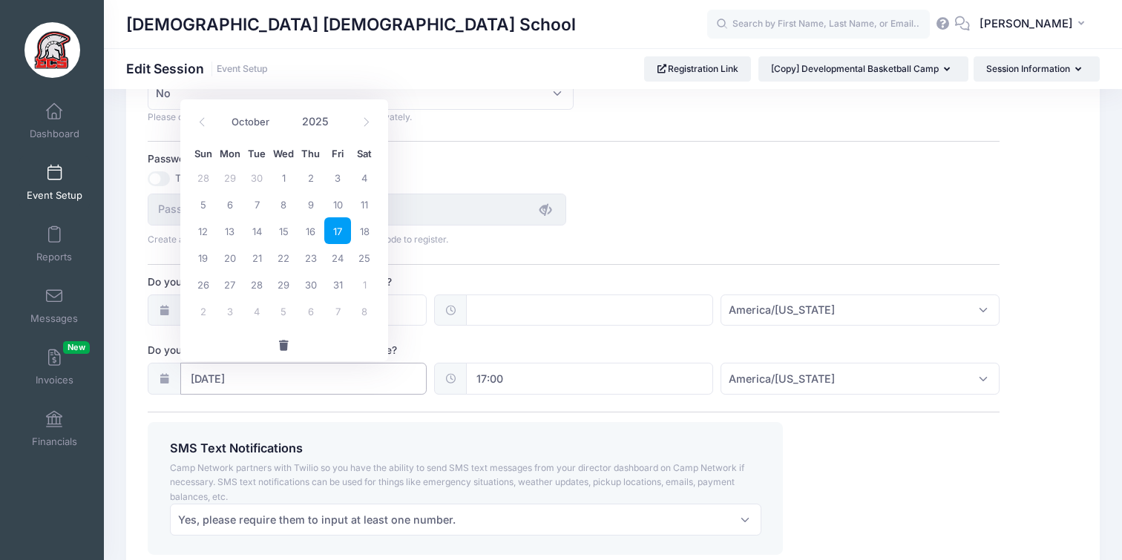
click at [331, 373] on input "10/17/2025" at bounding box center [303, 379] width 247 height 32
click at [359, 121] on span at bounding box center [366, 121] width 24 height 25
select select "10"
click at [229, 207] on span "3" at bounding box center [230, 204] width 27 height 27
type input "11/03/2025"
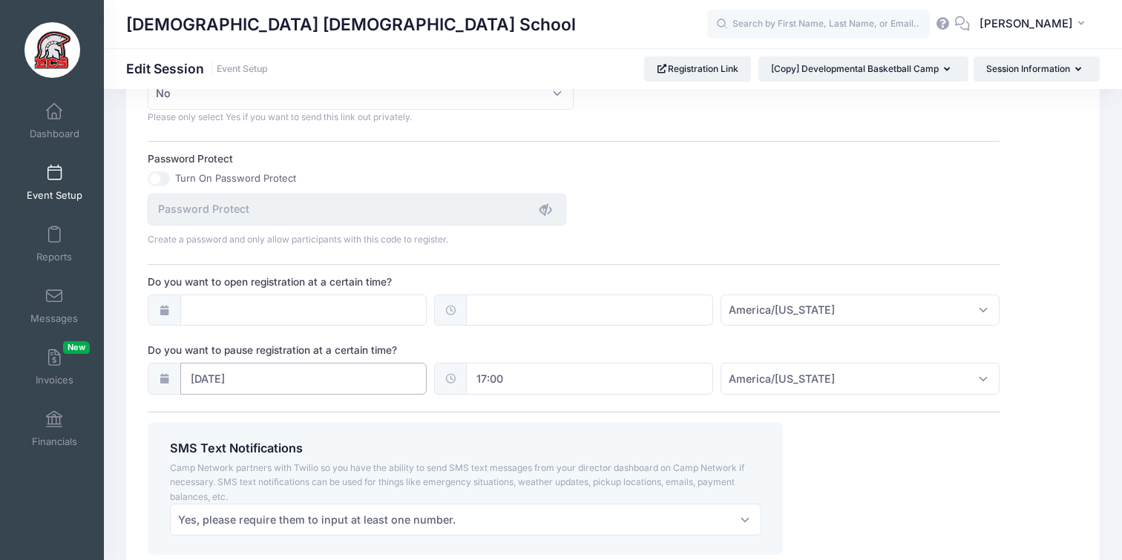
scroll to position [1051, 0]
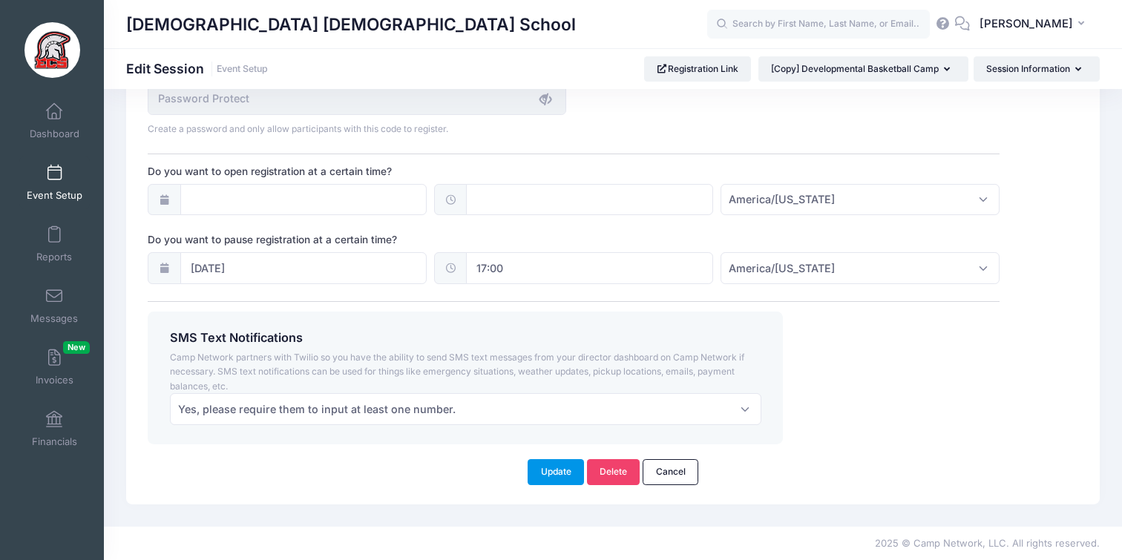
click at [545, 471] on button "Update" at bounding box center [556, 471] width 56 height 25
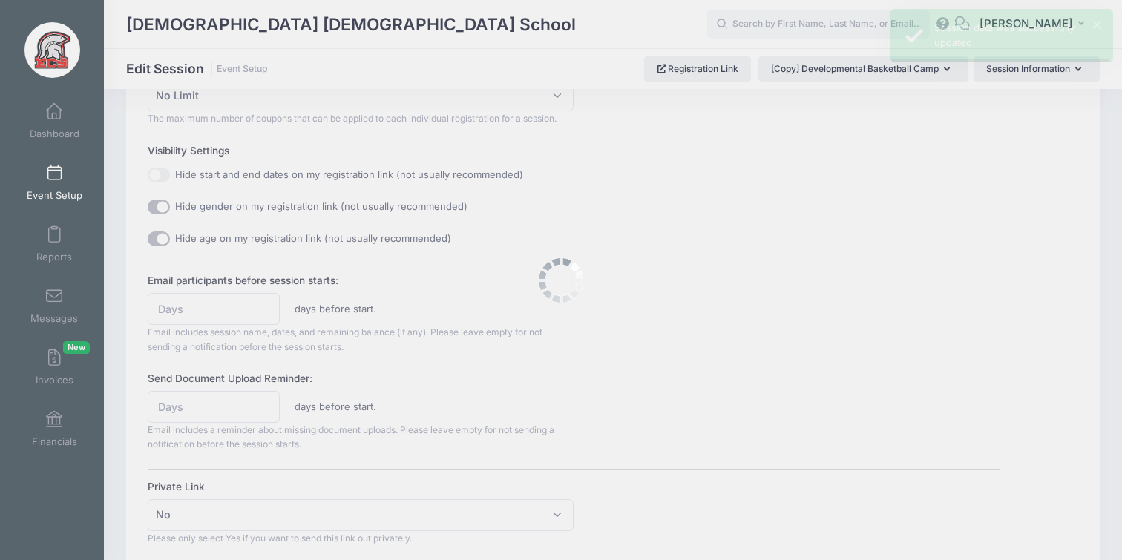
scroll to position [0, 0]
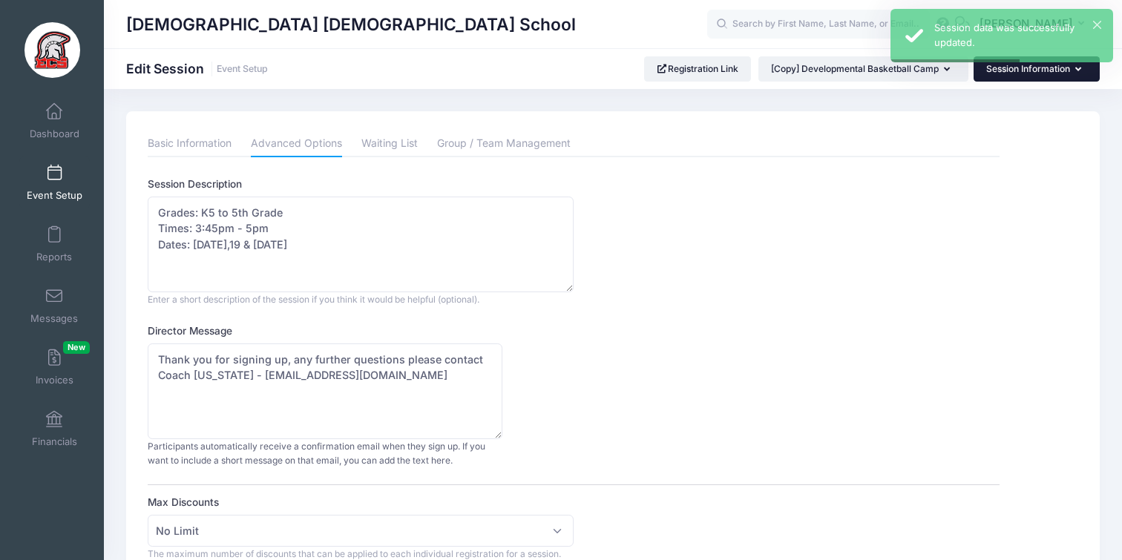
click at [1027, 75] on button "Session Information" at bounding box center [1037, 68] width 126 height 25
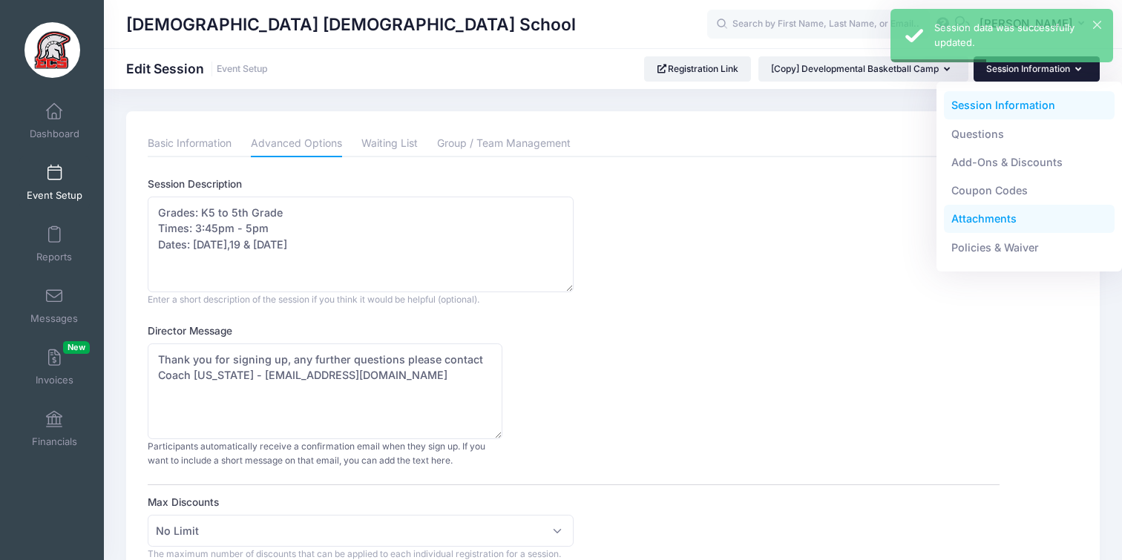
click at [999, 217] on link "Attachments" at bounding box center [1029, 219] width 171 height 28
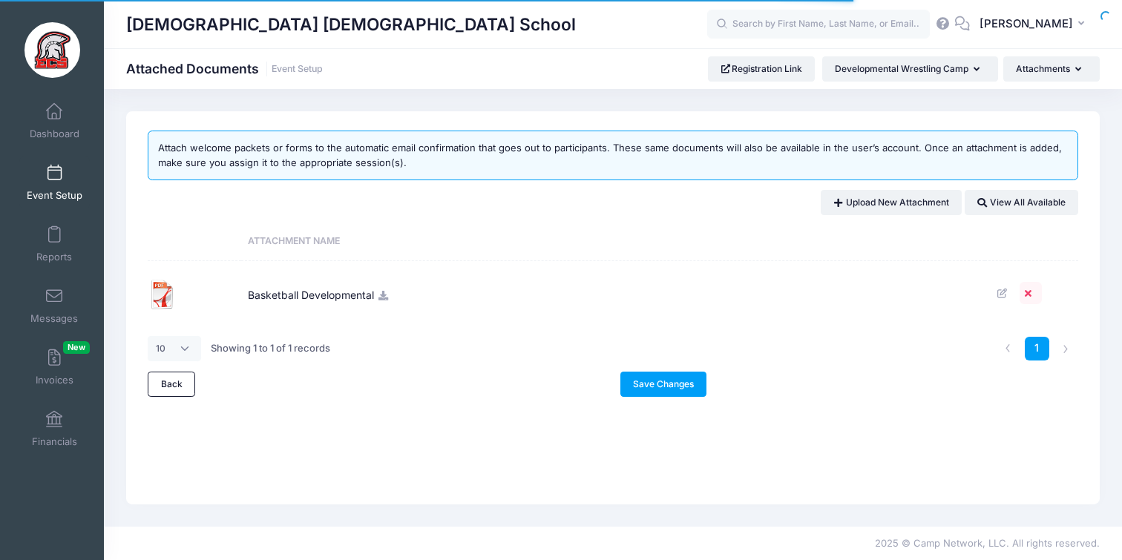
click at [1027, 295] on icon at bounding box center [1031, 294] width 12 height 10
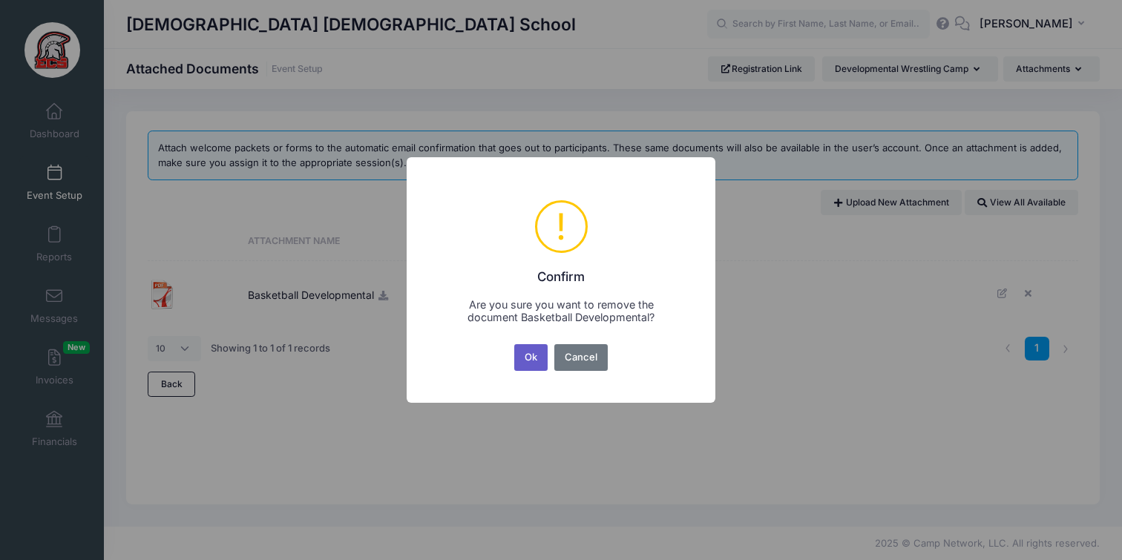
click at [542, 361] on button "Ok" at bounding box center [531, 357] width 34 height 27
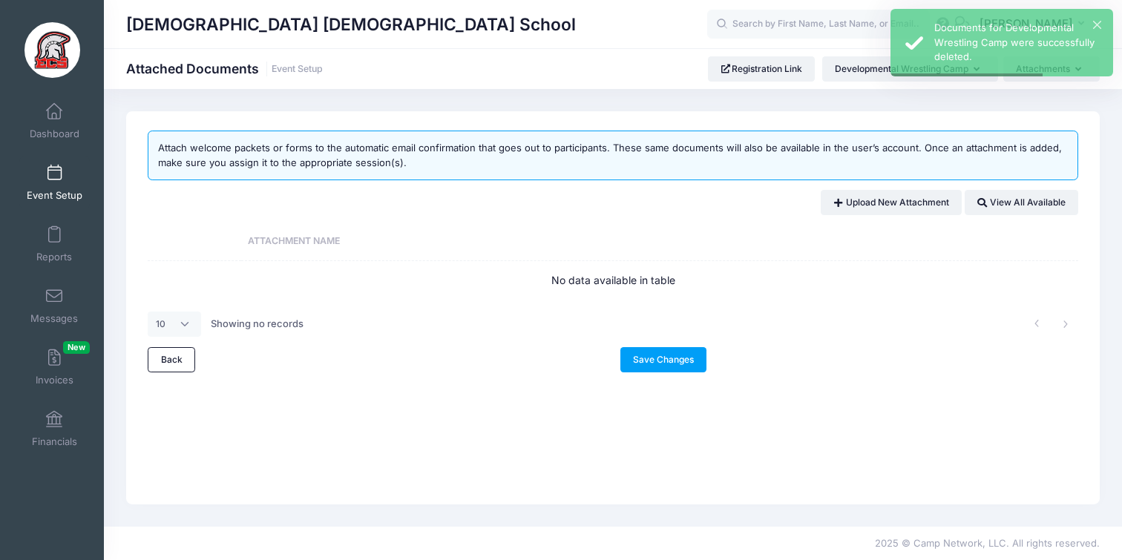
drag, startPoint x: 47, startPoint y: 178, endPoint x: 53, endPoint y: 184, distance: 7.9
click at [54, 178] on span at bounding box center [54, 173] width 0 height 16
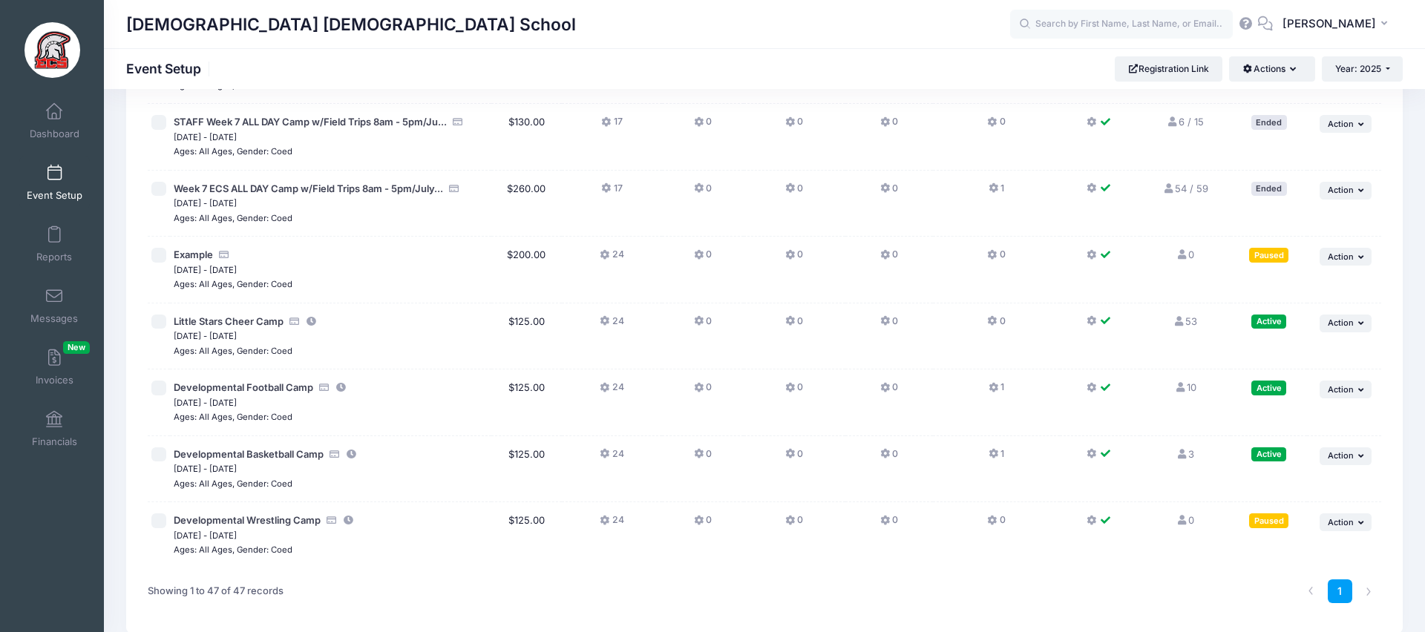
scroll to position [2818, 0]
click at [1121, 518] on span "Action" at bounding box center [1341, 523] width 26 height 10
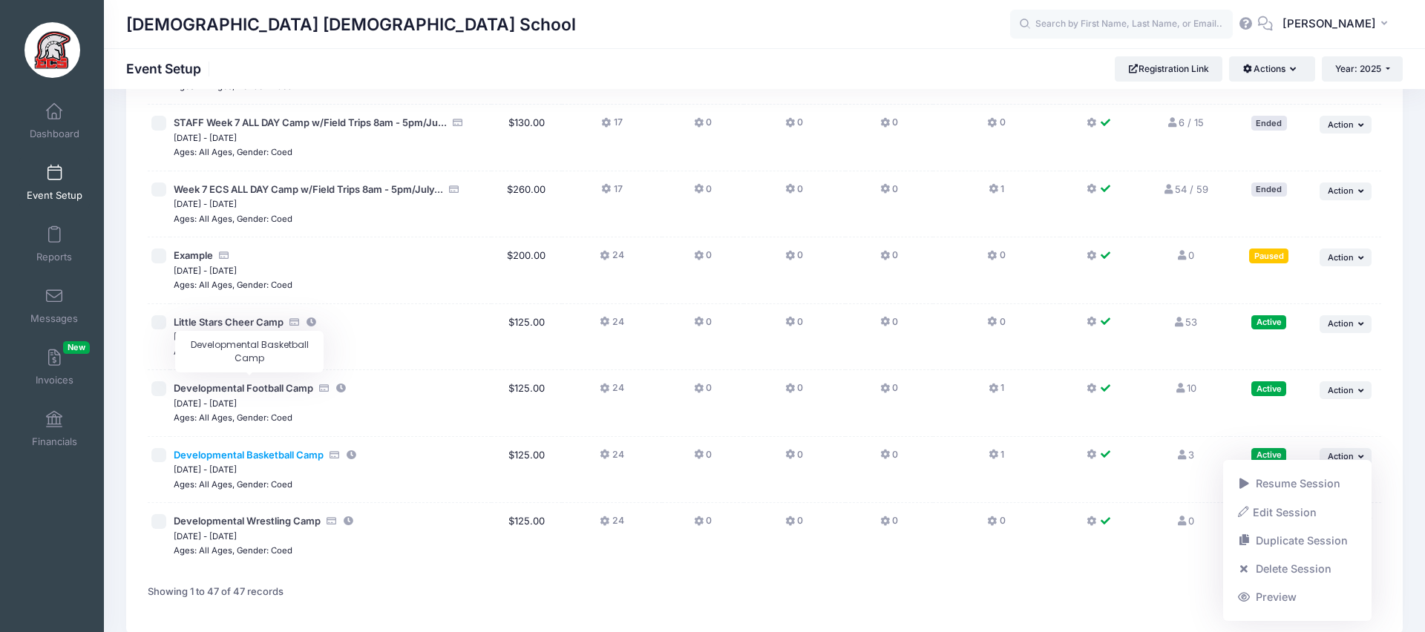
click at [214, 449] on span "Developmental Basketball Camp" at bounding box center [249, 455] width 150 height 12
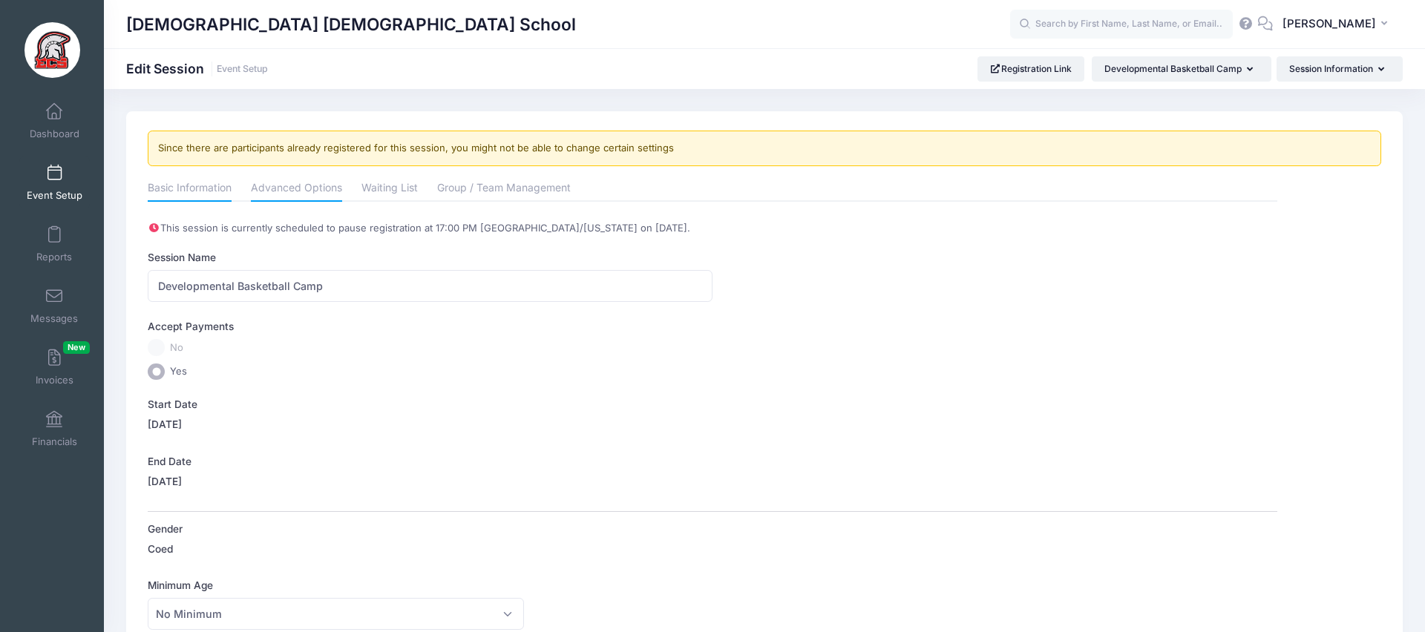
click at [293, 190] on link "Advanced Options" at bounding box center [296, 189] width 91 height 27
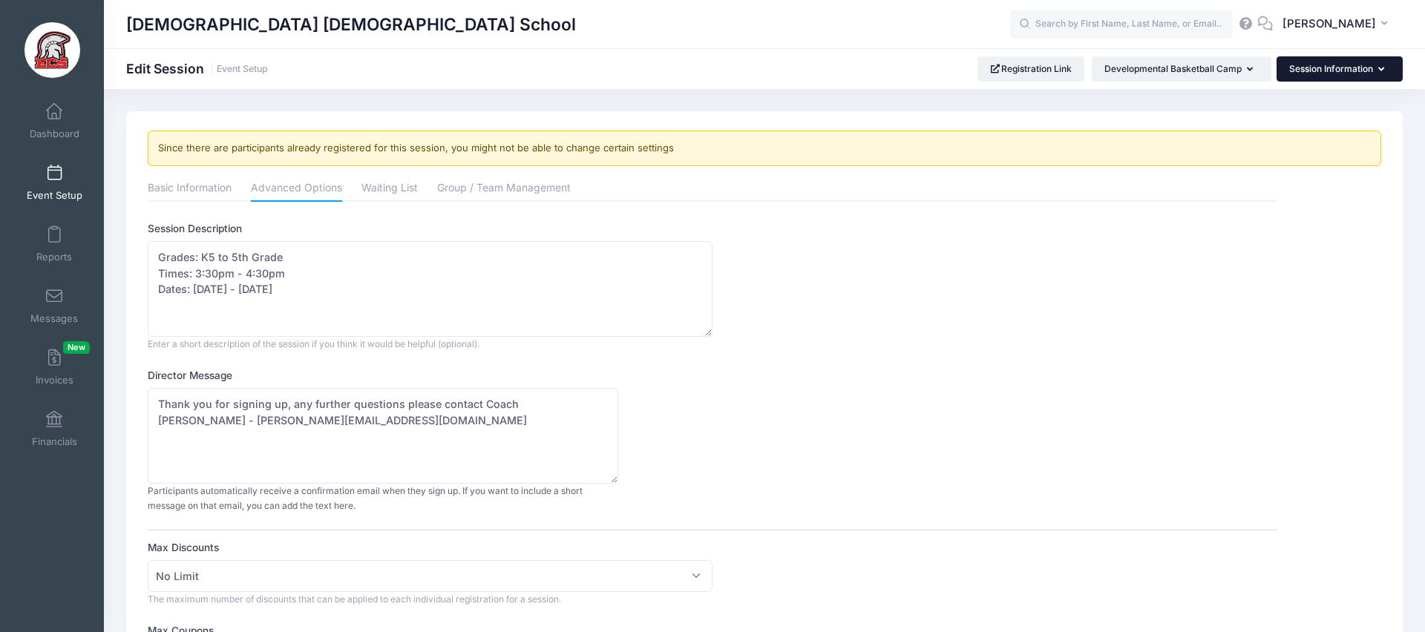
click at [1335, 71] on button "Session Information" at bounding box center [1339, 68] width 126 height 25
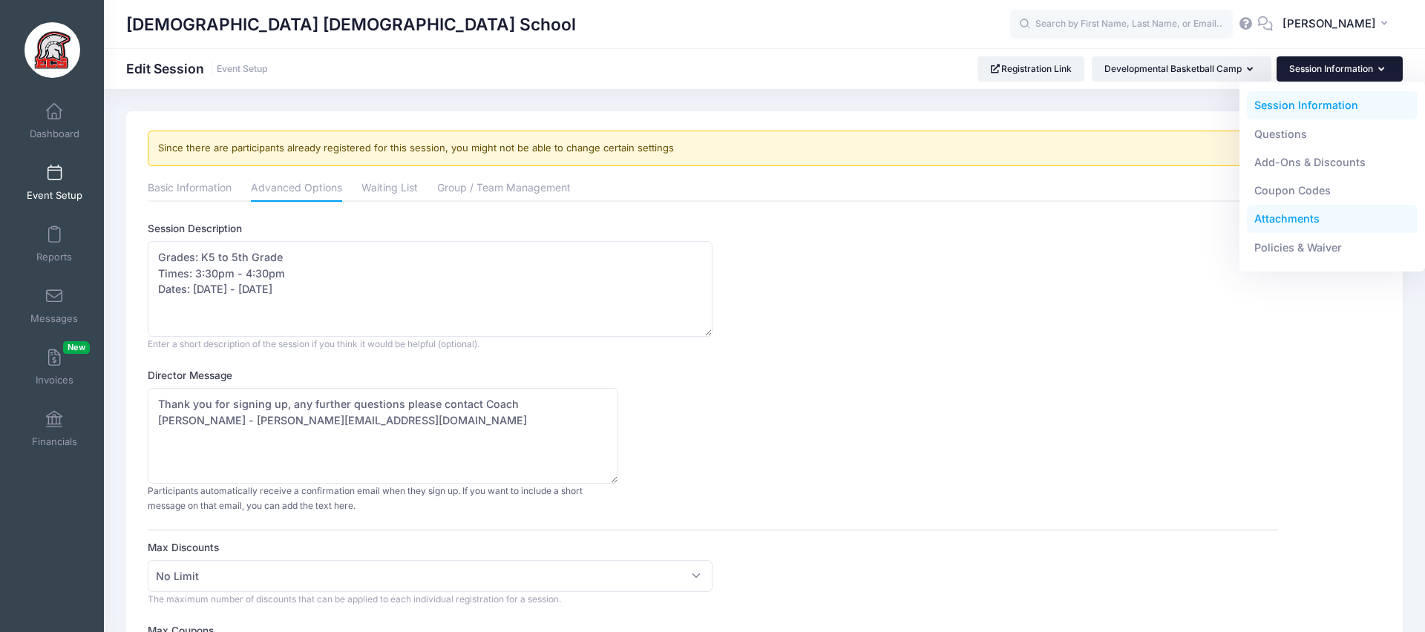
click at [1314, 216] on link "Attachments" at bounding box center [1332, 219] width 171 height 28
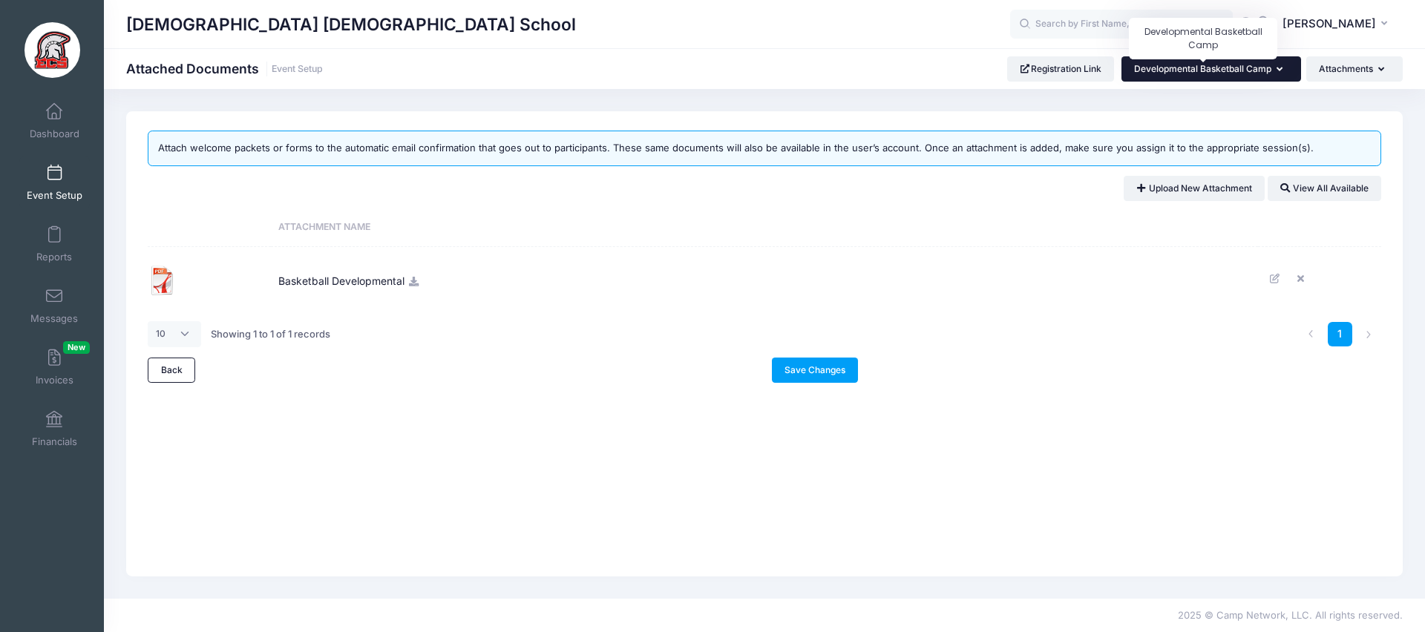
click at [1248, 71] on span "Developmental Basketball Camp" at bounding box center [1202, 68] width 137 height 11
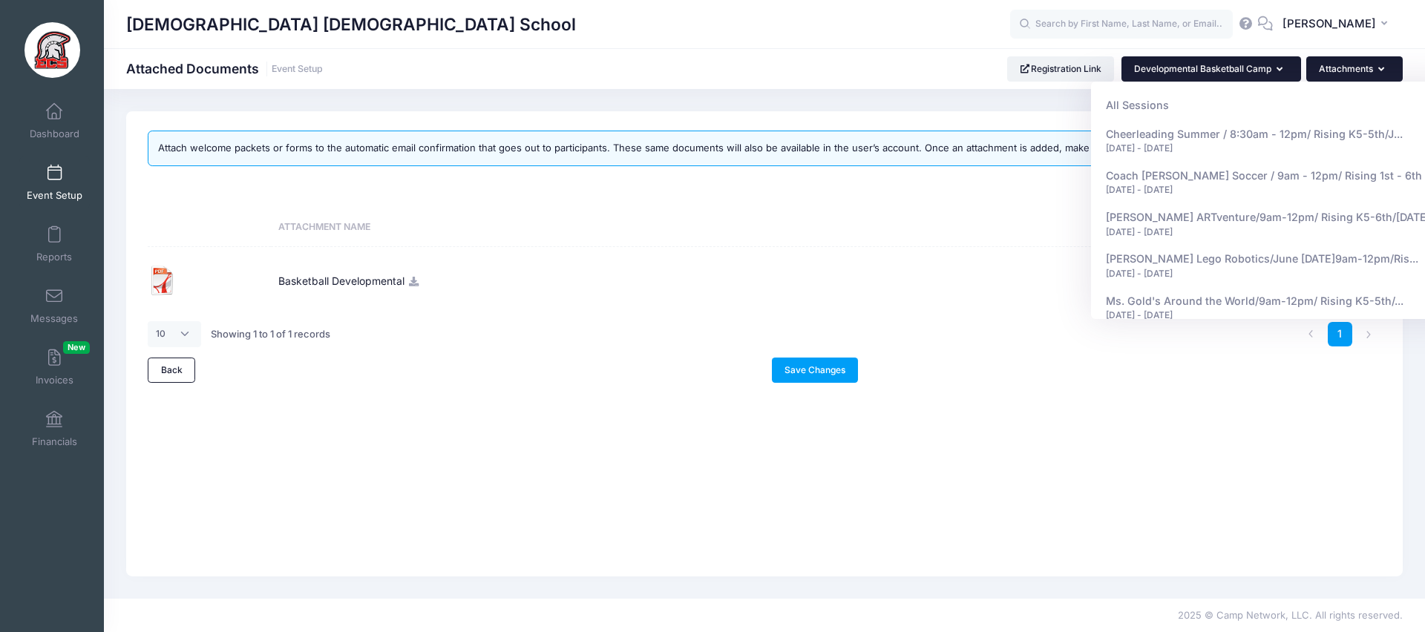
click at [1334, 76] on button "Attachments" at bounding box center [1354, 68] width 96 height 25
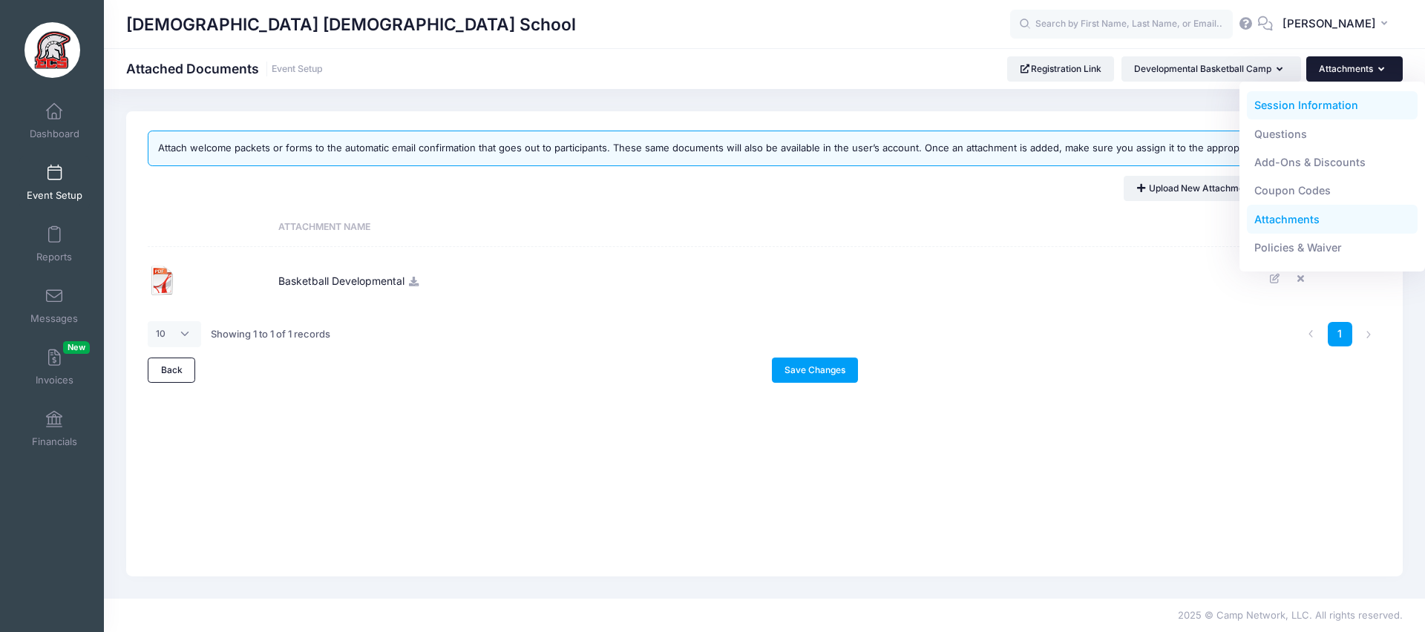
click at [1327, 105] on link "Session Information" at bounding box center [1332, 105] width 171 height 28
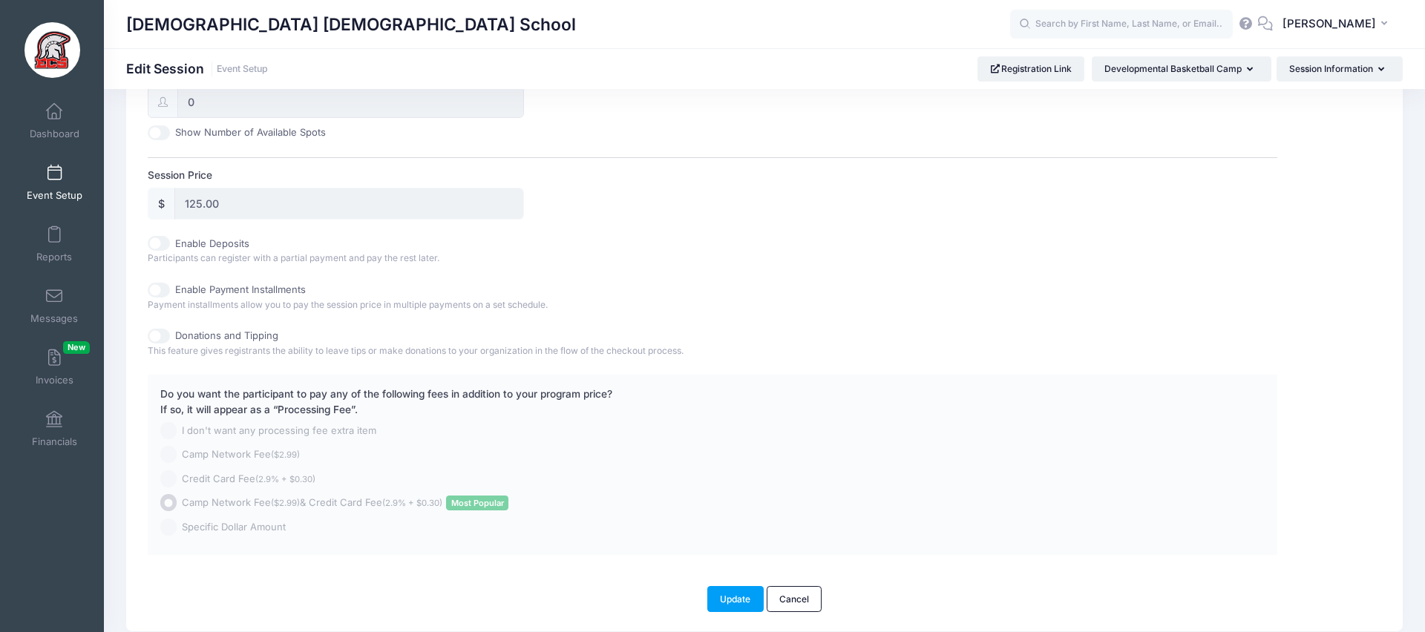
scroll to position [727, 0]
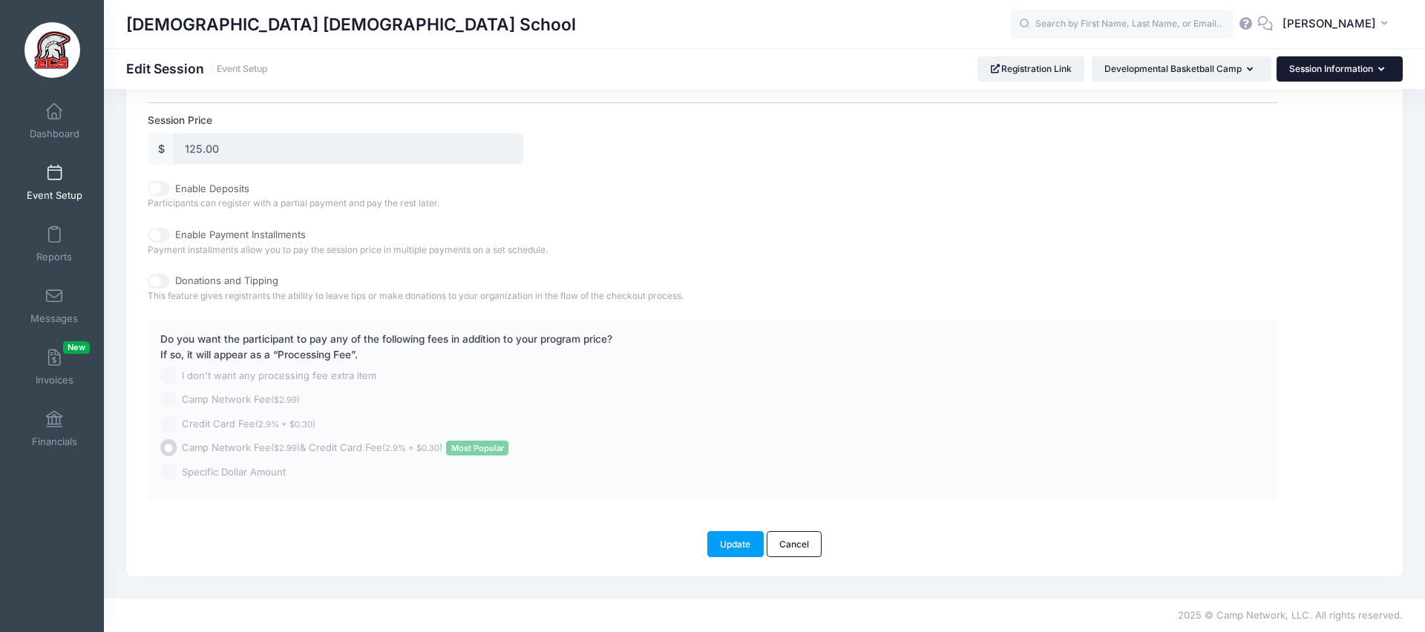
click at [1322, 78] on button "Session Information" at bounding box center [1339, 68] width 126 height 25
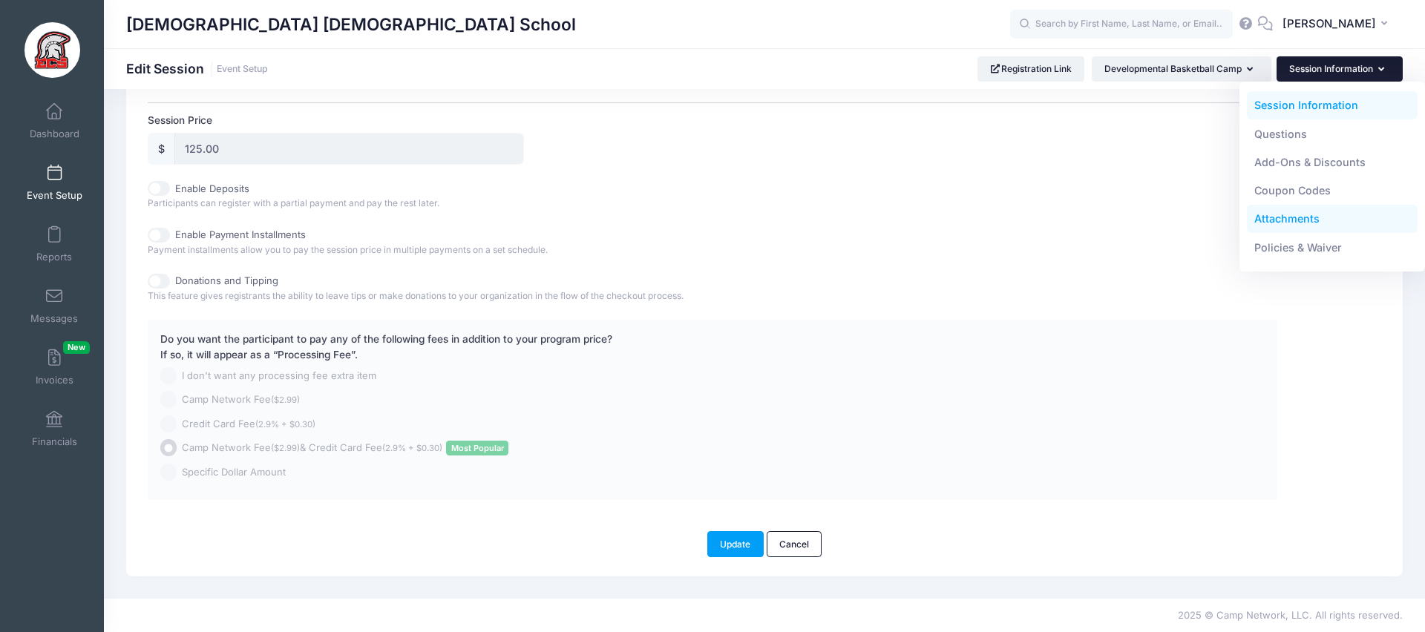
click at [1311, 215] on link "Attachments" at bounding box center [1332, 219] width 171 height 28
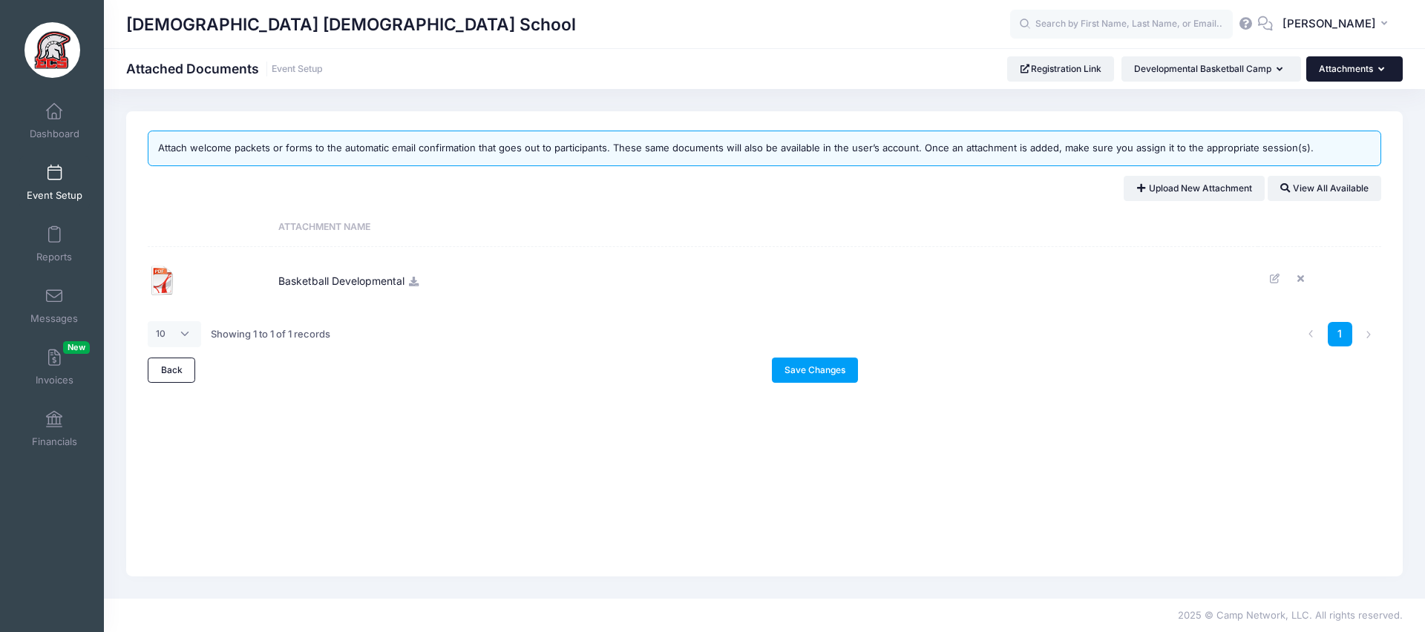
click at [1328, 79] on button "Attachments" at bounding box center [1354, 68] width 96 height 25
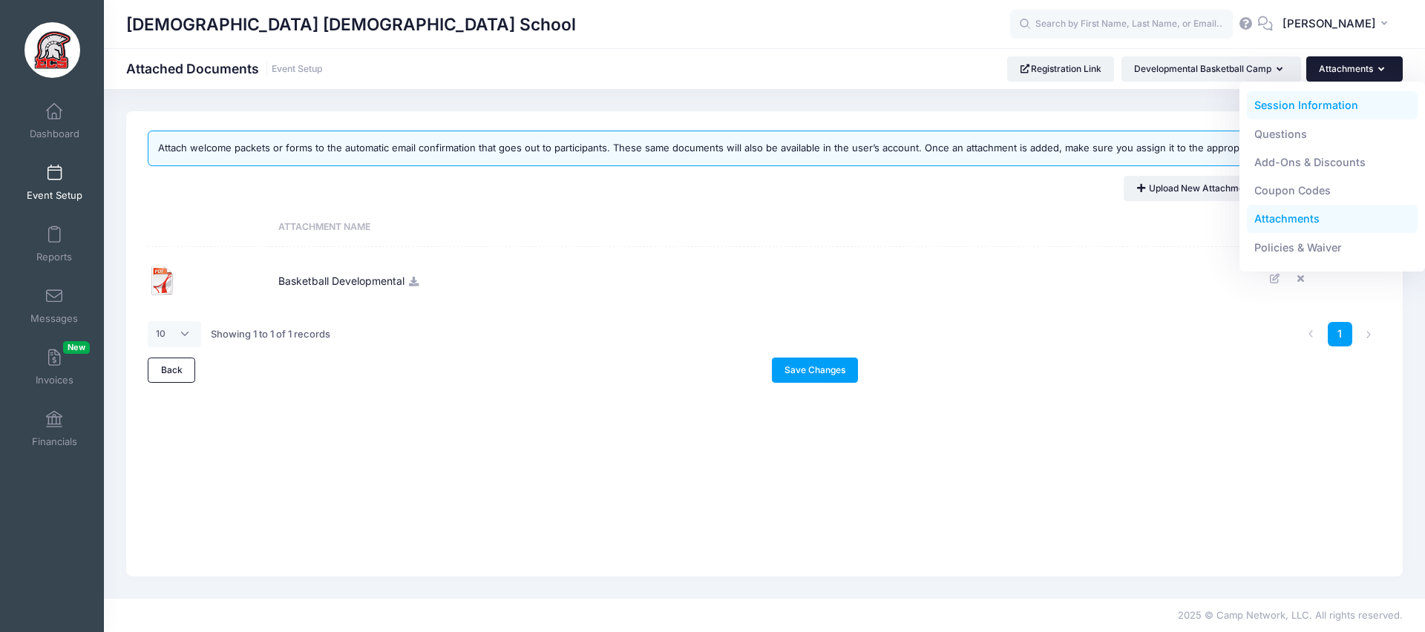
click at [1325, 94] on link "Session Information" at bounding box center [1332, 105] width 171 height 28
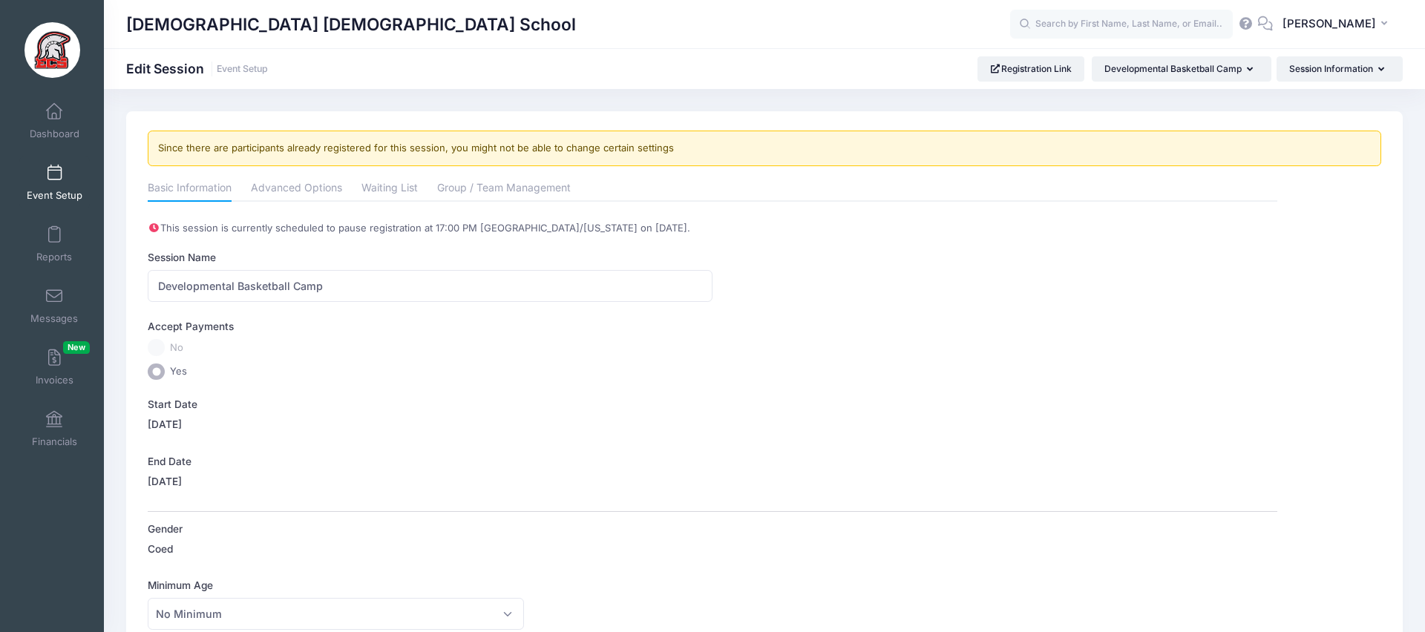
click at [57, 189] on span "Event Setup" at bounding box center [55, 195] width 56 height 13
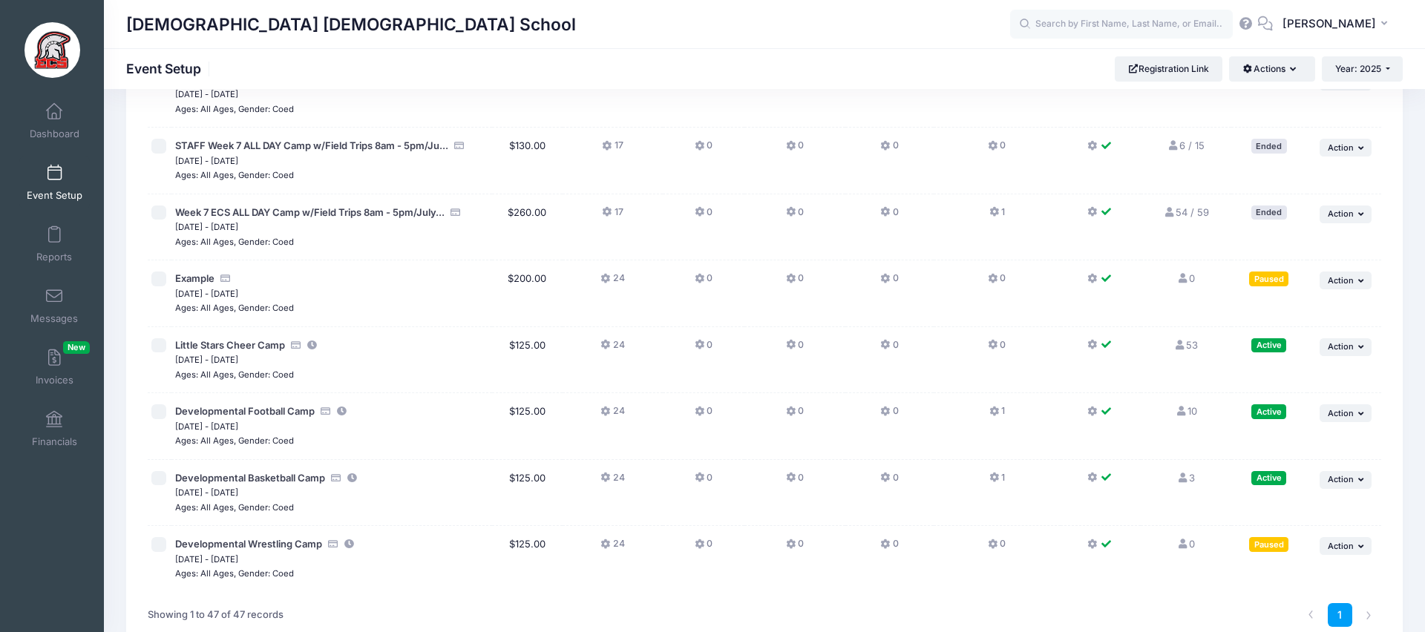
scroll to position [2819, 0]
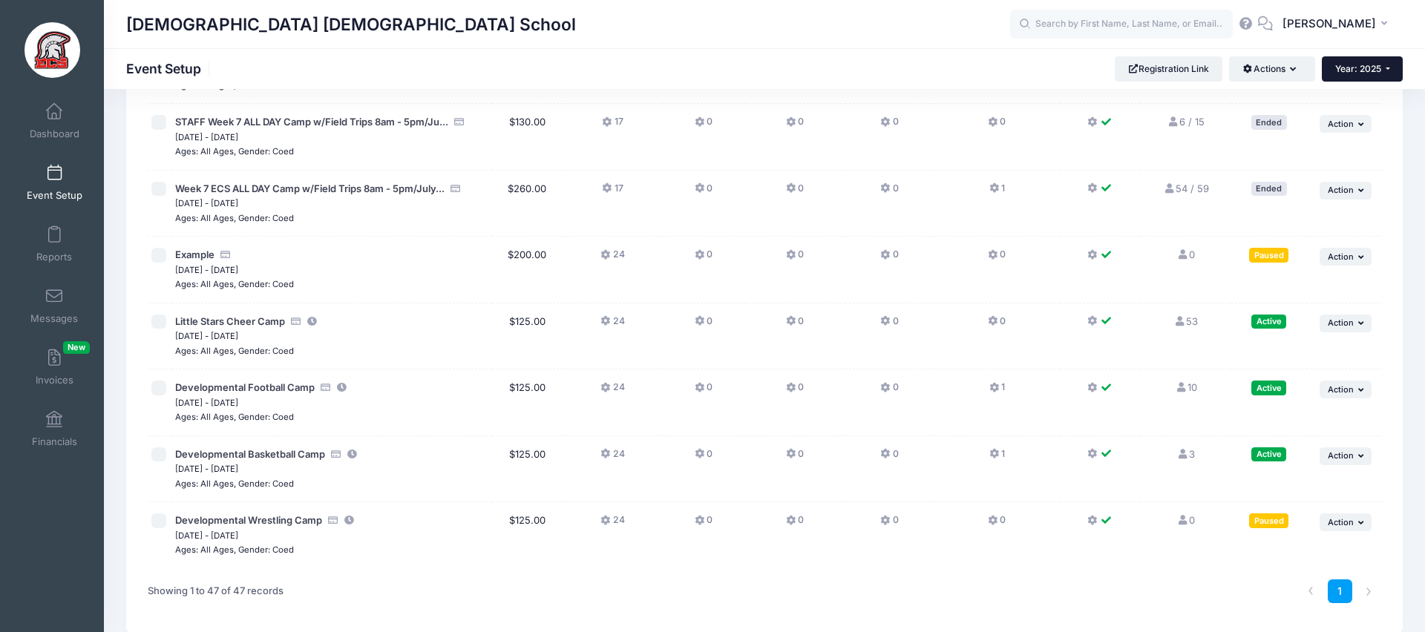
click at [1339, 71] on span "Year: 2025" at bounding box center [1358, 68] width 46 height 11
click at [1019, 61] on div "[DEMOGRAPHIC_DATA] [DEMOGRAPHIC_DATA] School Event Setup Registration Link Acti…" at bounding box center [764, 68] width 1321 height 25
click at [65, 134] on span "Dashboard" at bounding box center [55, 134] width 50 height 13
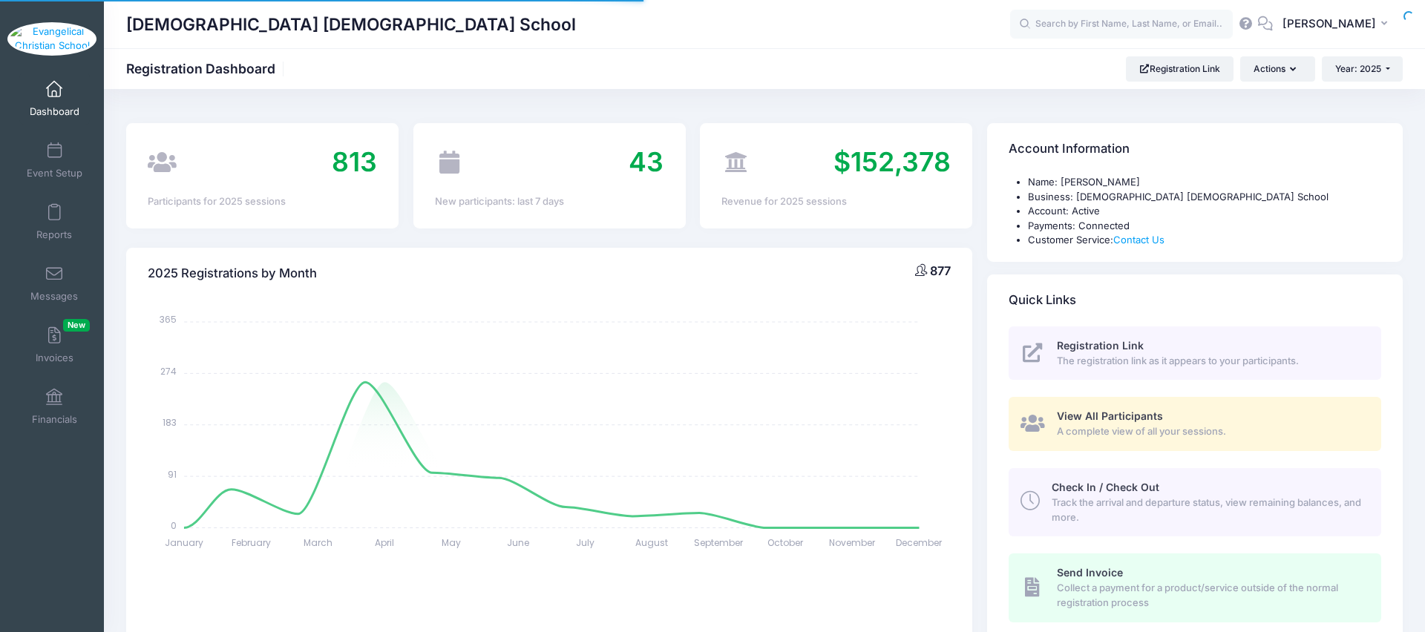
select select
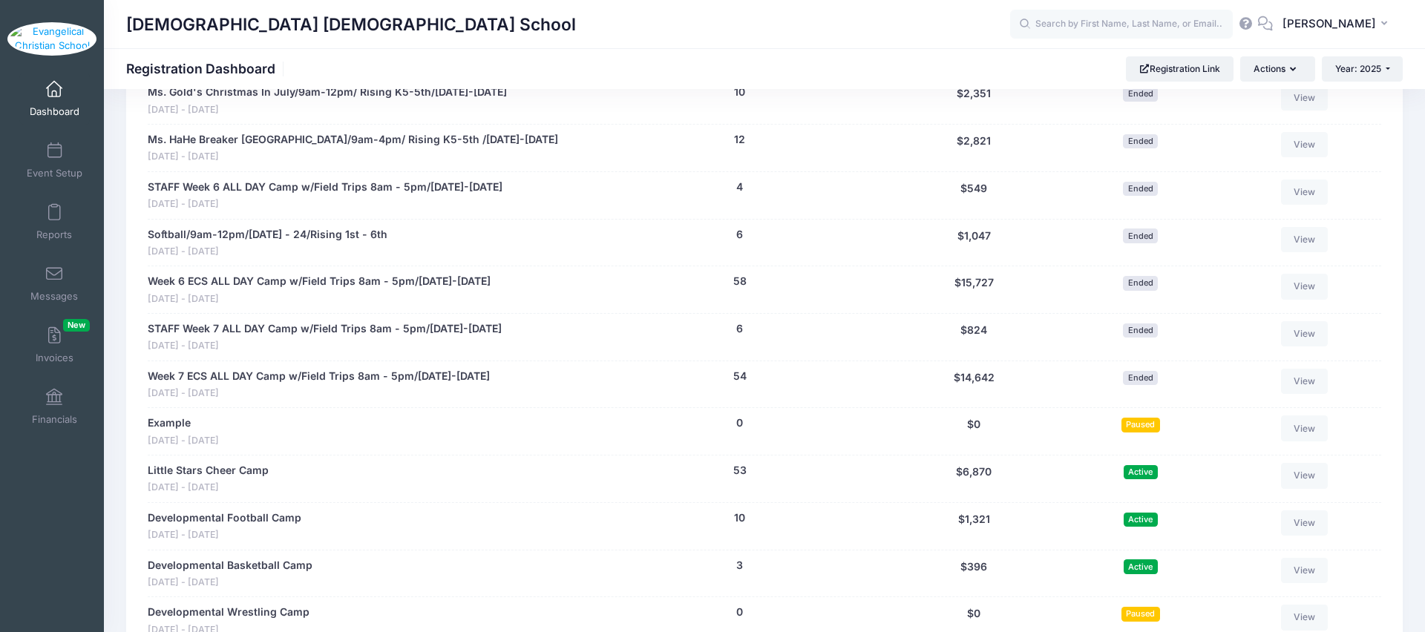
scroll to position [2582, 0]
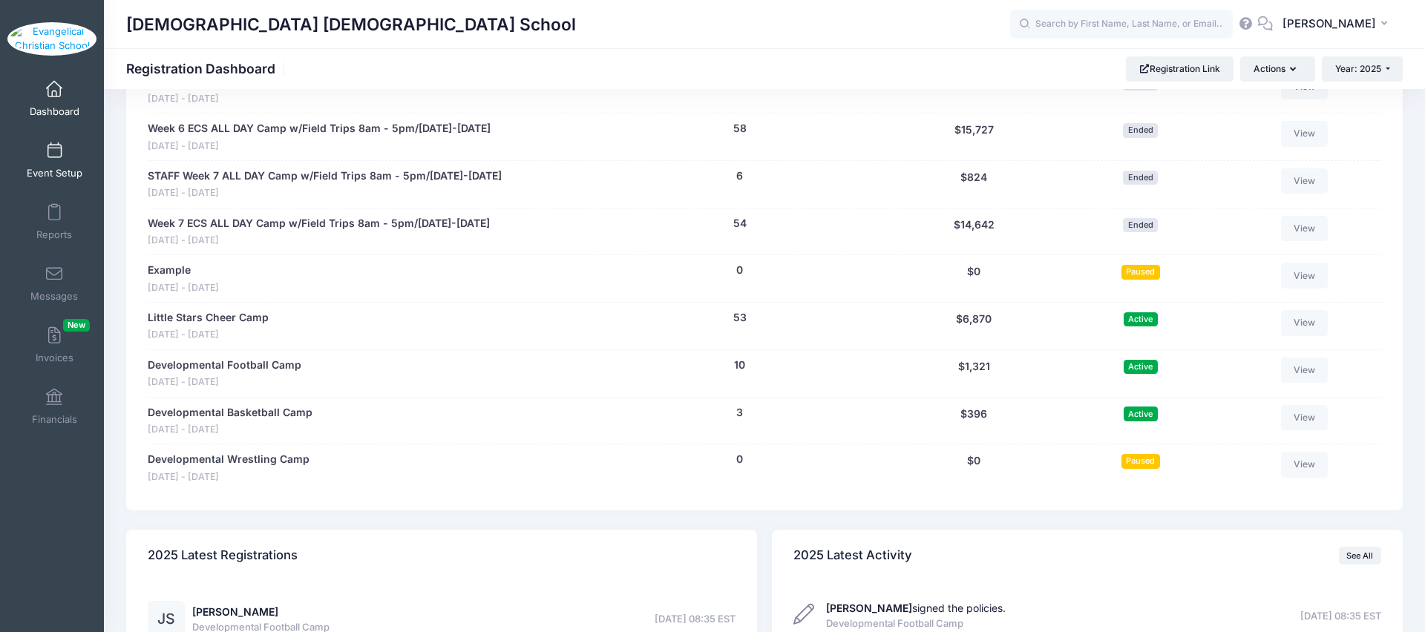
click at [53, 180] on span "Event Setup" at bounding box center [55, 173] width 56 height 13
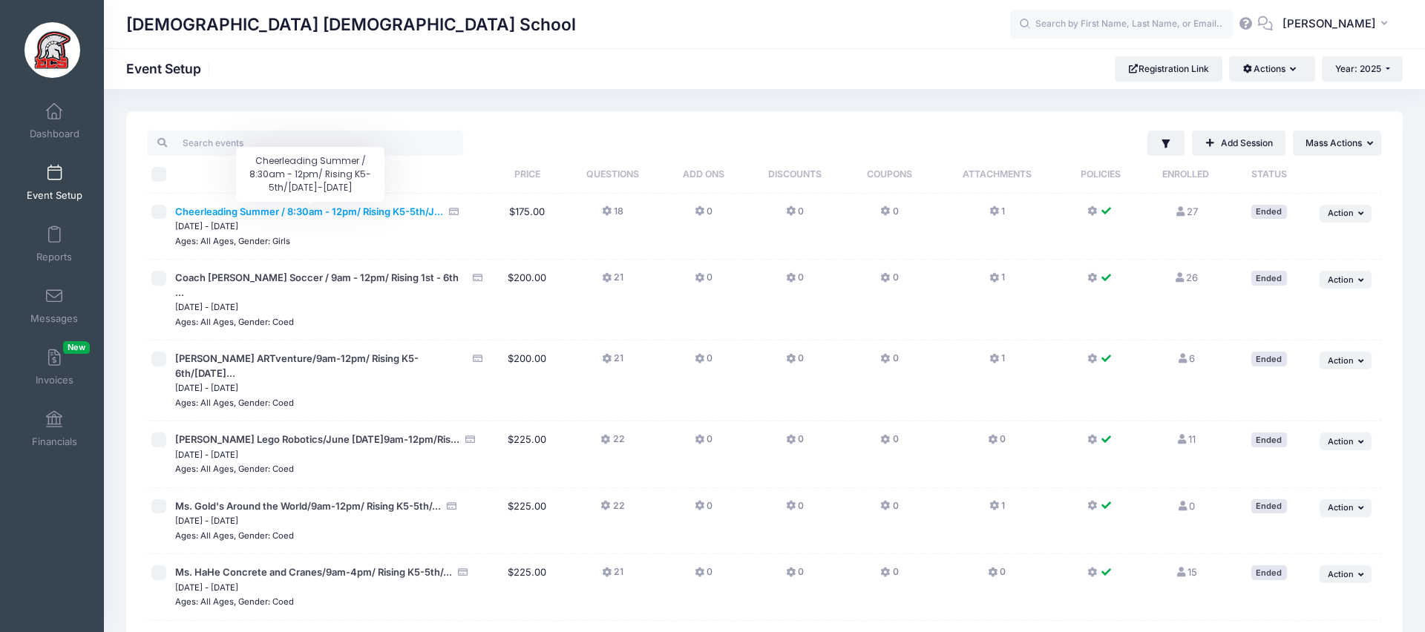
click at [353, 209] on span "Cheerleading Summer / 8:30am - 12pm/ Rising K5-5th/J..." at bounding box center [309, 212] width 268 height 12
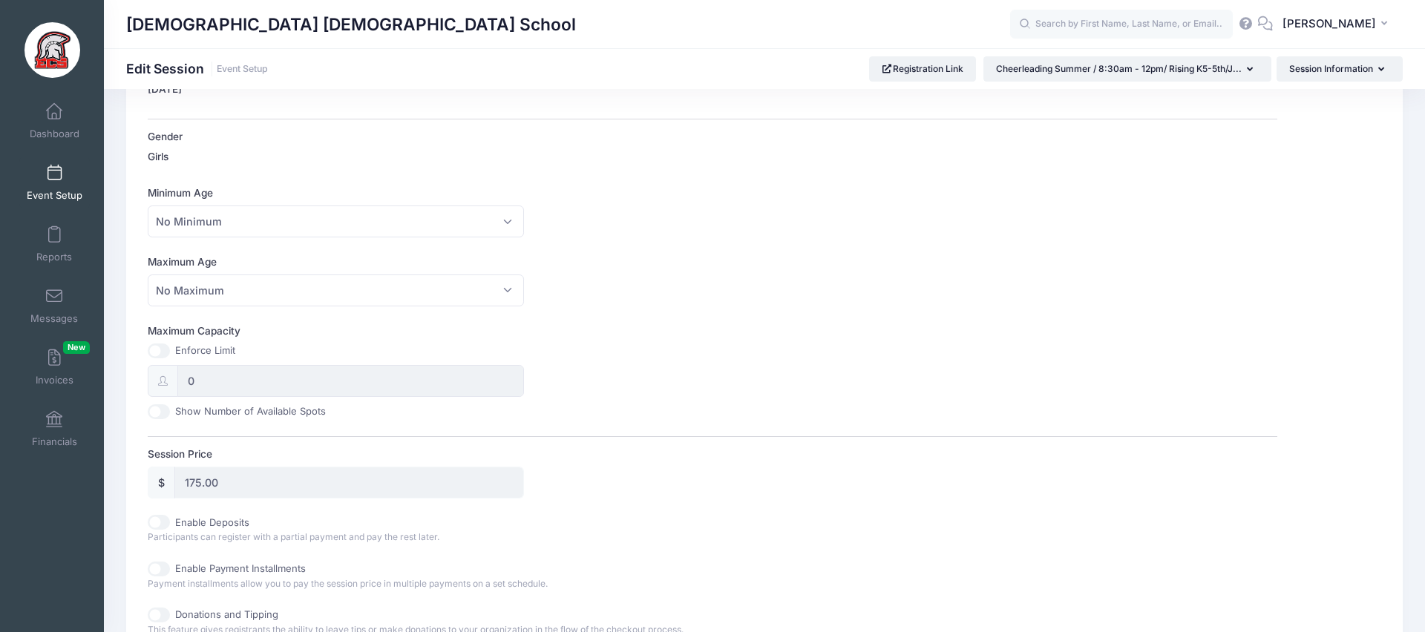
scroll to position [698, 0]
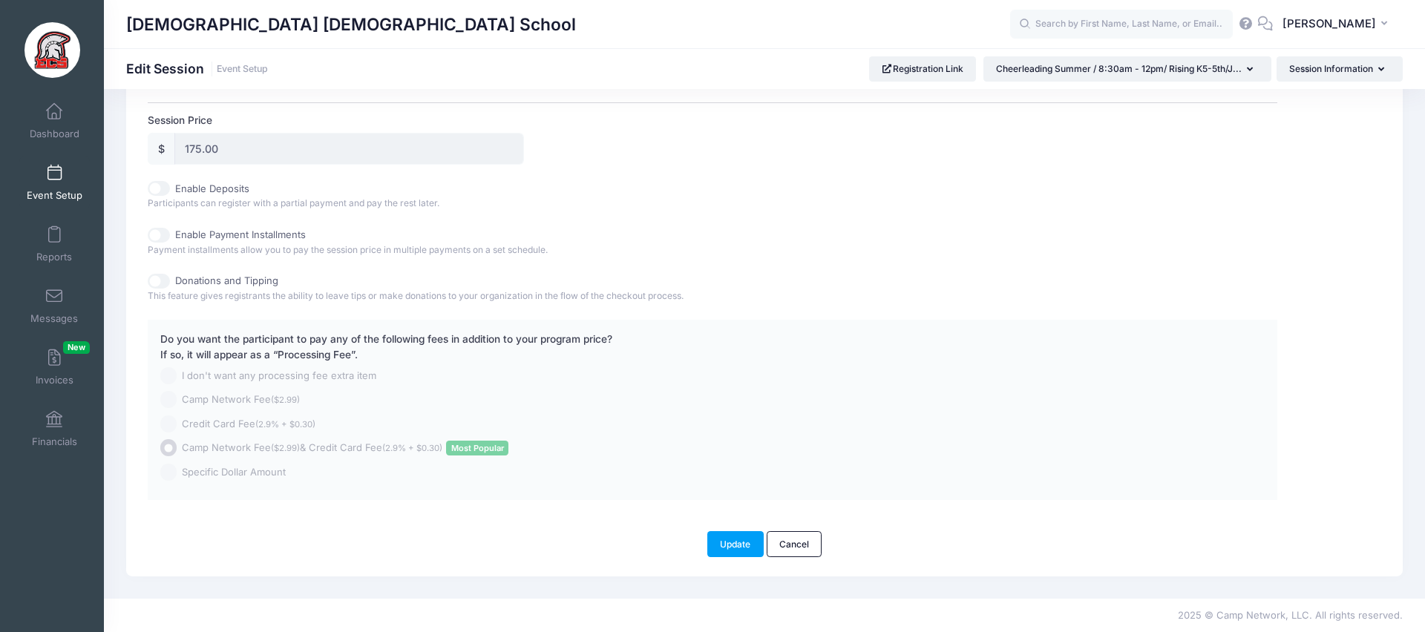
click at [54, 166] on span at bounding box center [54, 173] width 0 height 16
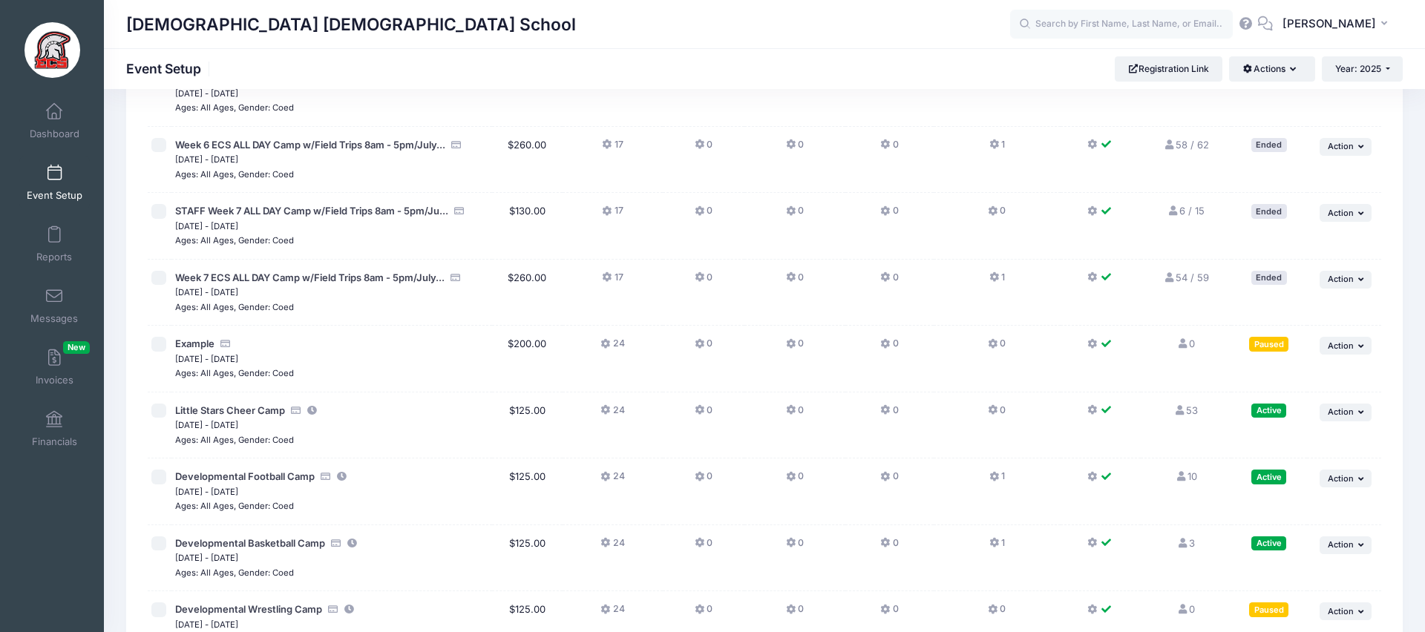
scroll to position [2819, 0]
